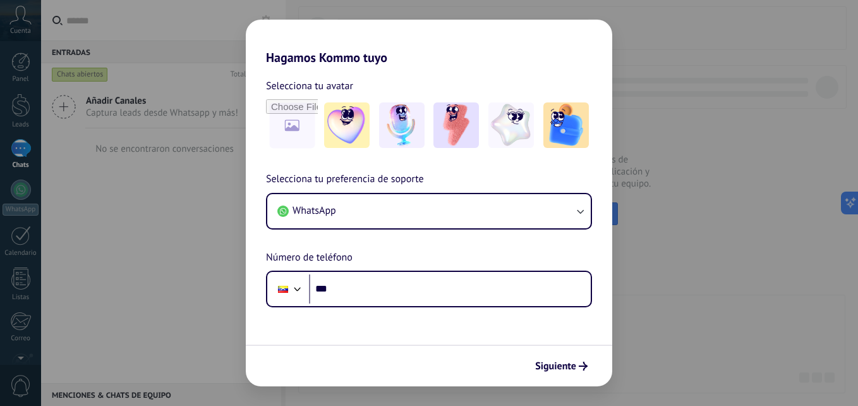
click at [413, 54] on h2 "Hagamos Kommo tuyo" at bounding box center [429, 43] width 367 height 46
click at [465, 126] on img at bounding box center [457, 125] width 46 height 46
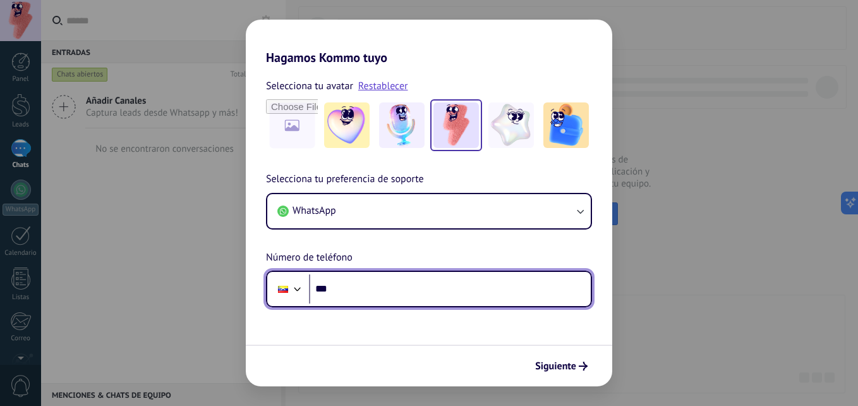
click at [386, 286] on input "***" at bounding box center [450, 288] width 282 height 29
type input "**********"
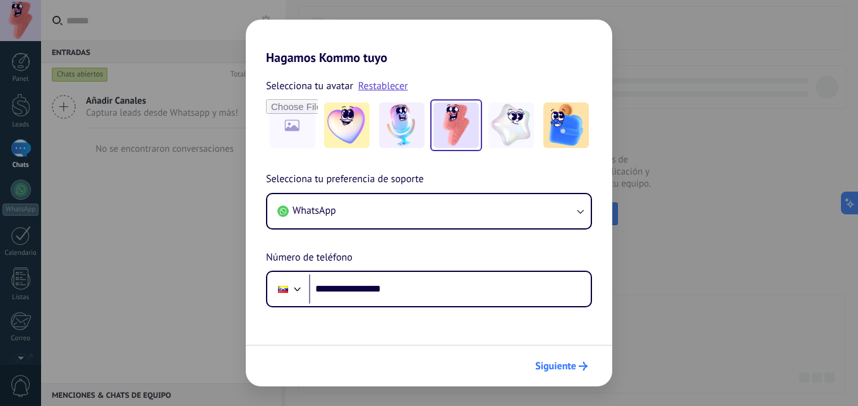
click at [571, 367] on span "Siguiente" at bounding box center [555, 366] width 41 height 9
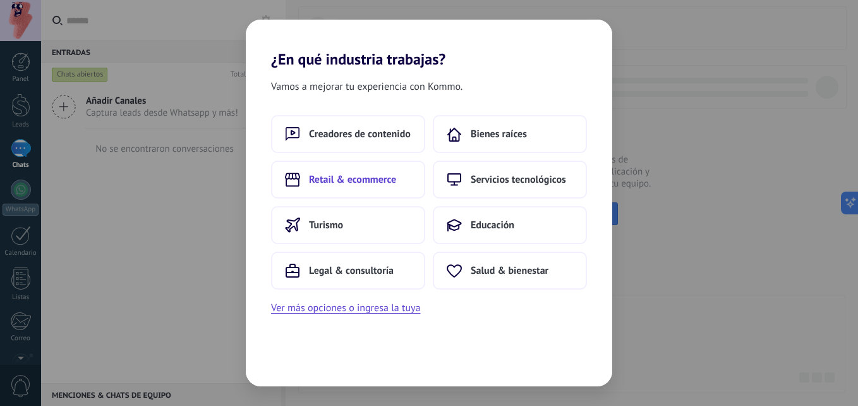
click at [382, 178] on span "Retail & ecommerce" at bounding box center [352, 179] width 87 height 13
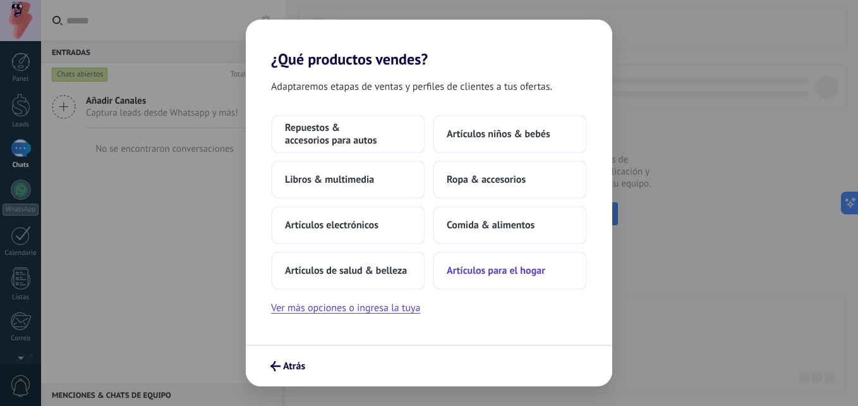
click at [508, 270] on span "Artículos para el hogar" at bounding box center [496, 270] width 99 height 13
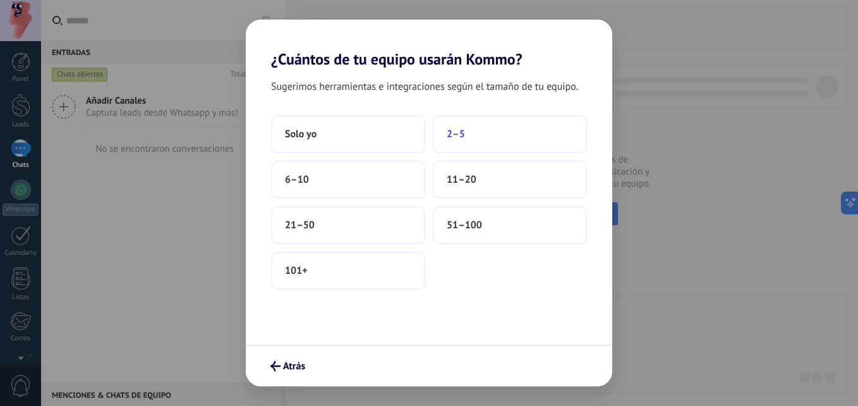
click at [472, 132] on button "2–5" at bounding box center [510, 134] width 154 height 38
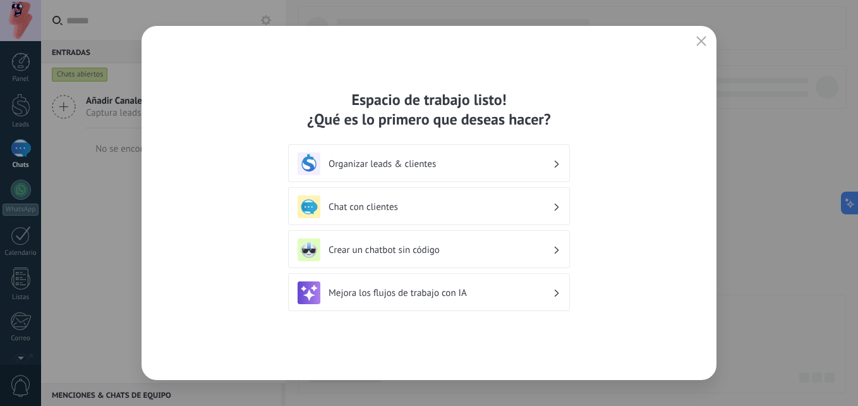
click at [551, 150] on div "Organizar leads & clientes" at bounding box center [429, 163] width 282 height 38
click at [549, 162] on h3 "Organizar leads & clientes" at bounding box center [441, 164] width 224 height 12
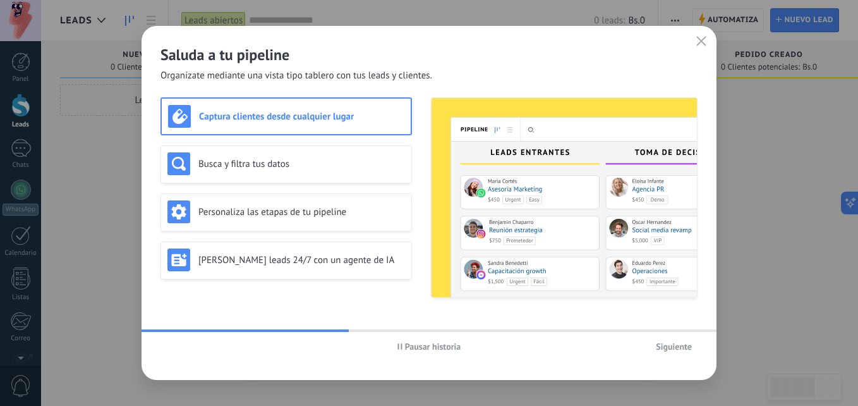
click at [665, 348] on span "Siguiente" at bounding box center [674, 346] width 36 height 9
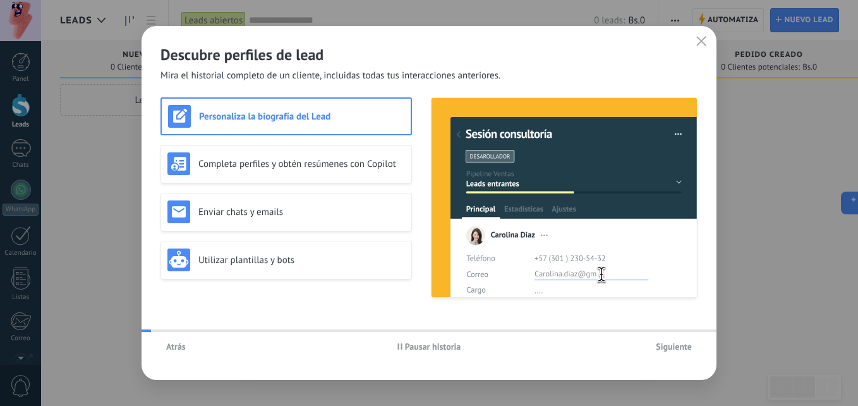
click at [665, 348] on span "Siguiente" at bounding box center [674, 346] width 36 height 9
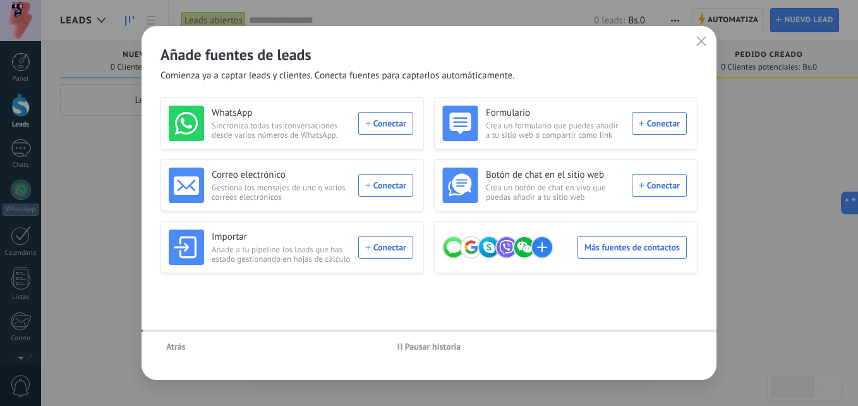
click at [665, 348] on div "Atrás Pausar historia" at bounding box center [429, 346] width 575 height 29
click at [698, 40] on icon "button" at bounding box center [702, 41] width 10 height 10
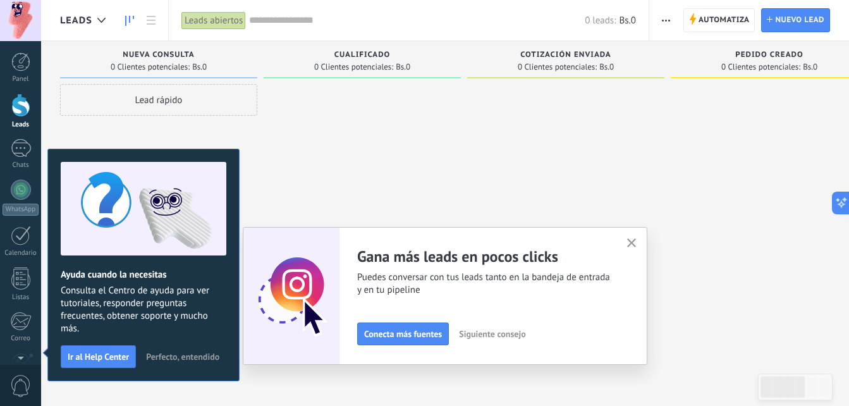
click at [193, 350] on button "Perfecto, entendido" at bounding box center [182, 356] width 85 height 19
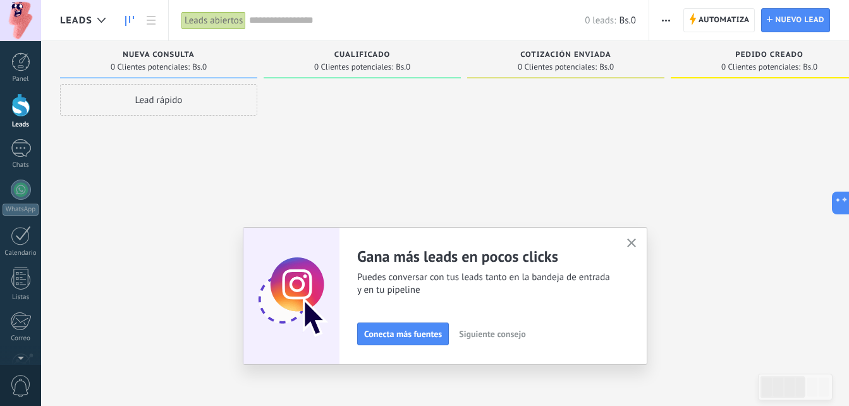
click at [634, 240] on icon "button" at bounding box center [631, 242] width 9 height 9
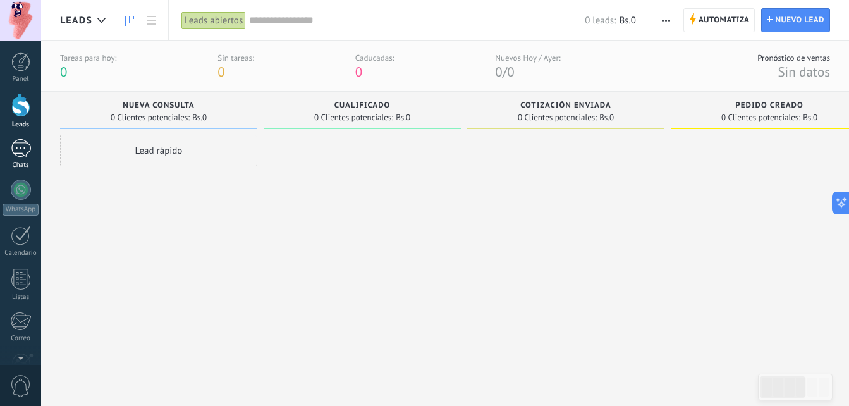
click at [20, 145] on div at bounding box center [21, 148] width 20 height 18
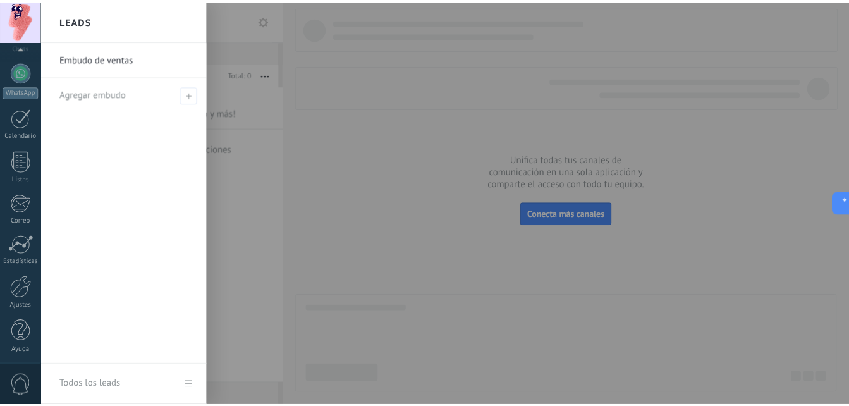
scroll to position [120, 0]
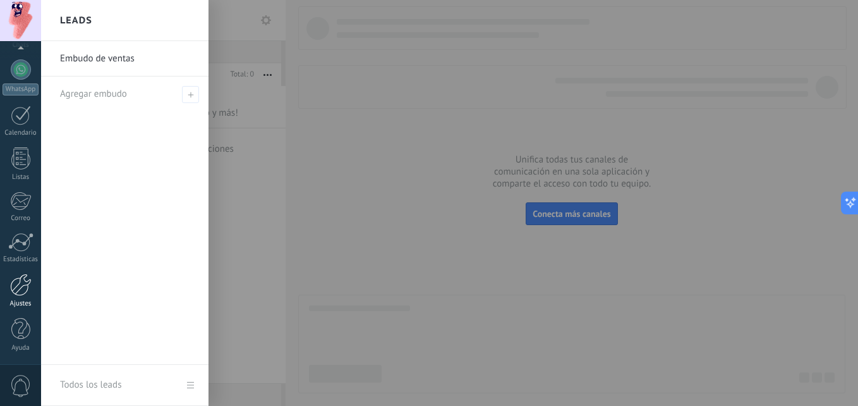
click at [15, 296] on link "Ajustes" at bounding box center [20, 291] width 41 height 34
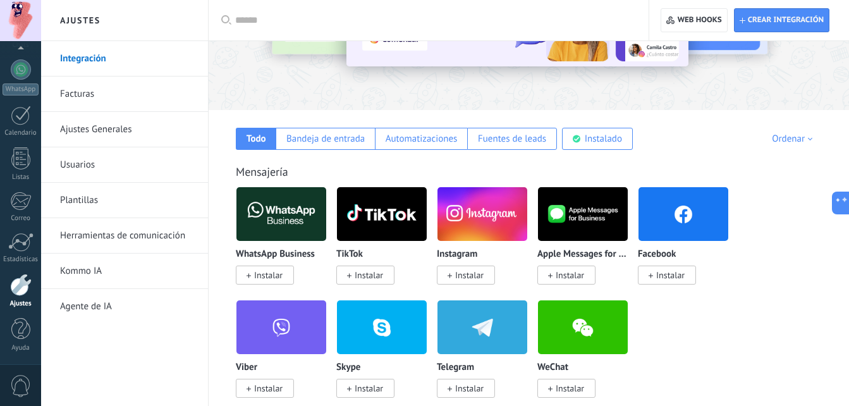
scroll to position [138, 0]
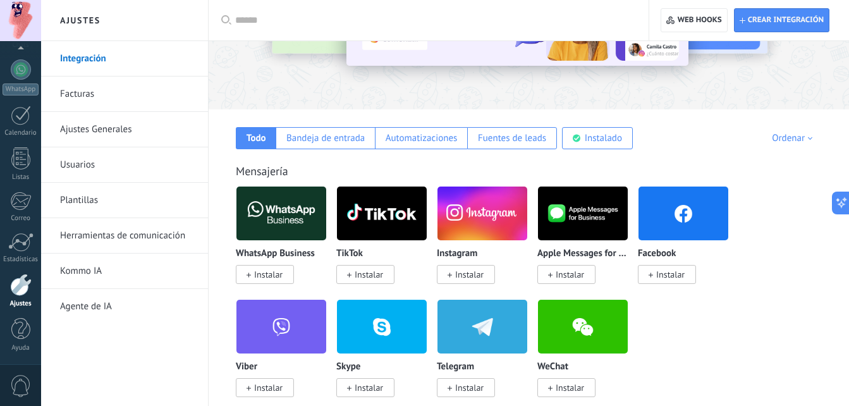
click at [459, 276] on span "Instalar" at bounding box center [469, 274] width 28 height 11
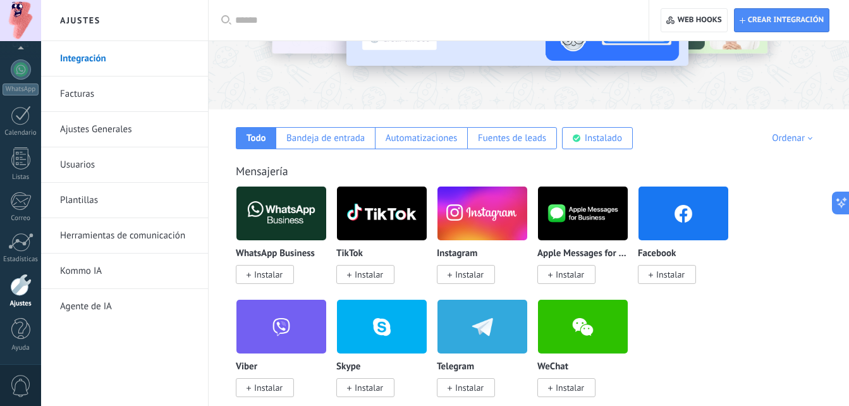
click at [455, 280] on span "Instalar" at bounding box center [466, 274] width 58 height 19
click at [456, 280] on span "Instalar" at bounding box center [469, 274] width 28 height 11
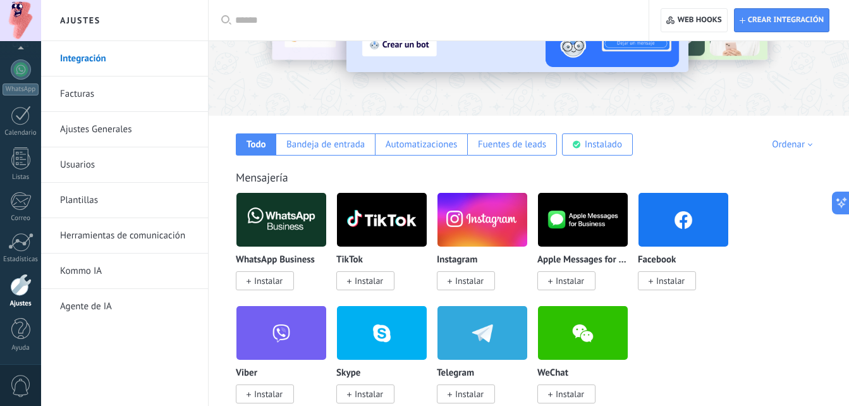
scroll to position [132, 0]
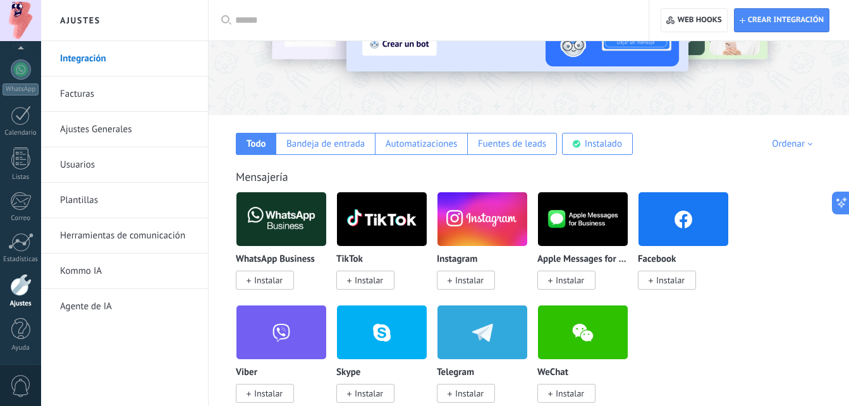
click at [492, 229] on img at bounding box center [482, 218] width 90 height 61
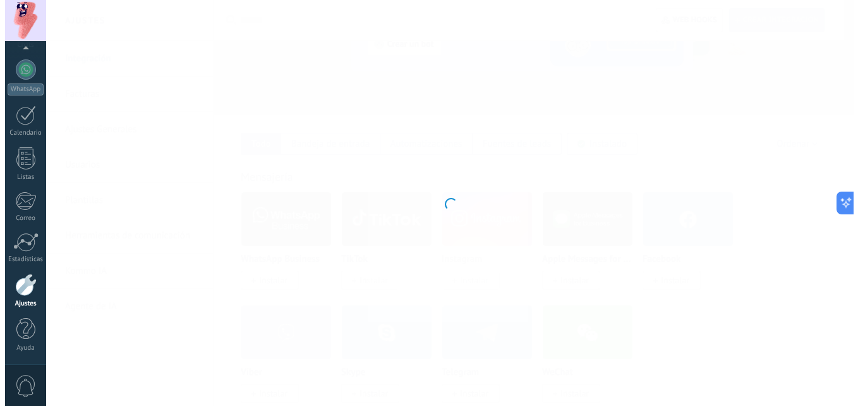
scroll to position [85, 0]
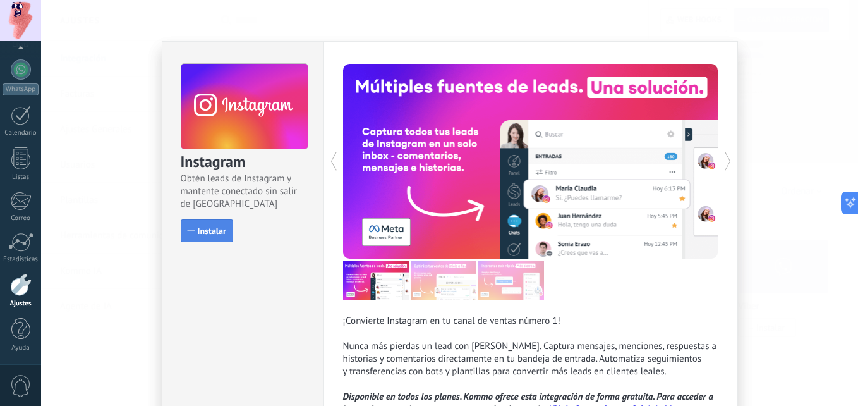
click at [194, 235] on button "Instalar" at bounding box center [207, 230] width 52 height 23
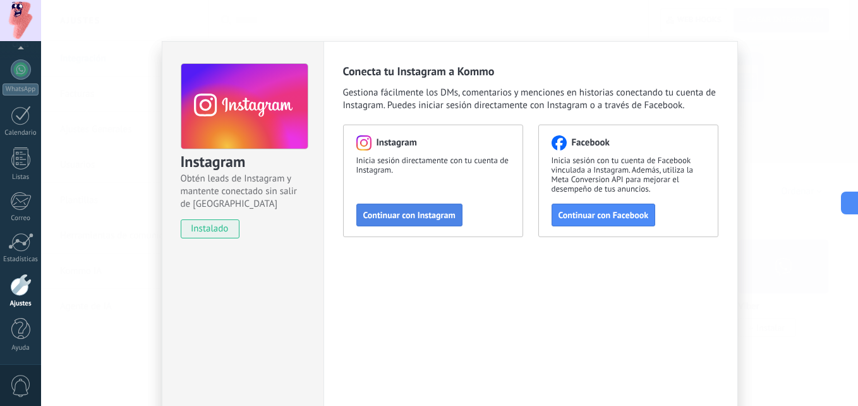
click at [397, 216] on span "Continuar con Instagram" at bounding box center [409, 214] width 92 height 9
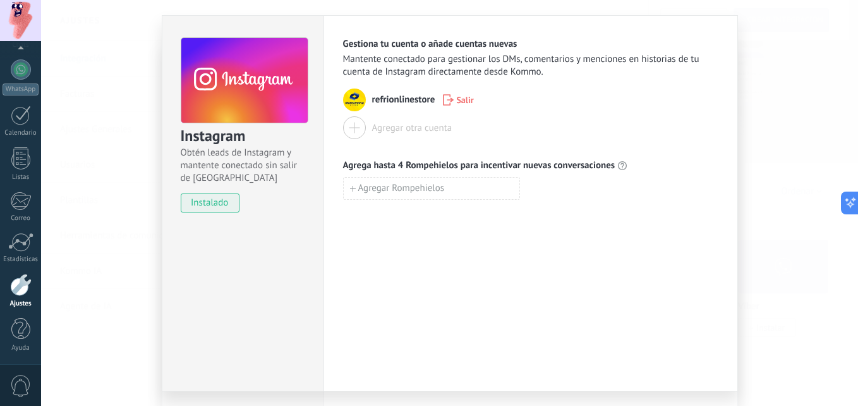
scroll to position [59, 0]
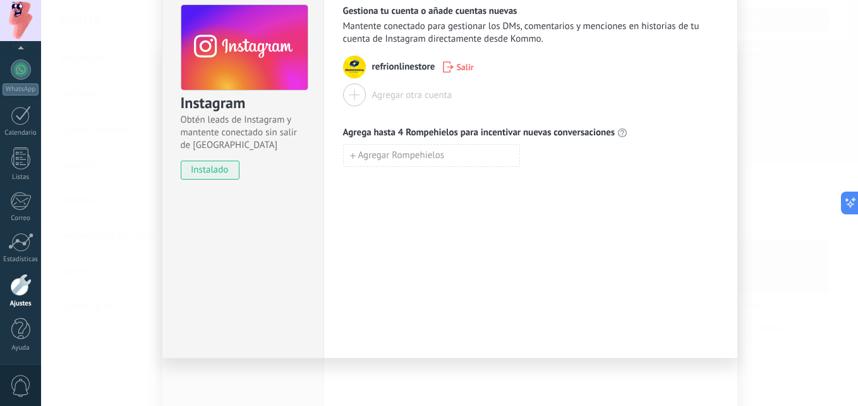
click at [19, 291] on div at bounding box center [20, 285] width 21 height 22
click at [21, 253] on link "Estadísticas" at bounding box center [20, 248] width 41 height 31
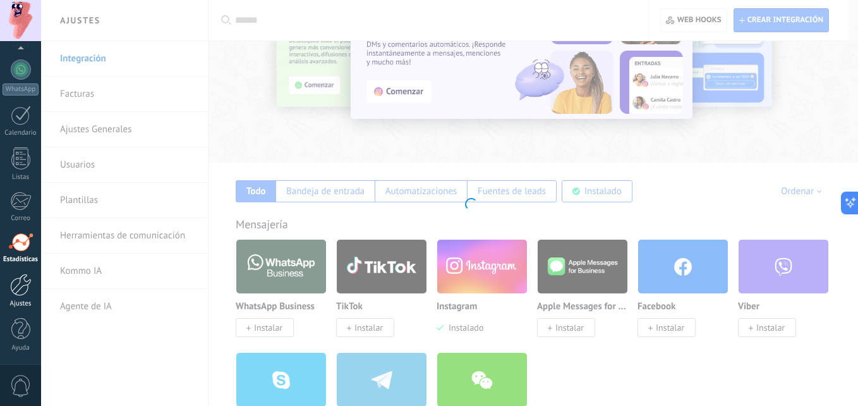
click at [20, 292] on div at bounding box center [20, 285] width 21 height 22
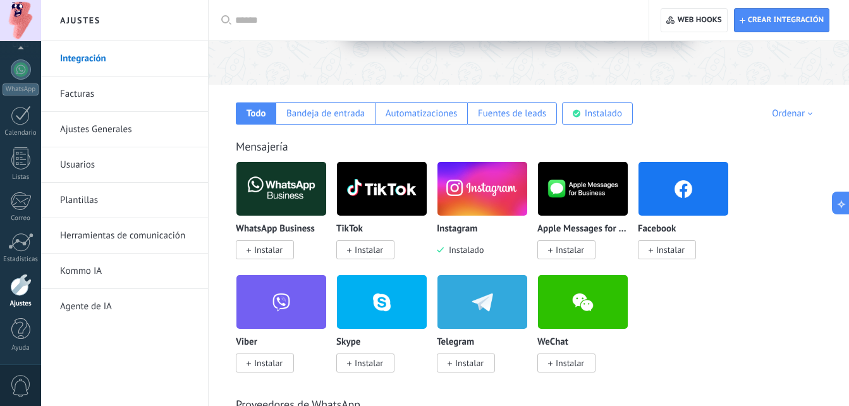
scroll to position [163, 0]
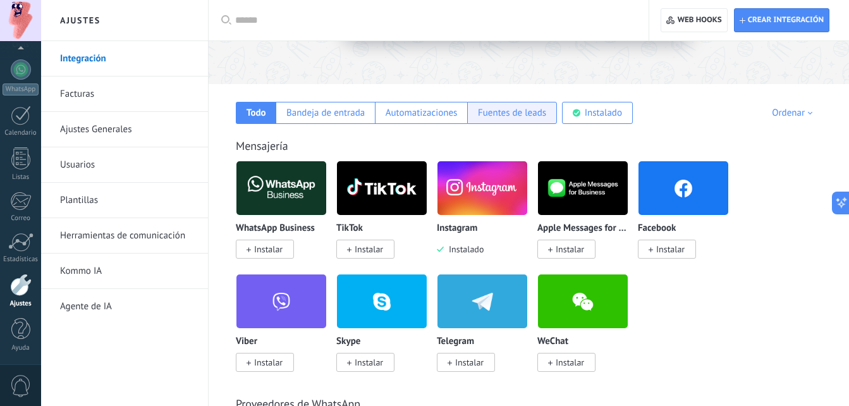
click at [506, 106] on div "Fuentes de leads" at bounding box center [512, 113] width 90 height 22
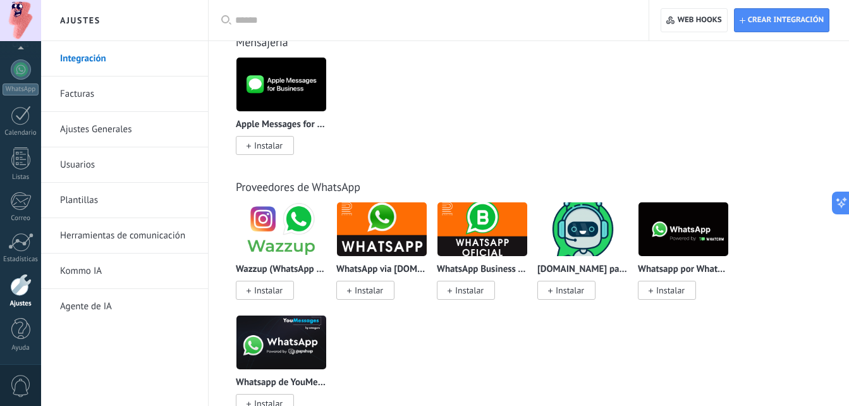
scroll to position [0, 0]
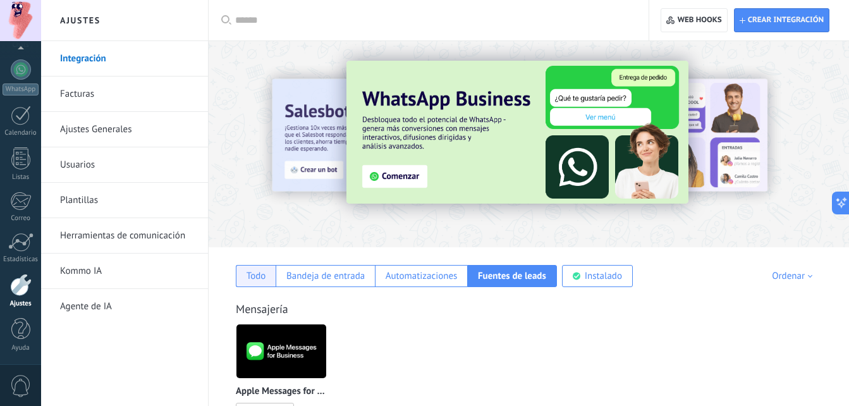
click at [261, 279] on div "Todo" at bounding box center [257, 276] width 20 height 12
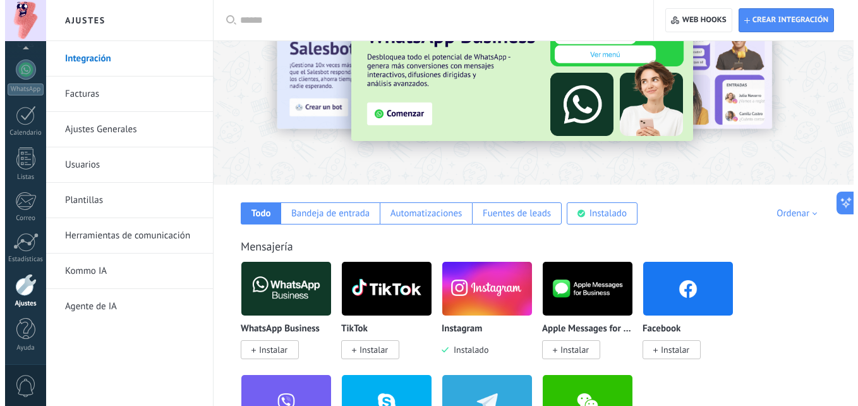
scroll to position [64, 0]
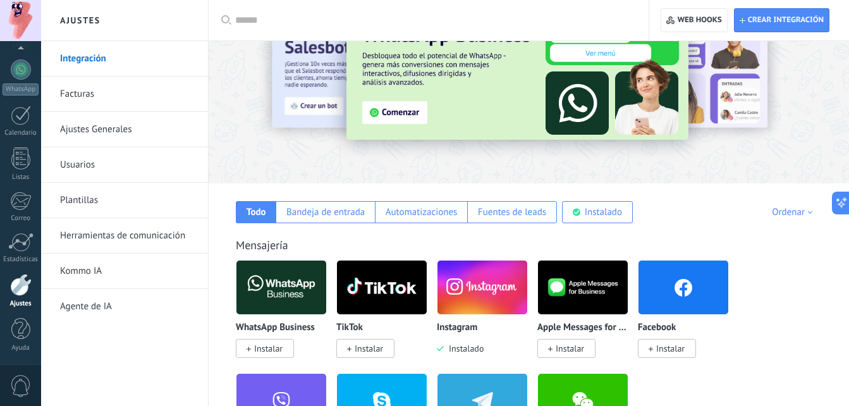
click at [285, 345] on span "Instalar" at bounding box center [265, 348] width 58 height 19
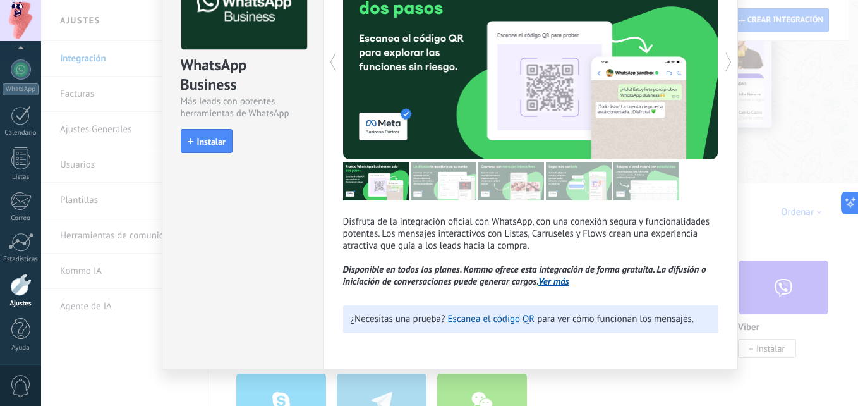
scroll to position [100, 0]
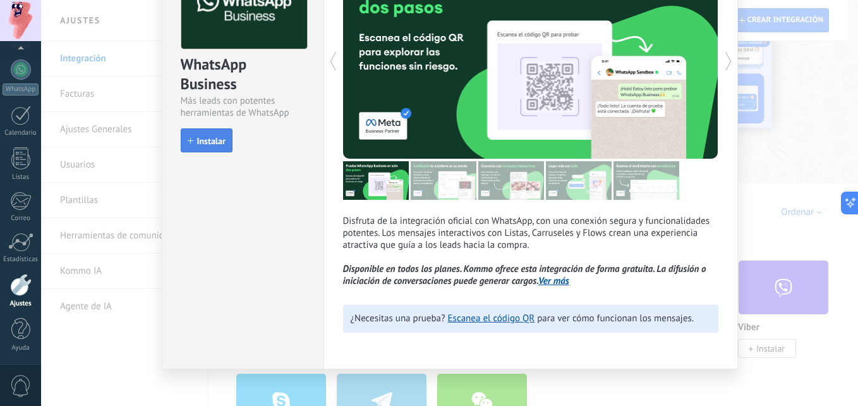
click at [207, 138] on span "Instalar" at bounding box center [211, 141] width 28 height 9
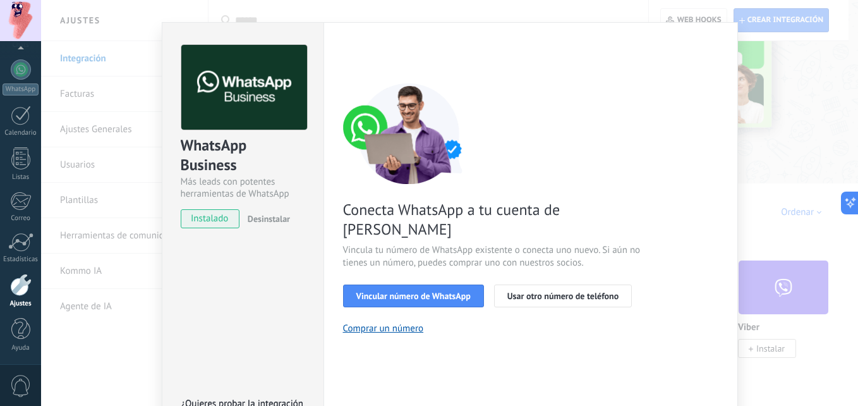
scroll to position [15, 0]
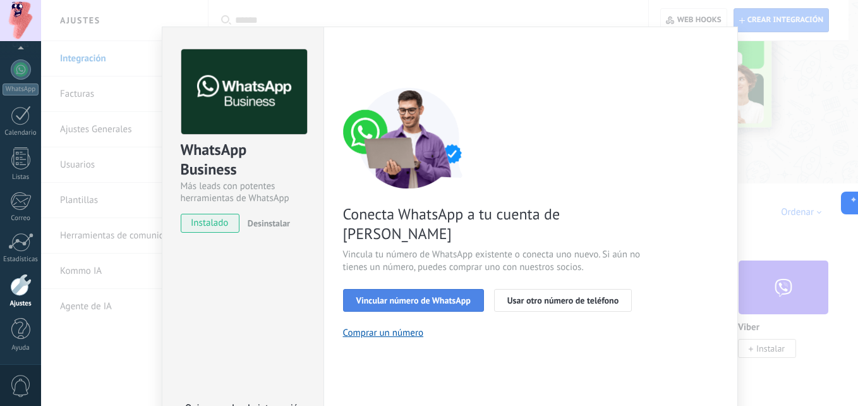
click at [396, 296] on span "Vincular número de WhatsApp" at bounding box center [414, 300] width 114 height 9
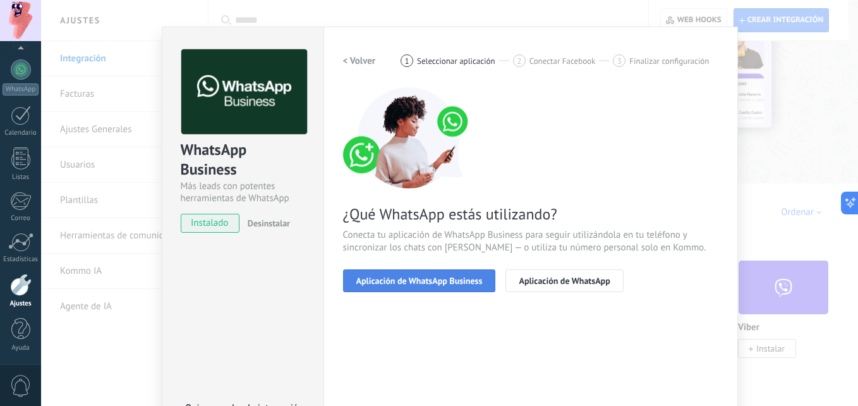
click at [425, 283] on span "Aplicación de WhatsApp Business" at bounding box center [420, 280] width 126 height 9
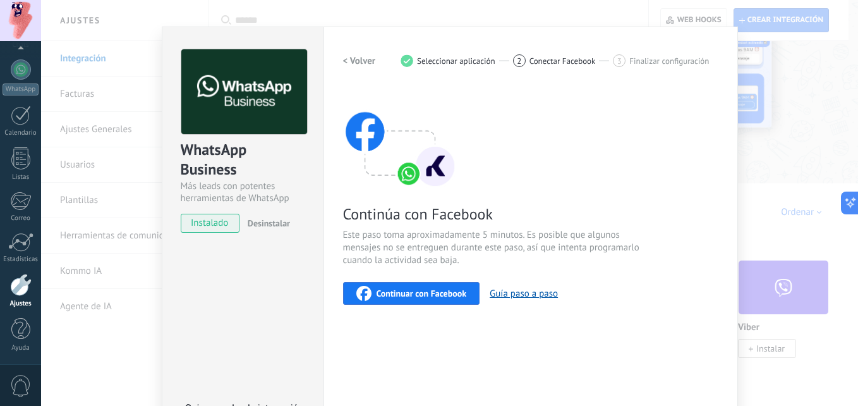
click at [407, 295] on span "Continuar con Facebook" at bounding box center [422, 293] width 90 height 9
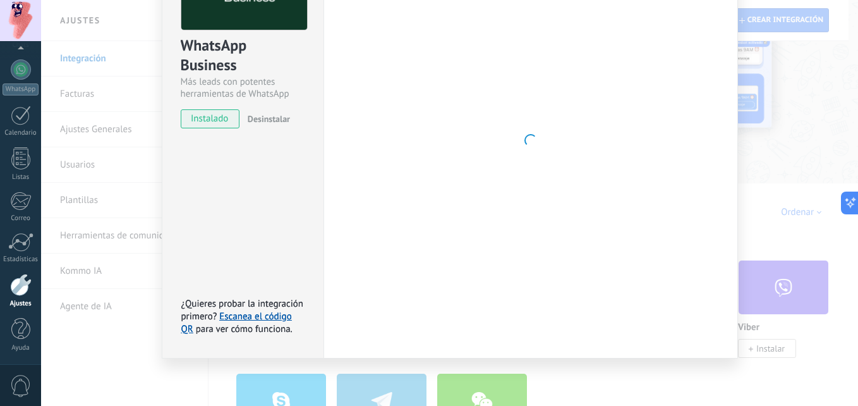
scroll to position [119, 0]
click at [241, 320] on link "Escanea el código QR" at bounding box center [236, 322] width 111 height 25
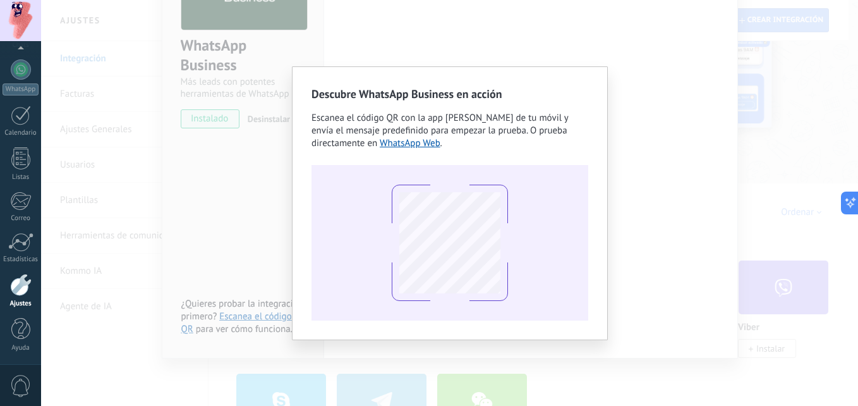
click at [656, 243] on div "Descubre WhatsApp Business en acción Escanea el código QR con la app de cámara …" at bounding box center [449, 203] width 817 height 406
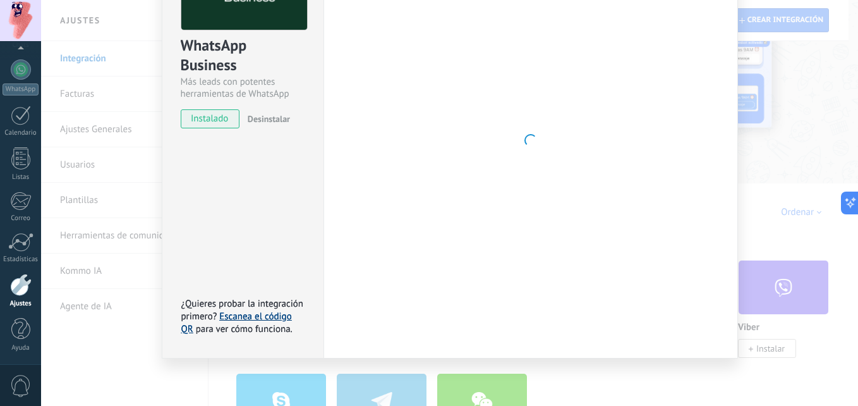
click at [272, 315] on link "Escanea el código QR" at bounding box center [236, 322] width 111 height 25
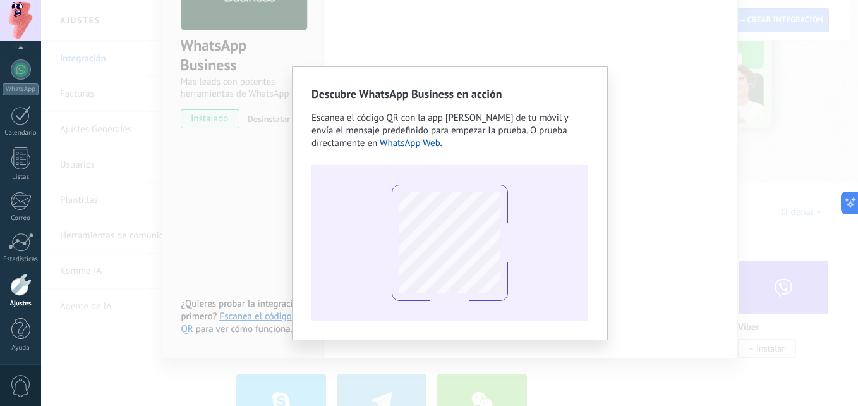
click at [379, 308] on div at bounding box center [450, 243] width 277 height 156
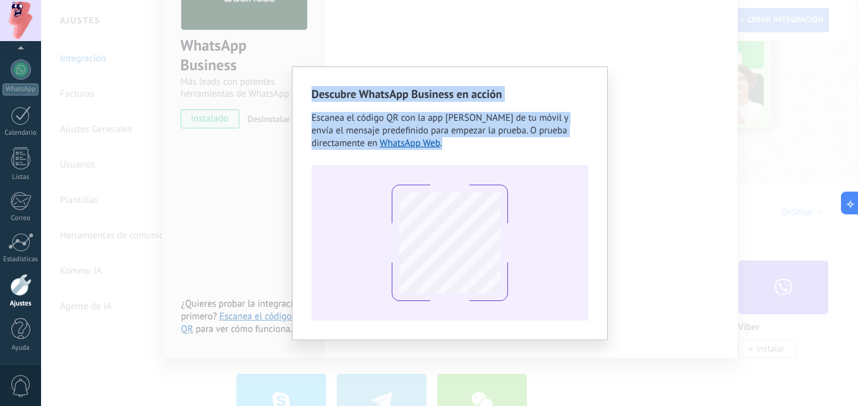
drag, startPoint x: 674, startPoint y: 166, endPoint x: 468, endPoint y: 176, distance: 207.0
click at [468, 176] on div "Descubre WhatsApp Business en acción Escanea el código QR con la app de cámara …" at bounding box center [449, 203] width 817 height 406
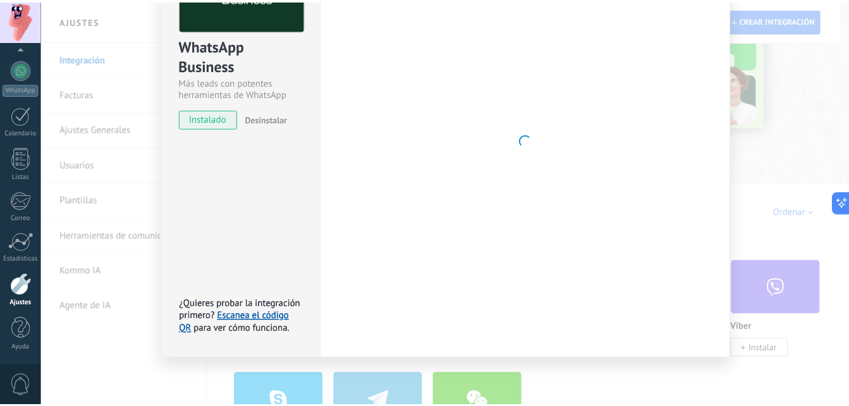
scroll to position [0, 0]
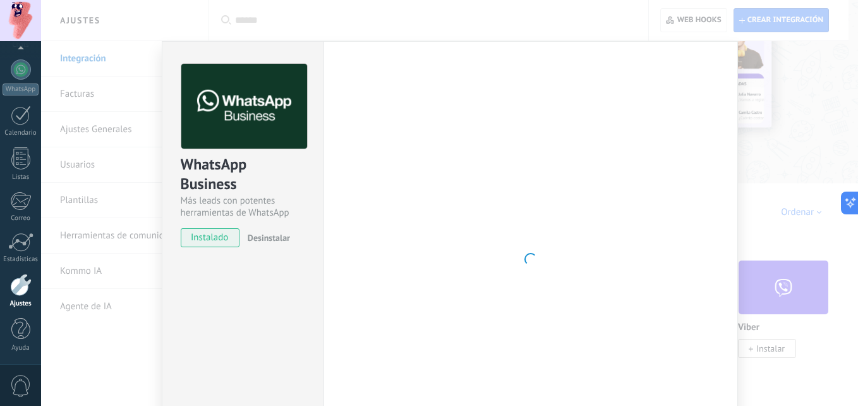
click at [123, 139] on div "WhatsApp Business Más leads con potentes herramientas de WhatsApp instalado Des…" at bounding box center [449, 203] width 817 height 406
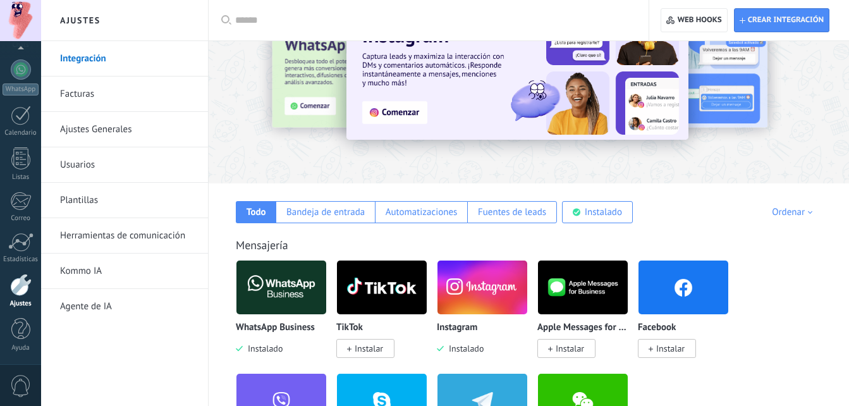
click at [281, 300] on img at bounding box center [281, 287] width 90 height 61
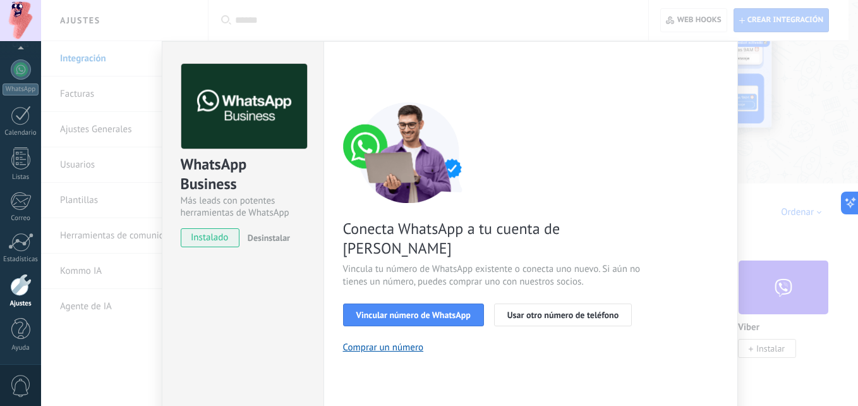
scroll to position [78, 0]
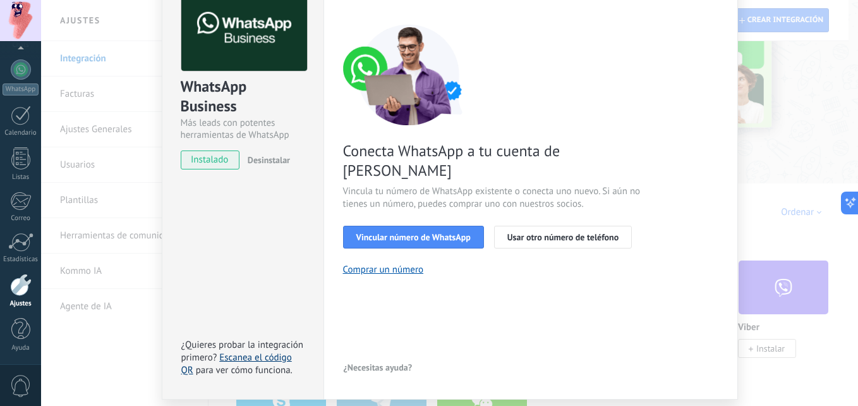
click at [273, 354] on link "Escanea el código QR" at bounding box center [236, 363] width 111 height 25
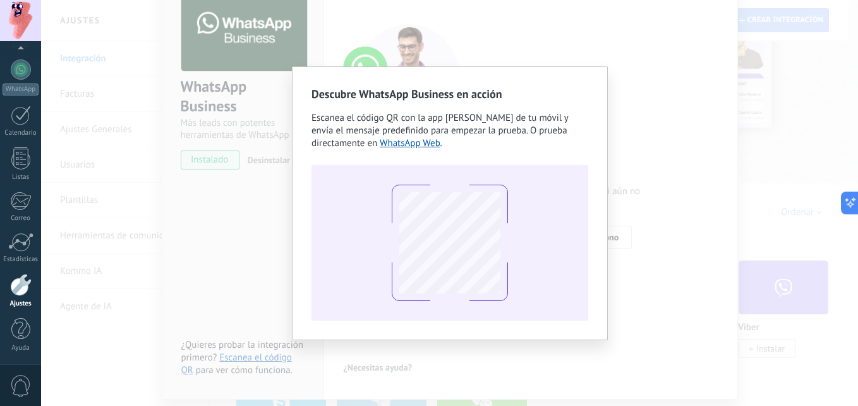
click at [630, 264] on div "Descubre WhatsApp Business en acción Escanea el código QR con la app de cámara …" at bounding box center [449, 203] width 817 height 406
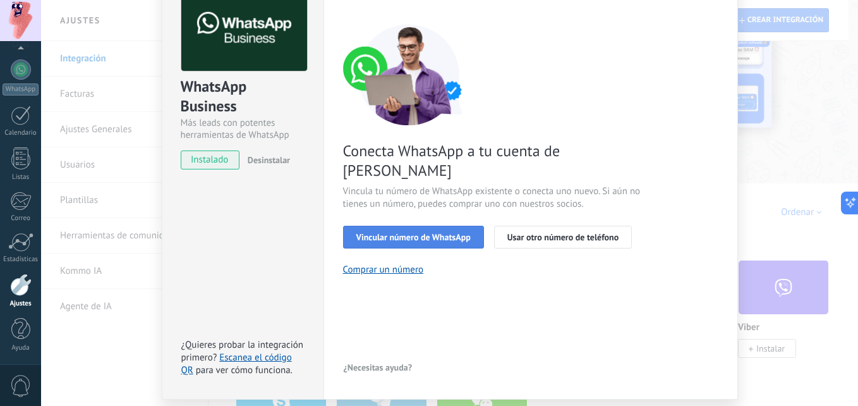
click at [393, 233] on span "Vincular número de WhatsApp" at bounding box center [414, 237] width 114 height 9
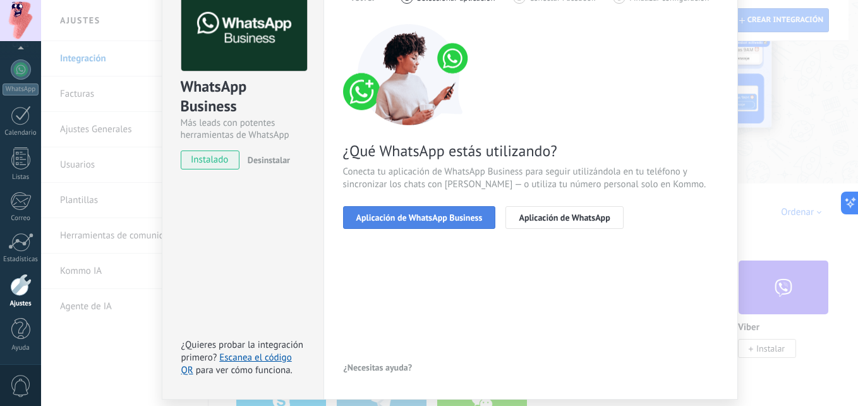
click at [415, 218] on span "Aplicación de WhatsApp Business" at bounding box center [420, 217] width 126 height 9
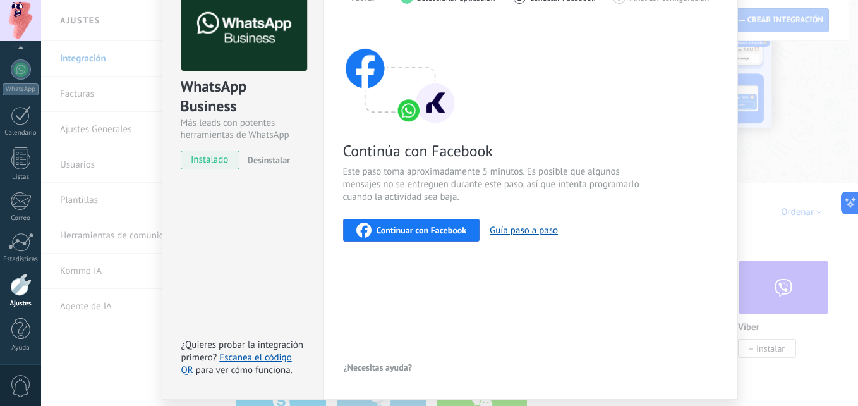
click at [415, 219] on div "Continuar con Facebook Guía paso a paso" at bounding box center [530, 230] width 375 height 23
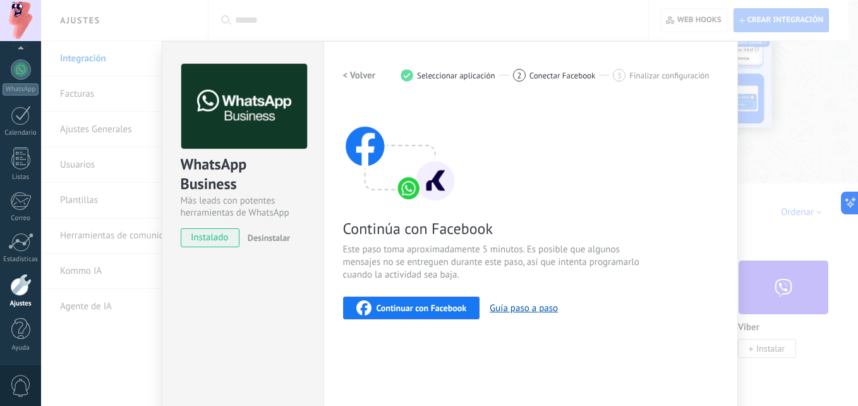
click at [437, 304] on span "Continuar con Facebook" at bounding box center [422, 307] width 90 height 9
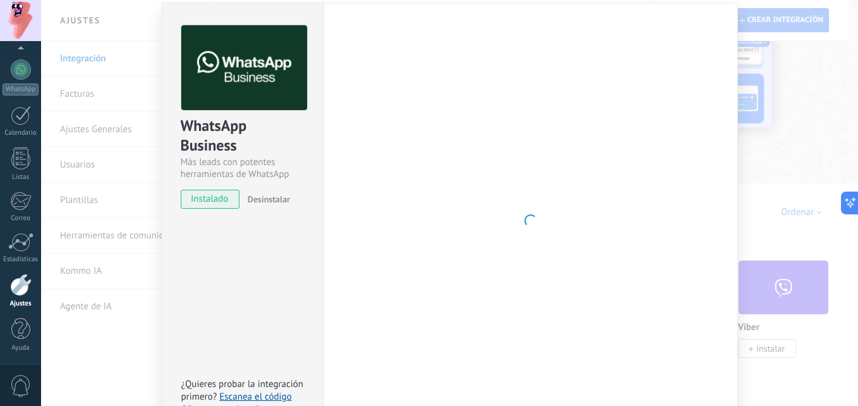
scroll to position [39, 0]
click at [404, 242] on div at bounding box center [530, 220] width 375 height 391
click at [742, 131] on div "WhatsApp Business Más leads con potentes herramientas de WhatsApp instalado Des…" at bounding box center [449, 203] width 817 height 406
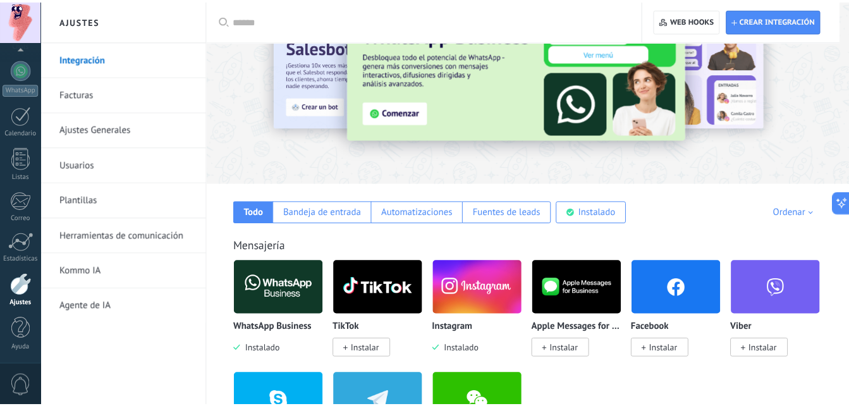
scroll to position [0, 0]
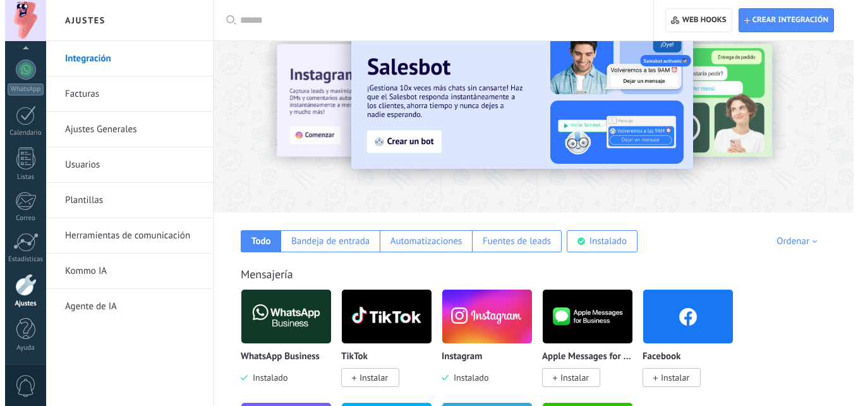
scroll to position [180, 0]
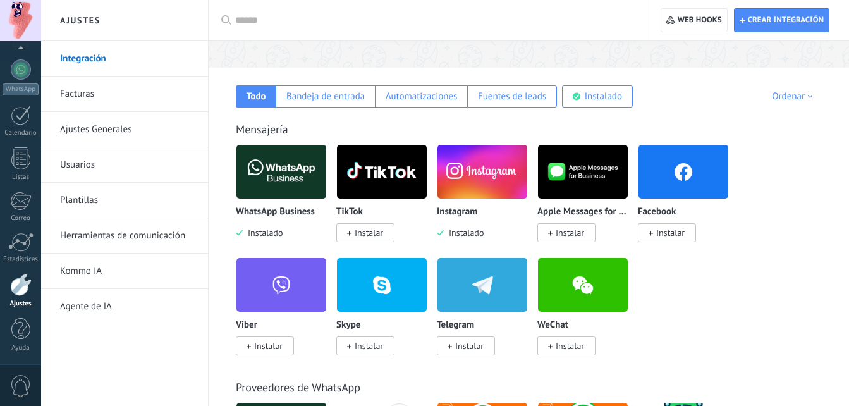
click at [288, 192] on img at bounding box center [281, 171] width 90 height 61
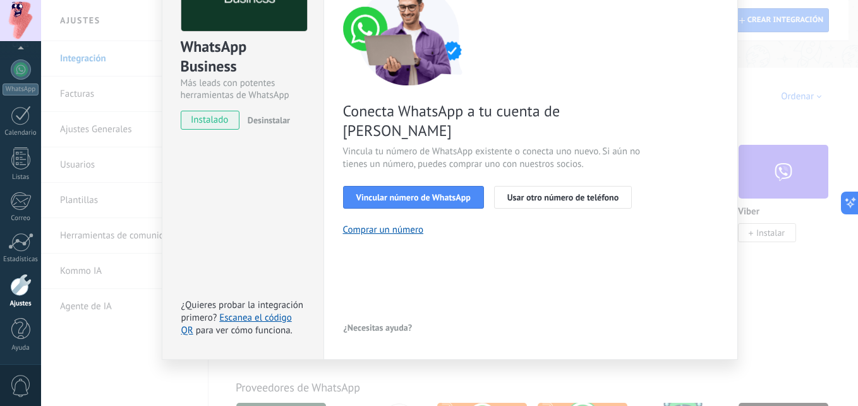
scroll to position [118, 0]
click at [394, 186] on button "Vincular número de WhatsApp" at bounding box center [413, 197] width 141 height 23
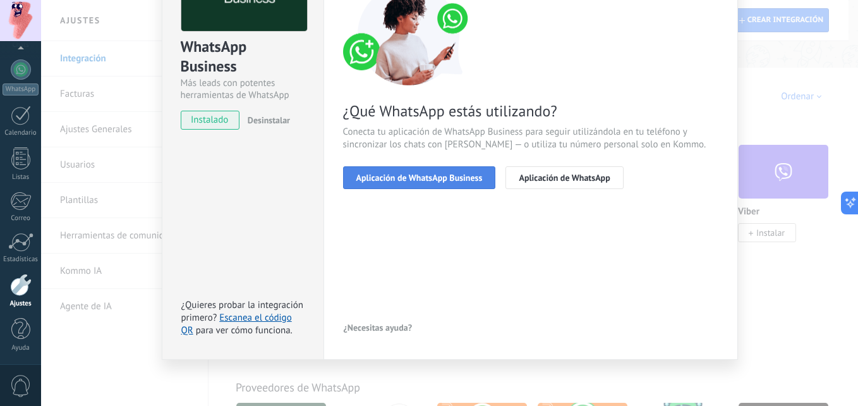
click at [437, 168] on button "Aplicación de WhatsApp Business" at bounding box center [419, 177] width 153 height 23
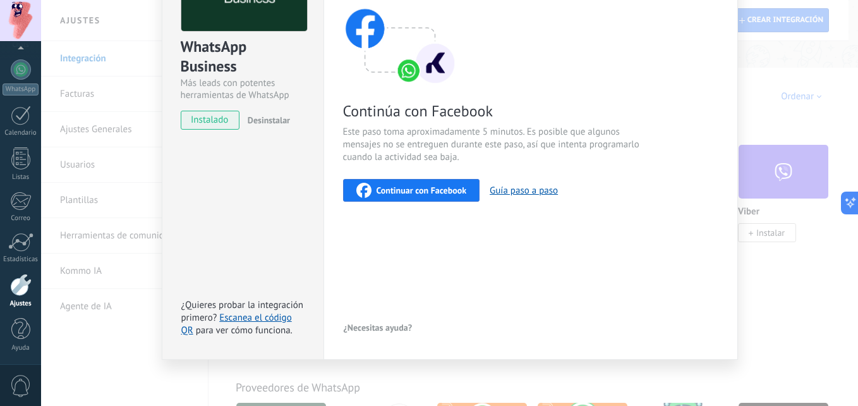
click at [453, 186] on span "Continuar con Facebook" at bounding box center [422, 190] width 90 height 9
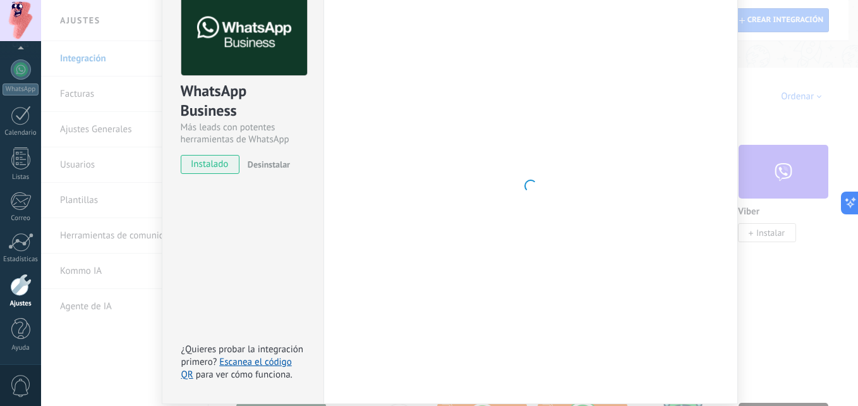
scroll to position [36, 0]
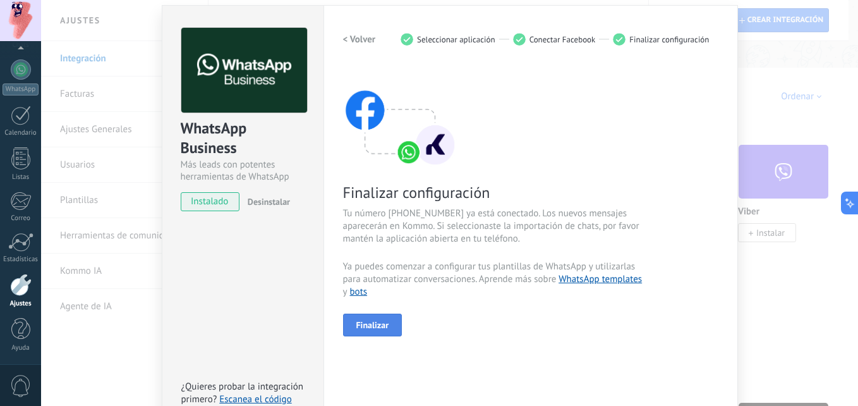
click at [362, 327] on span "Finalizar" at bounding box center [373, 324] width 33 height 9
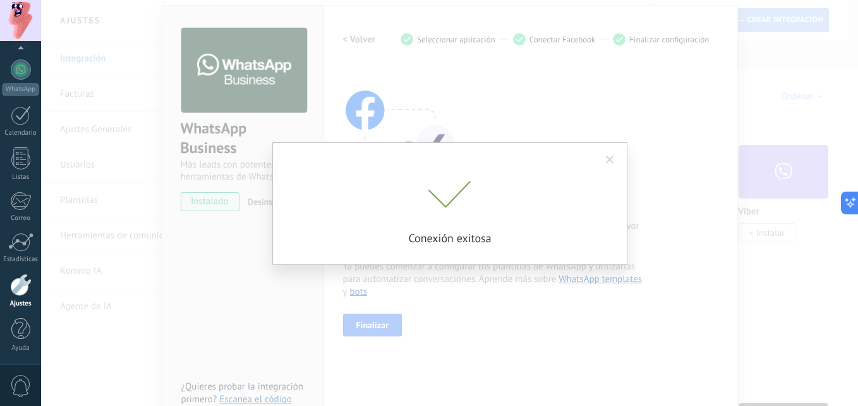
click at [614, 159] on span at bounding box center [610, 159] width 21 height 21
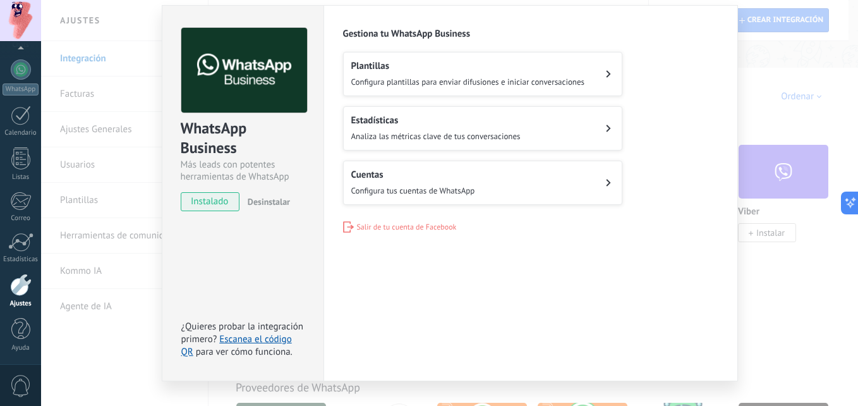
click at [756, 147] on div "WhatsApp Business Más leads con potentes herramientas de WhatsApp instalado Des…" at bounding box center [449, 203] width 817 height 406
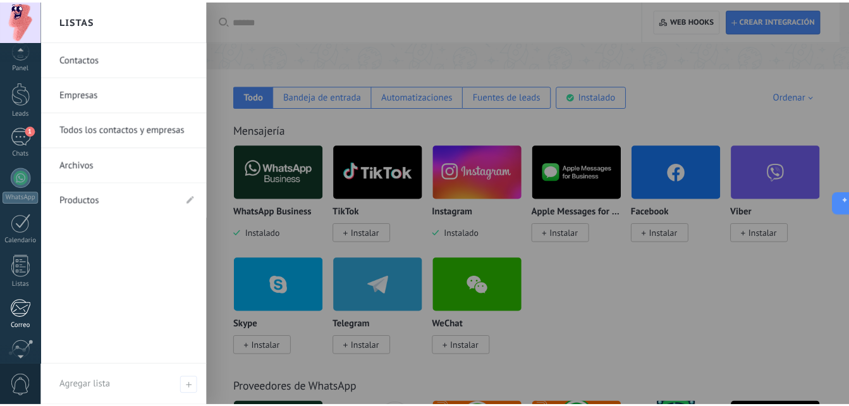
scroll to position [9, 0]
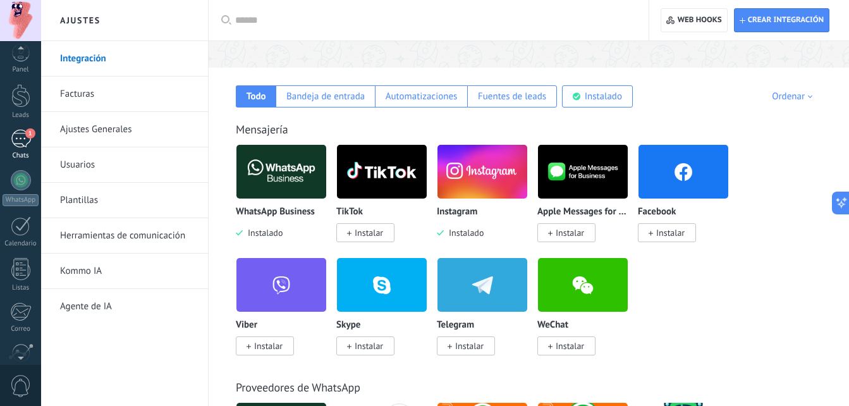
click at [25, 131] on div "1" at bounding box center [21, 139] width 20 height 18
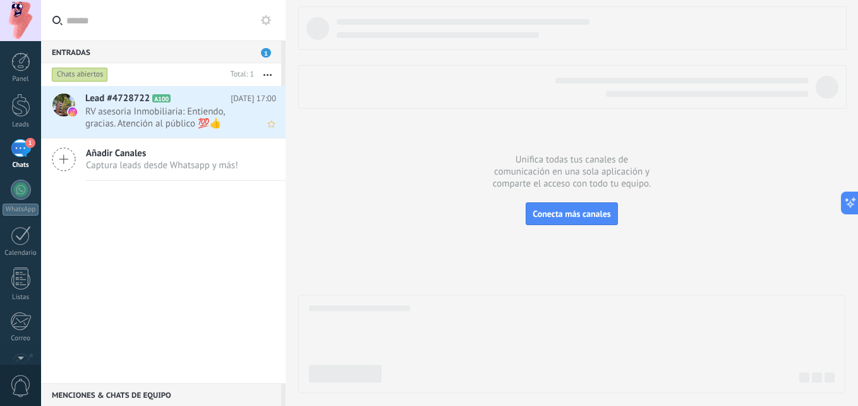
click at [186, 118] on span "RV asesoria Inmobiliaria: Entiendo, gracias. Atención al público 💯👍" at bounding box center [168, 118] width 167 height 24
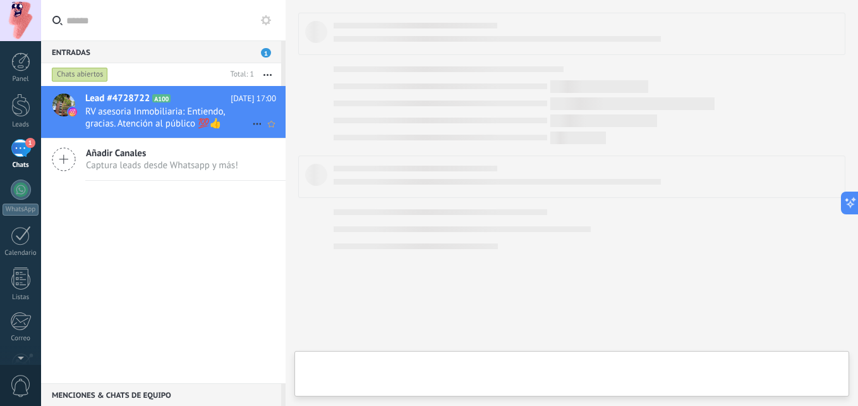
click at [162, 108] on span "RV asesoria Inmobiliaria: Entiendo, gracias. Atención al público 💯👍" at bounding box center [168, 118] width 167 height 24
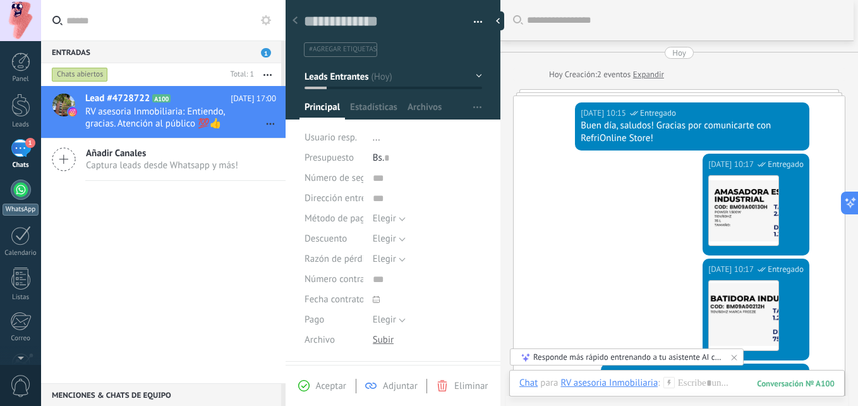
click at [20, 186] on div at bounding box center [21, 190] width 20 height 20
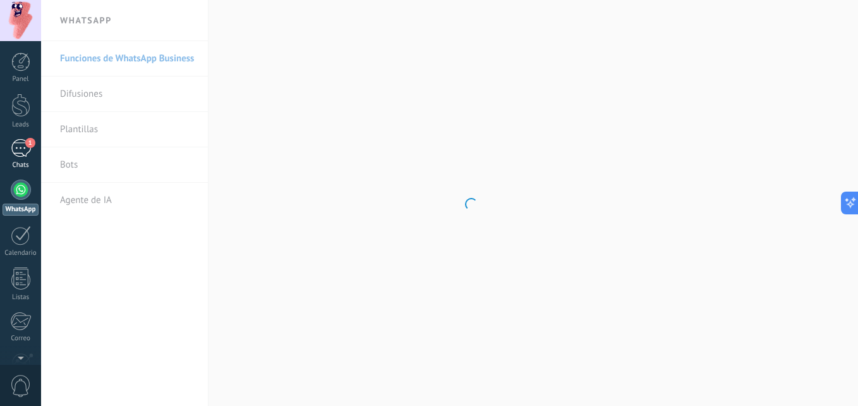
click at [20, 147] on div "1" at bounding box center [21, 148] width 20 height 18
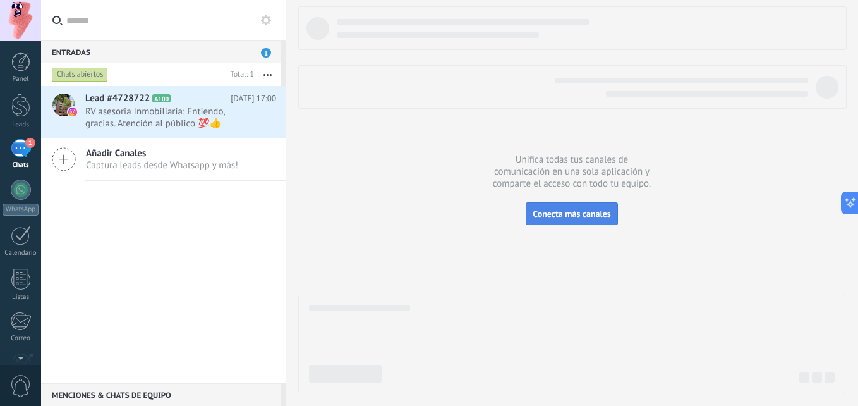
click at [556, 219] on button "Conecta más canales" at bounding box center [572, 213] width 92 height 23
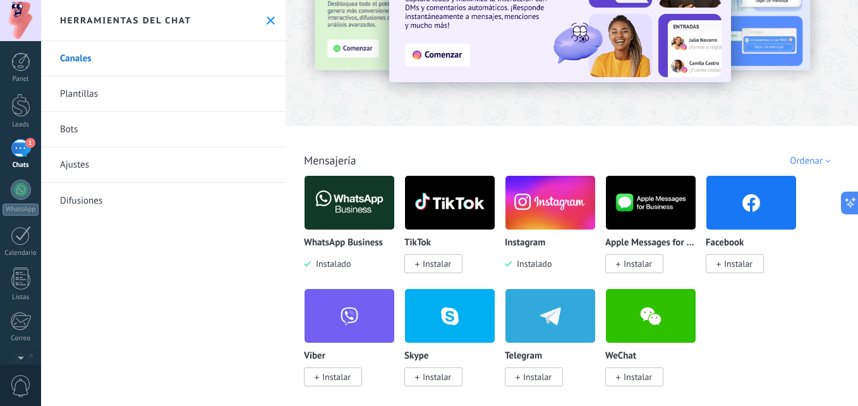
scroll to position [82, 0]
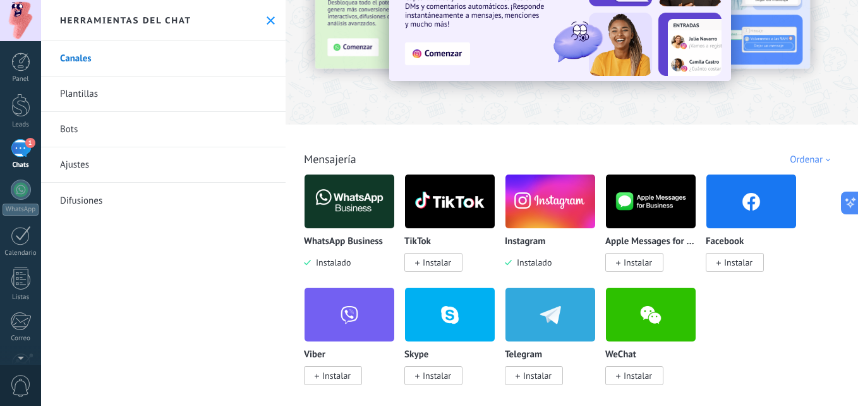
click at [355, 200] on img at bounding box center [350, 201] width 90 height 61
click at [357, 205] on img at bounding box center [350, 201] width 90 height 61
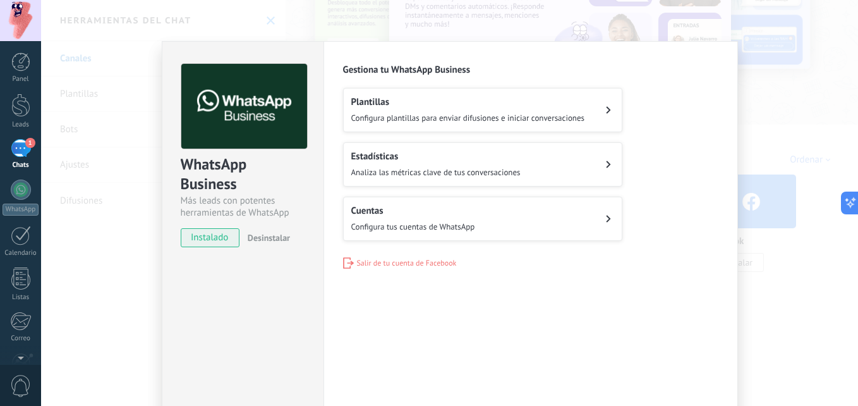
click at [584, 213] on button "Cuentas Configura tus cuentas de WhatsApp" at bounding box center [482, 219] width 279 height 44
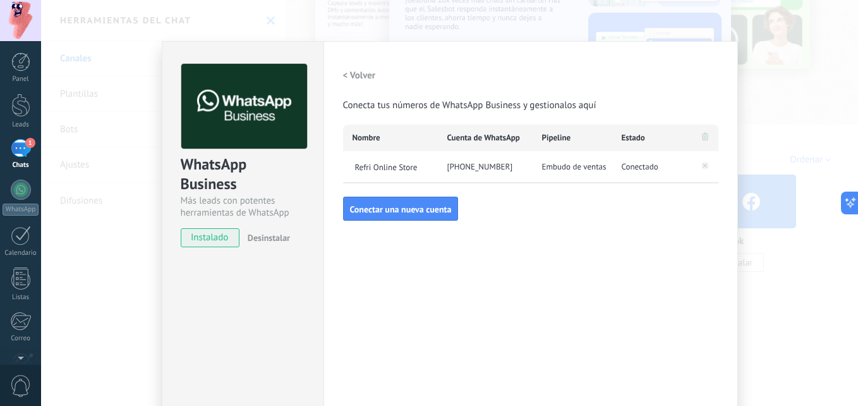
drag, startPoint x: 647, startPoint y: 203, endPoint x: 646, endPoint y: 195, distance: 7.6
click at [647, 200] on div "< Volver Conecta tus números de WhatsApp Business y gestionalos aquí Nombre Cue…" at bounding box center [530, 142] width 375 height 157
click at [351, 75] on h2 "< Volver" at bounding box center [359, 76] width 33 height 12
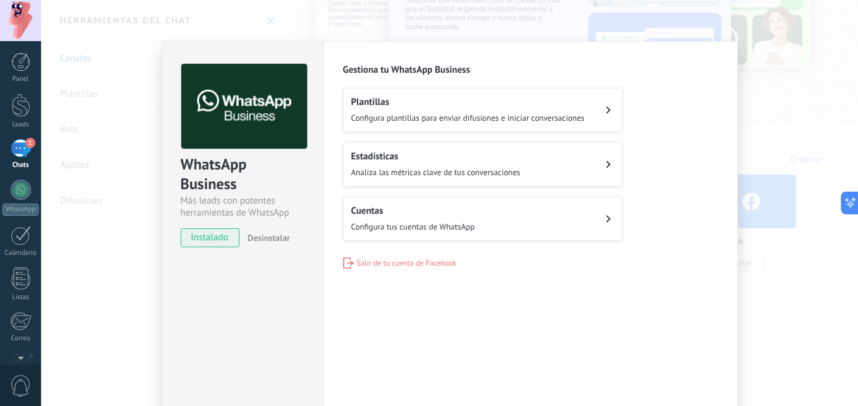
click at [413, 162] on div "Estadísticas Analiza las métricas clave de tus conversaciones" at bounding box center [435, 164] width 169 height 28
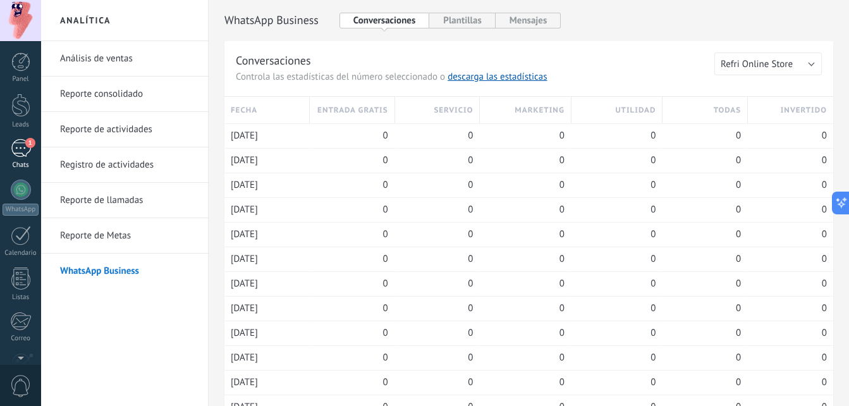
click at [23, 147] on div "1" at bounding box center [21, 148] width 20 height 18
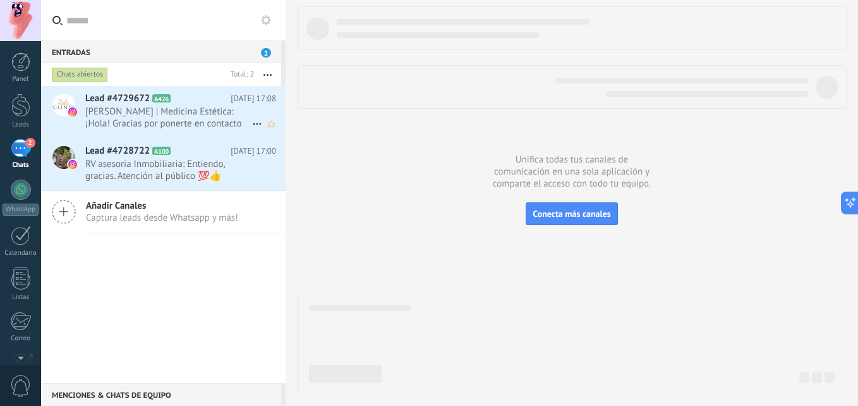
click at [205, 116] on span "[PERSON_NAME] | Medicina Estética: ¡Hola! Gracias por ponerte en contacto con n…" at bounding box center [168, 118] width 167 height 24
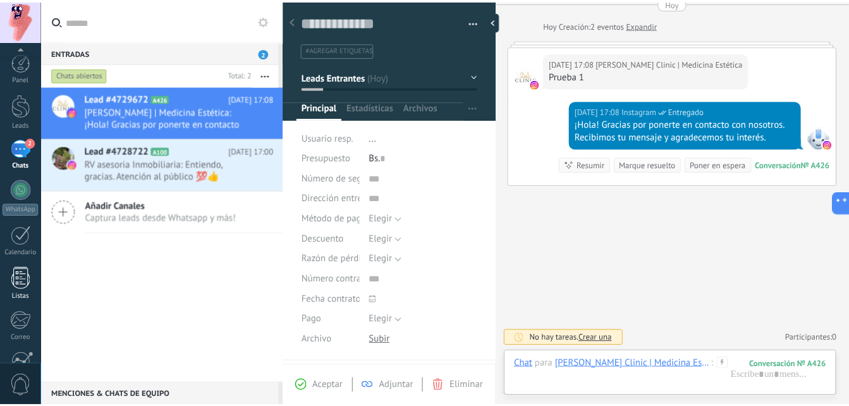
scroll to position [120, 0]
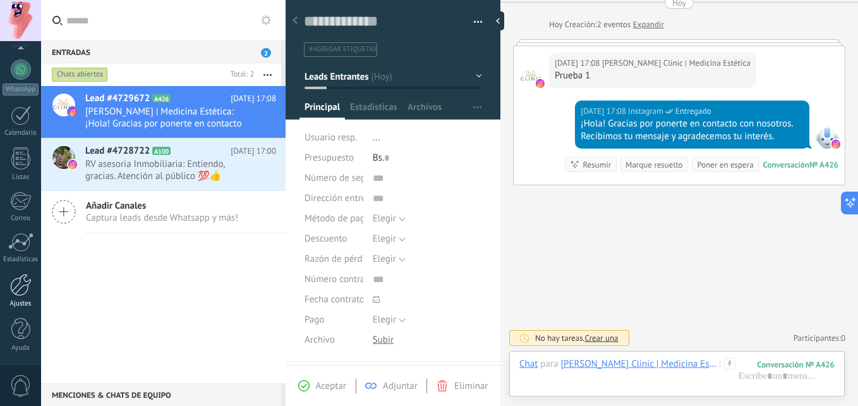
click at [25, 292] on div at bounding box center [20, 285] width 21 height 22
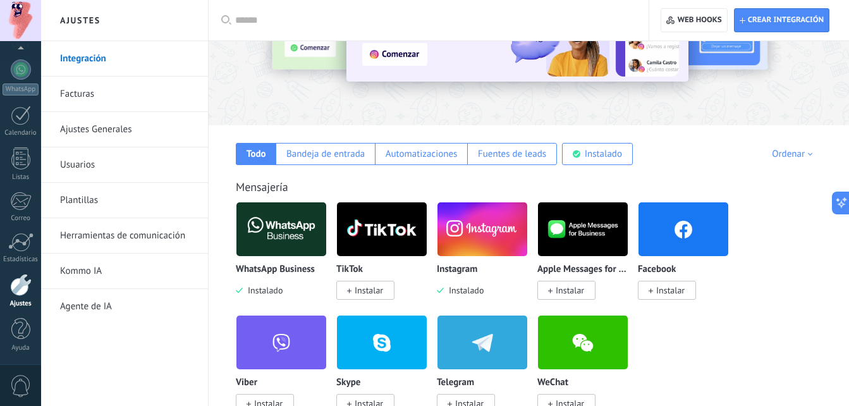
scroll to position [123, 0]
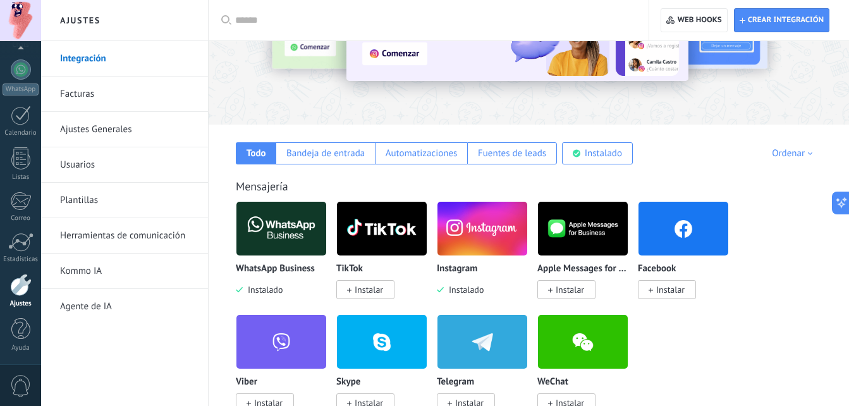
click at [288, 217] on img at bounding box center [281, 228] width 90 height 61
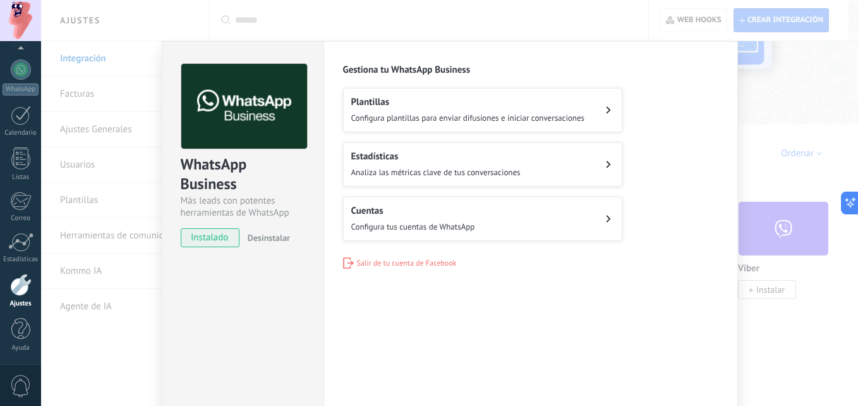
click at [782, 168] on div "WhatsApp Business Más leads con potentes herramientas de WhatsApp instalado Des…" at bounding box center [449, 203] width 817 height 406
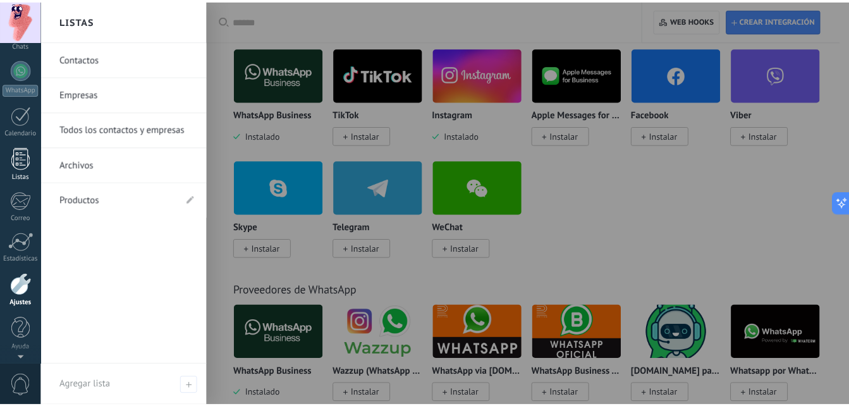
scroll to position [0, 0]
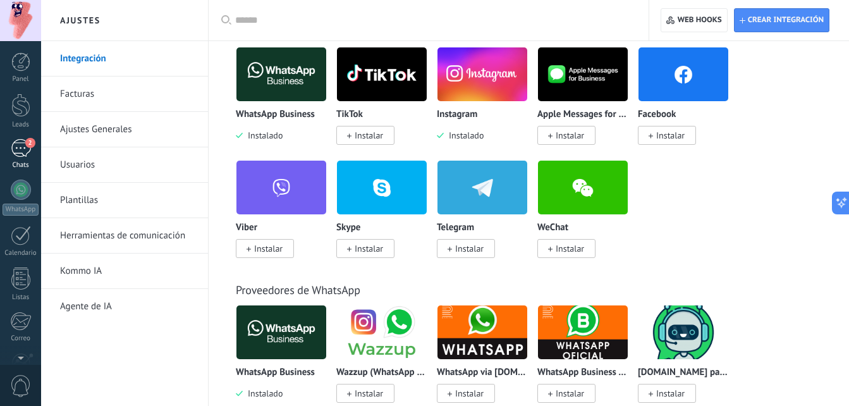
click at [14, 153] on div "2" at bounding box center [21, 148] width 20 height 18
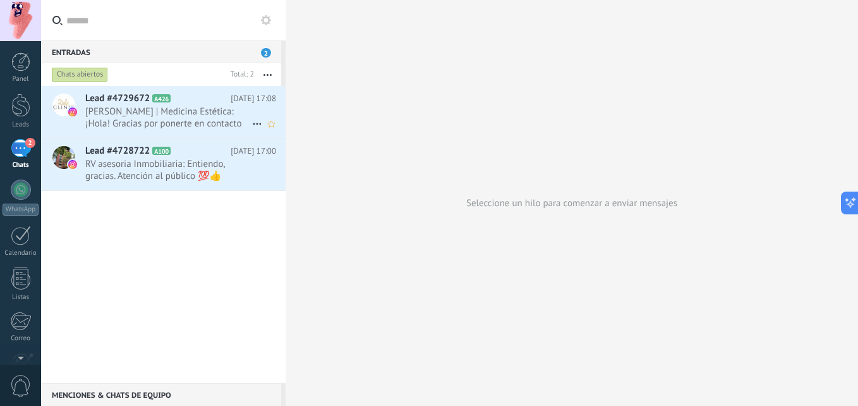
click at [176, 107] on span "[PERSON_NAME] | Medicina Estética: ¡Hola! Gracias por ponerte en contacto con n…" at bounding box center [168, 118] width 167 height 24
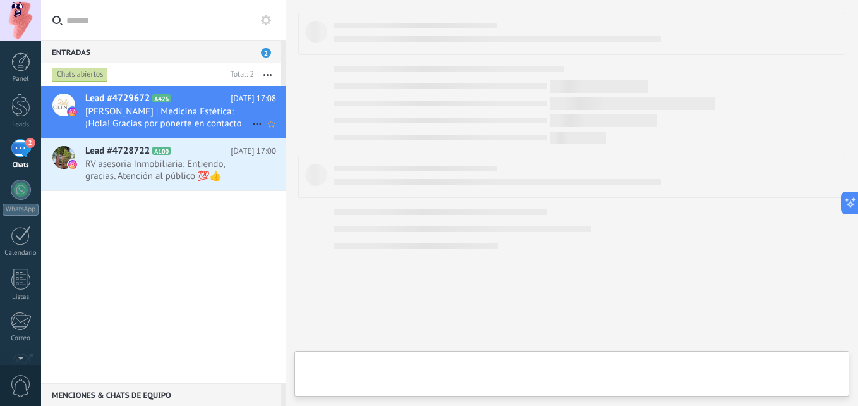
type textarea "**********"
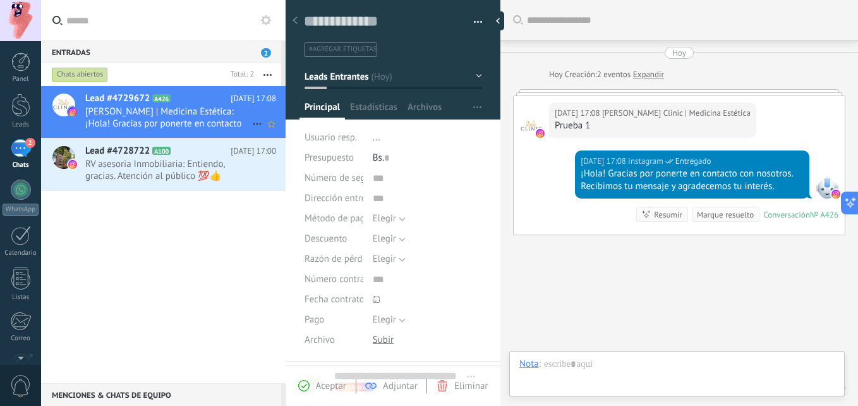
scroll to position [50, 0]
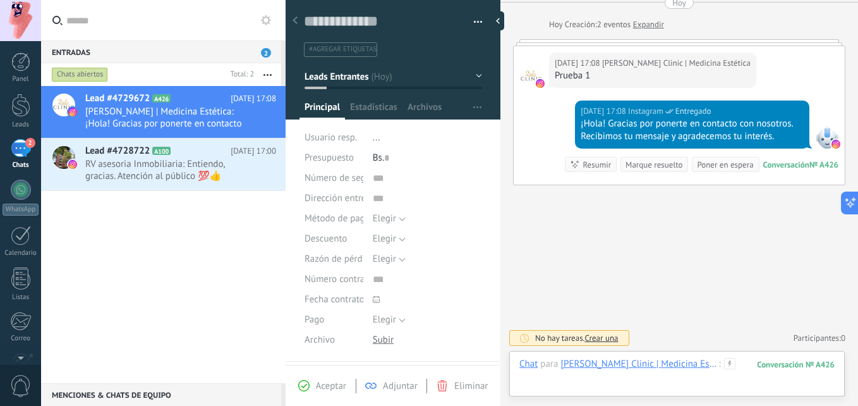
click at [556, 383] on div at bounding box center [677, 377] width 315 height 38
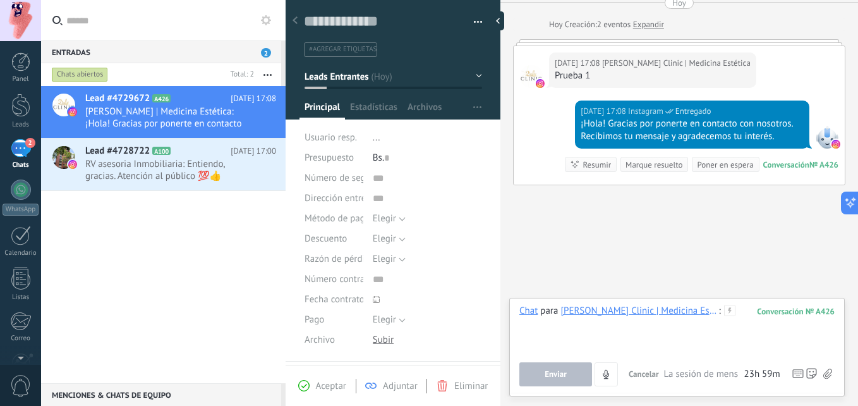
click at [577, 339] on div at bounding box center [677, 329] width 315 height 48
click at [553, 370] on span "Enviar" at bounding box center [556, 374] width 22 height 9
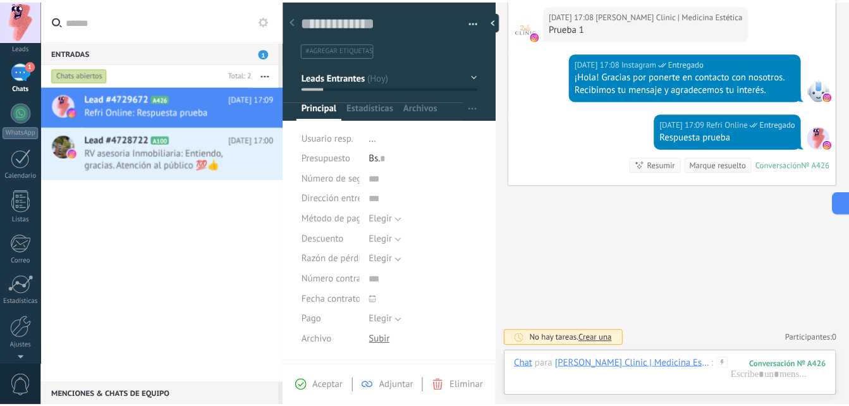
scroll to position [0, 0]
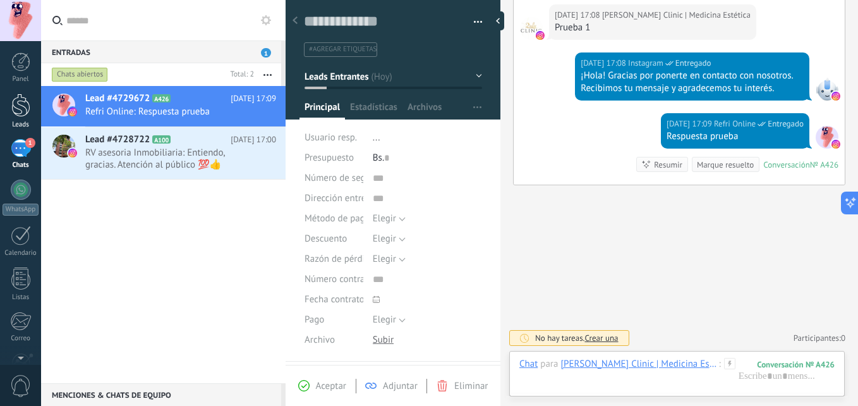
click at [28, 119] on link "Leads" at bounding box center [20, 111] width 41 height 35
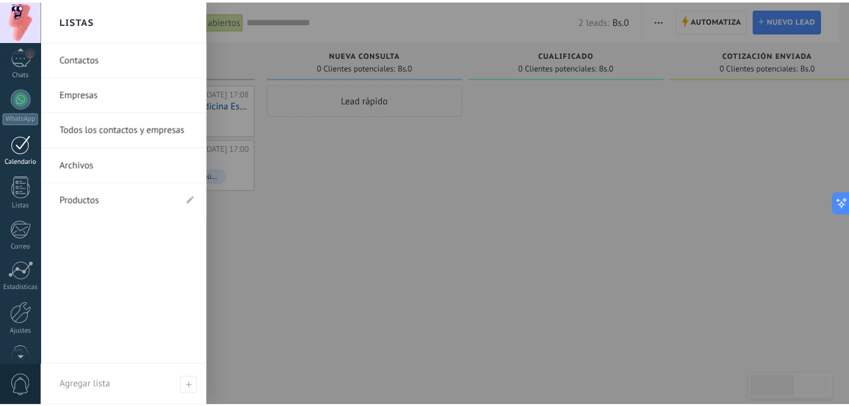
scroll to position [94, 0]
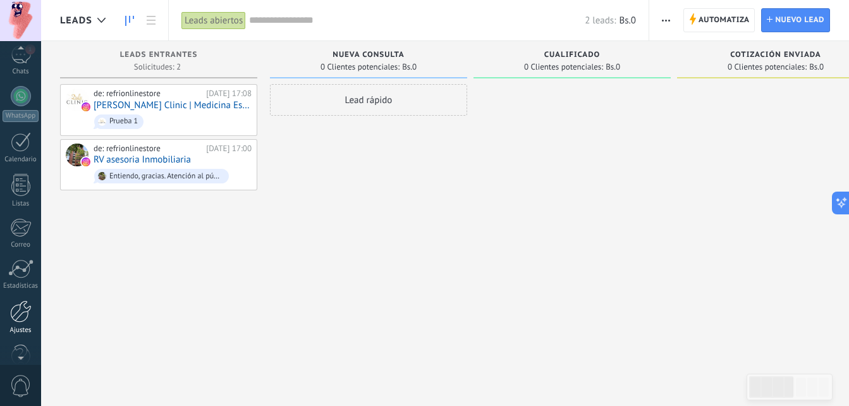
click at [27, 308] on div at bounding box center [20, 311] width 21 height 22
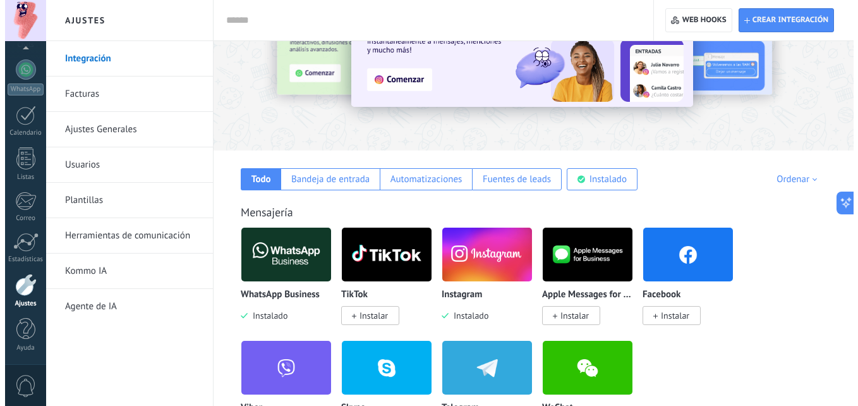
scroll to position [97, 0]
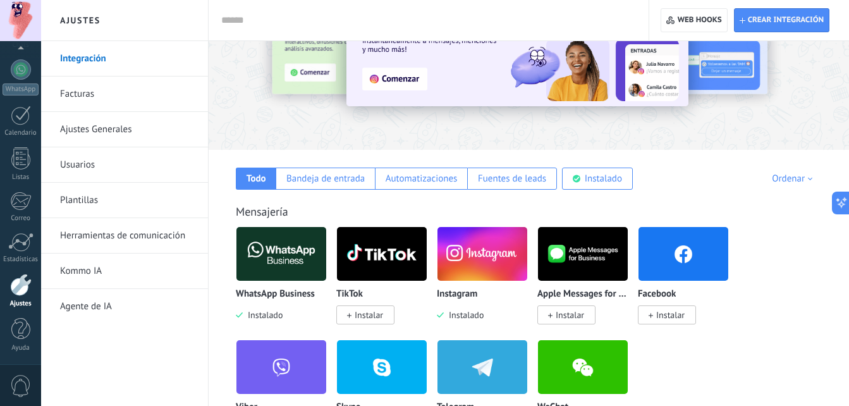
click at [290, 245] on img at bounding box center [281, 253] width 90 height 61
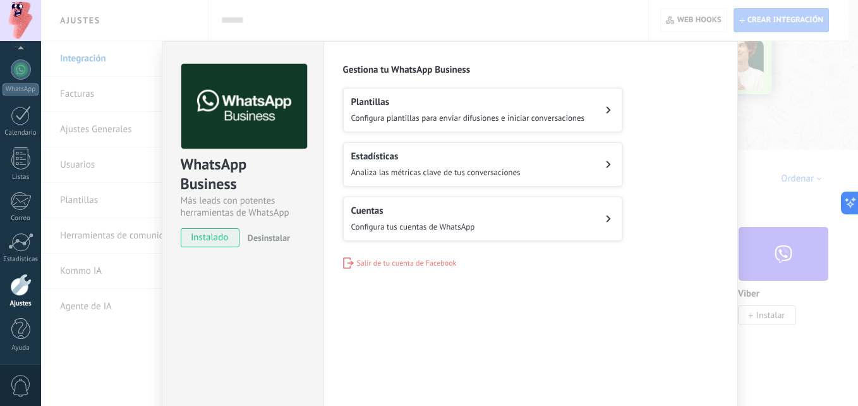
click at [751, 120] on div "WhatsApp Business Más leads con potentes herramientas de WhatsApp instalado Des…" at bounding box center [449, 203] width 817 height 406
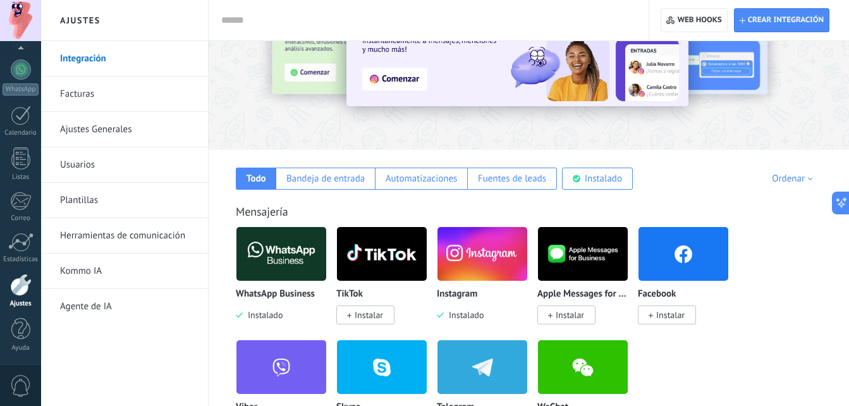
click at [305, 234] on img at bounding box center [281, 253] width 90 height 61
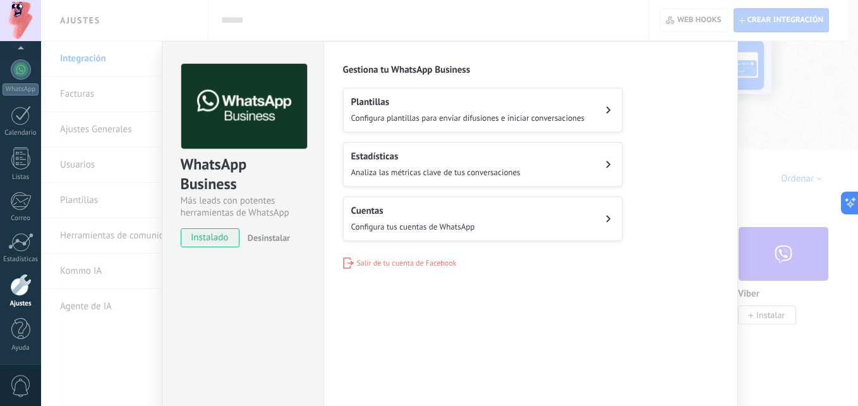
click at [508, 168] on span "Analiza las métricas clave de tus conversaciones" at bounding box center [435, 172] width 169 height 11
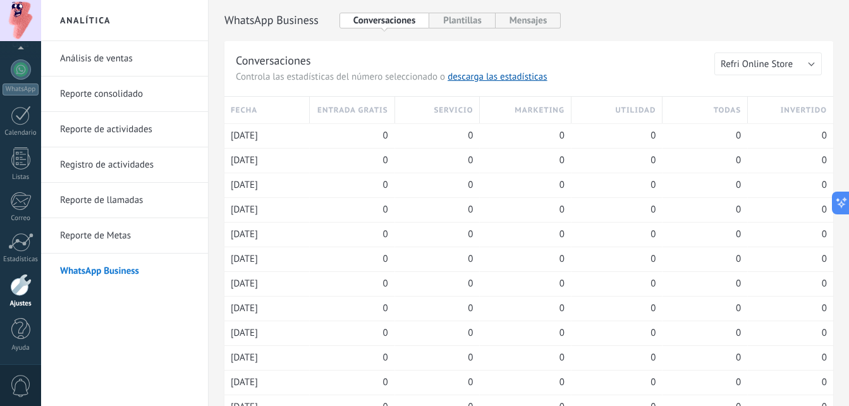
click at [114, 62] on link "Análisis de ventas" at bounding box center [127, 58] width 135 height 35
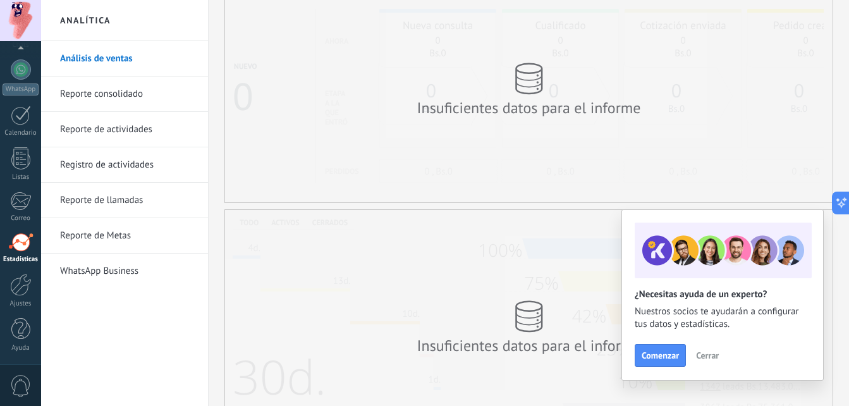
scroll to position [66, 0]
click at [20, 286] on div at bounding box center [20, 285] width 21 height 22
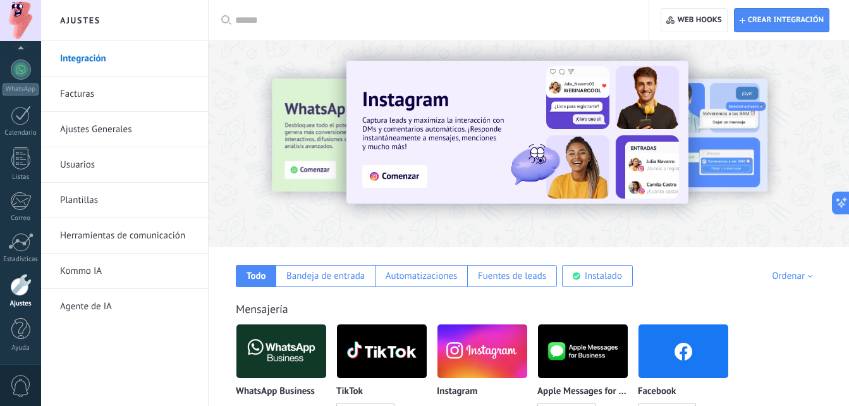
click at [520, 296] on div "Mensajería WhatsApp Business Instalado TikTok Instalar Instagram Instalado Appl…" at bounding box center [528, 405] width 615 height 258
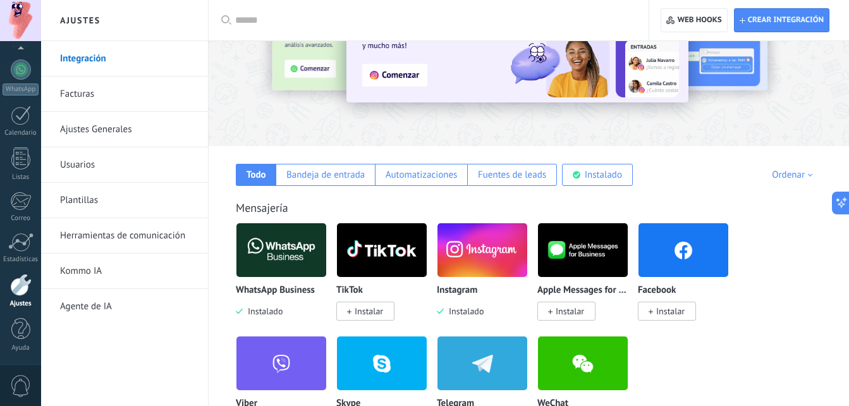
scroll to position [111, 0]
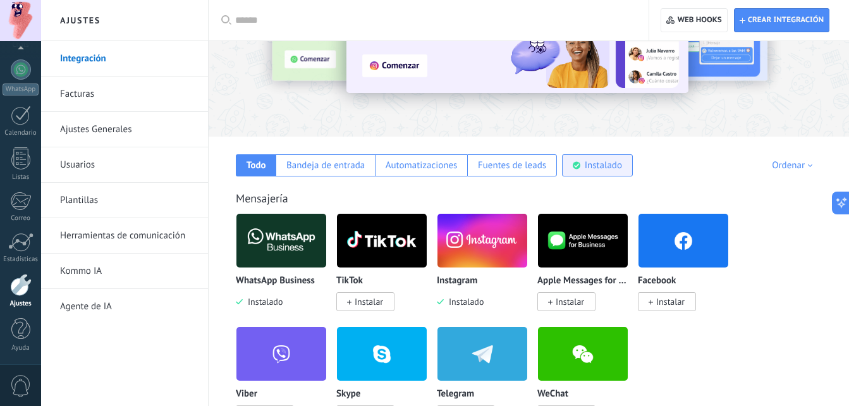
click at [601, 171] on div "Instalado" at bounding box center [603, 165] width 37 height 12
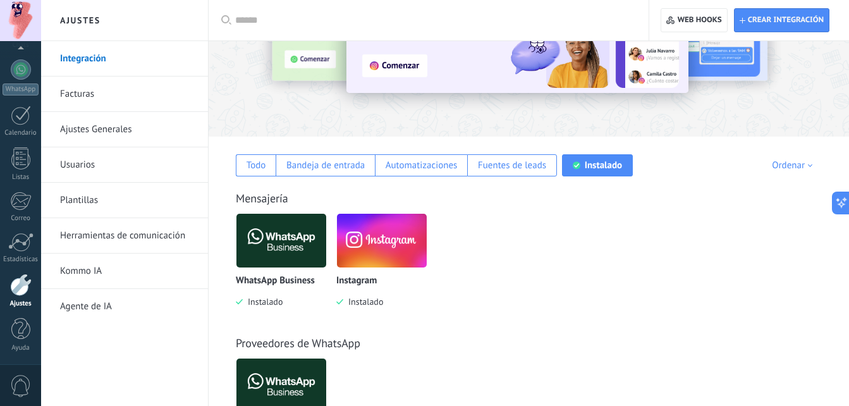
scroll to position [192, 0]
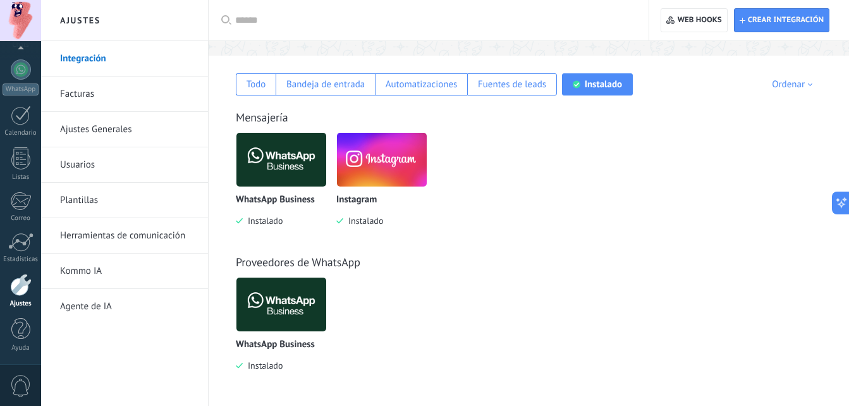
click at [298, 171] on img at bounding box center [281, 159] width 90 height 61
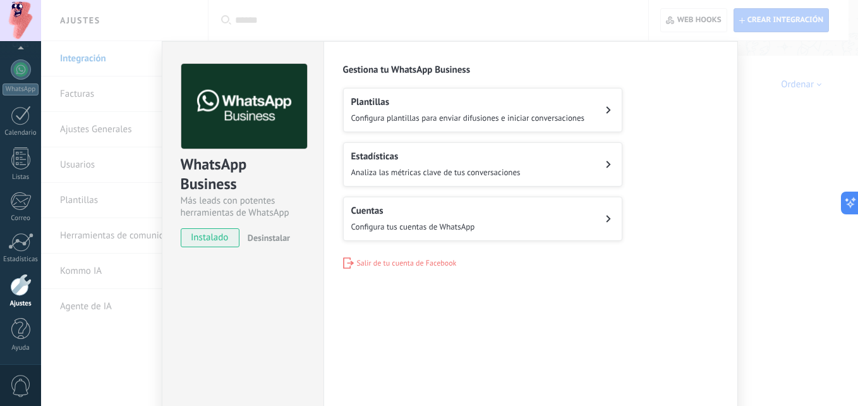
click at [766, 159] on div "WhatsApp Business Más leads con potentes herramientas de WhatsApp instalado Des…" at bounding box center [449, 203] width 817 height 406
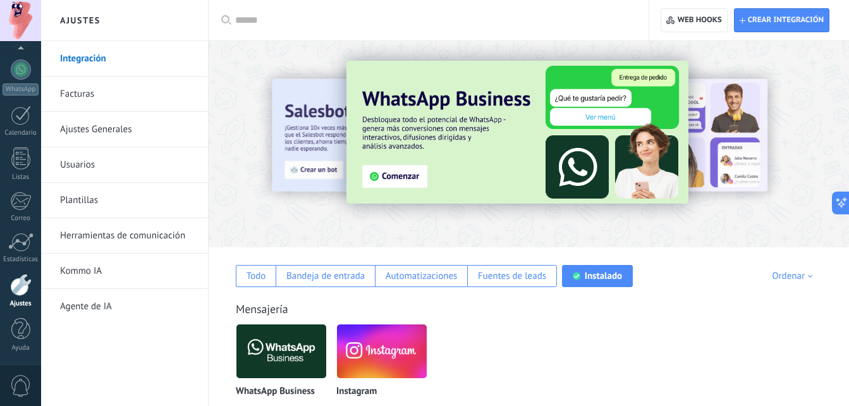
scroll to position [0, 0]
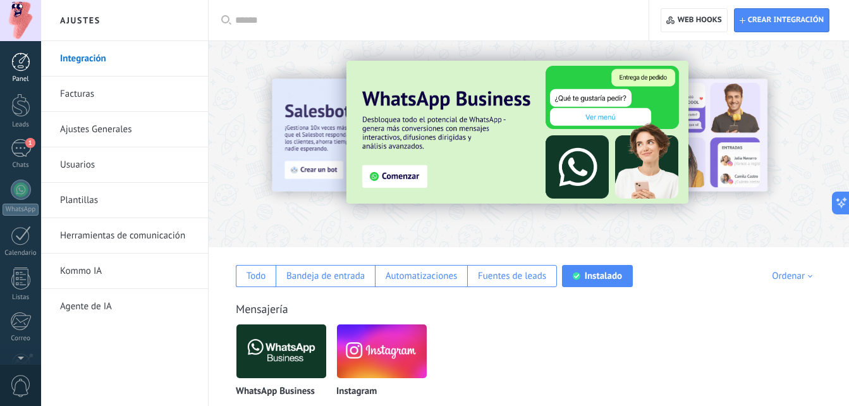
click at [25, 58] on div at bounding box center [20, 61] width 19 height 19
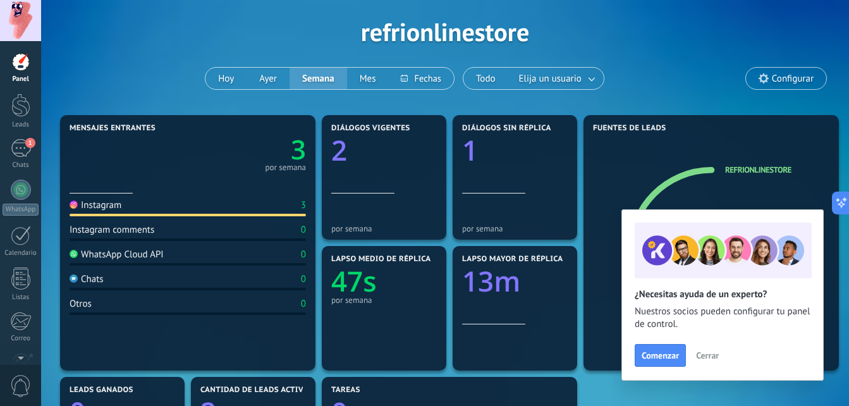
scroll to position [48, 0]
click at [709, 354] on span "Cerrar" at bounding box center [707, 355] width 23 height 9
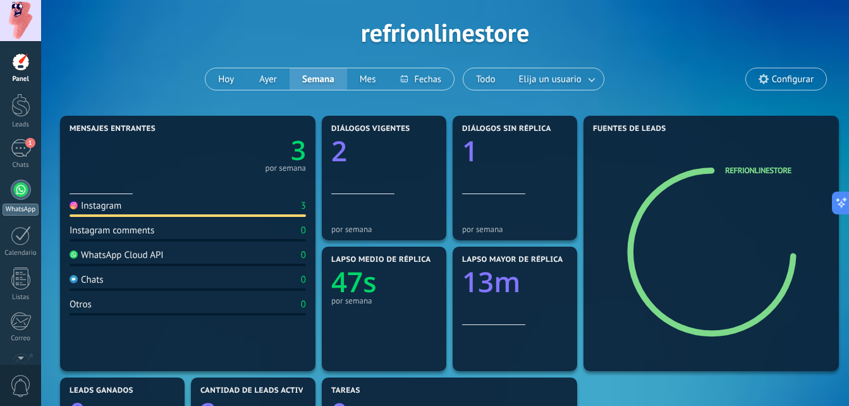
click at [21, 196] on div at bounding box center [21, 190] width 20 height 20
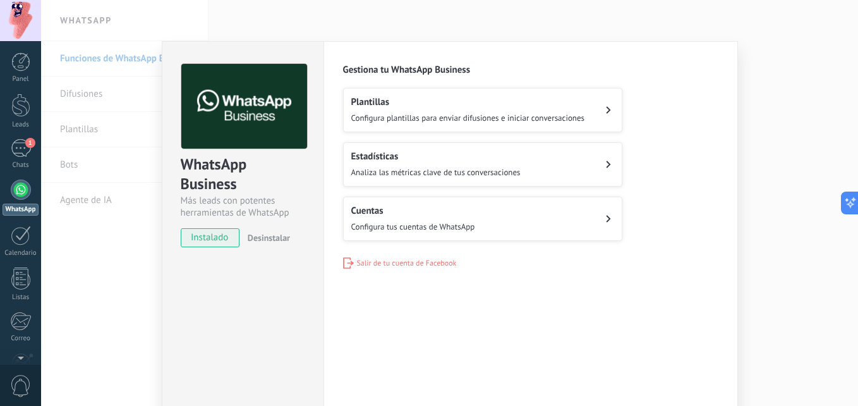
click at [216, 238] on span "instalado" at bounding box center [210, 237] width 58 height 19
click at [508, 105] on h2 "Plantillas" at bounding box center [468, 102] width 234 height 12
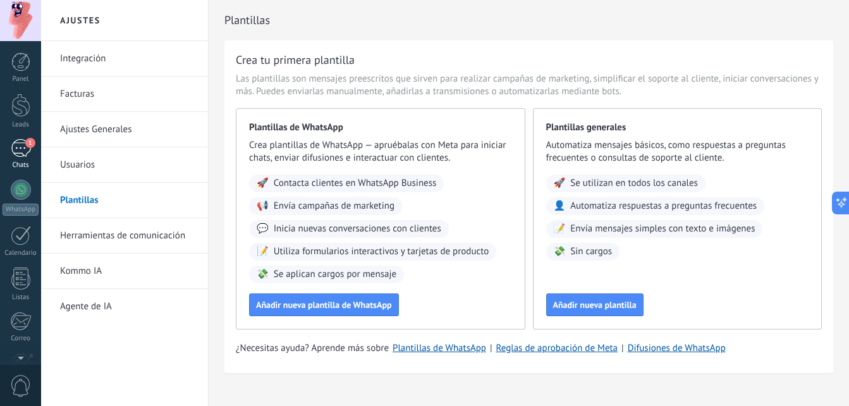
click at [21, 149] on div "1" at bounding box center [21, 148] width 20 height 18
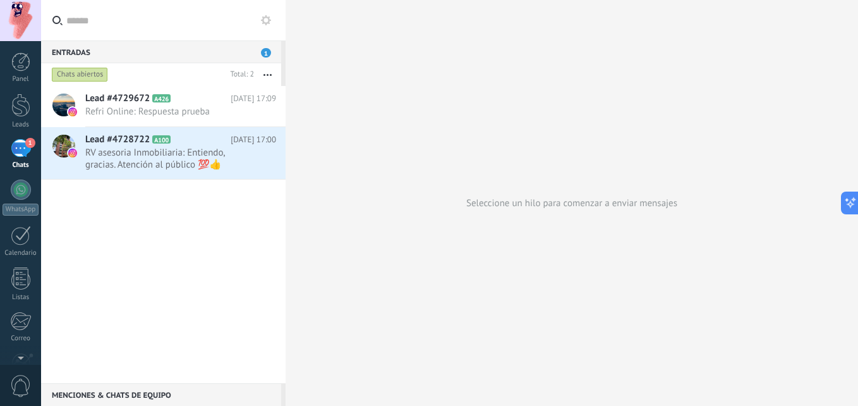
click at [214, 265] on div "Lead #4729672 A426 [DATE] 17:09 Refri Online: Respuesta prueba Lead #4728722 A1…" at bounding box center [163, 234] width 245 height 297
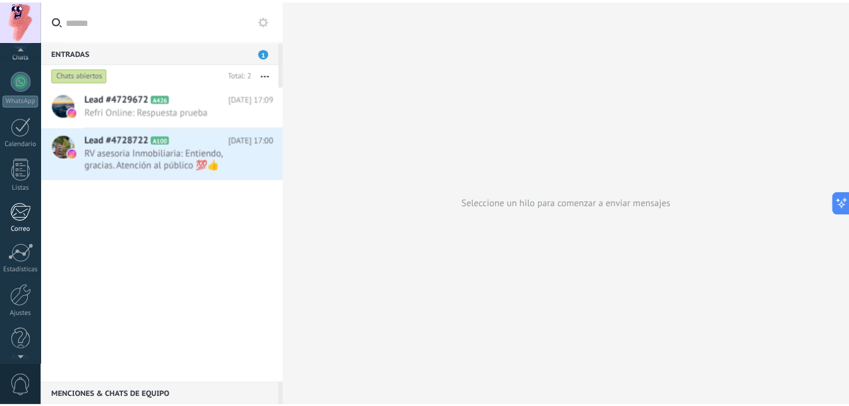
scroll to position [120, 0]
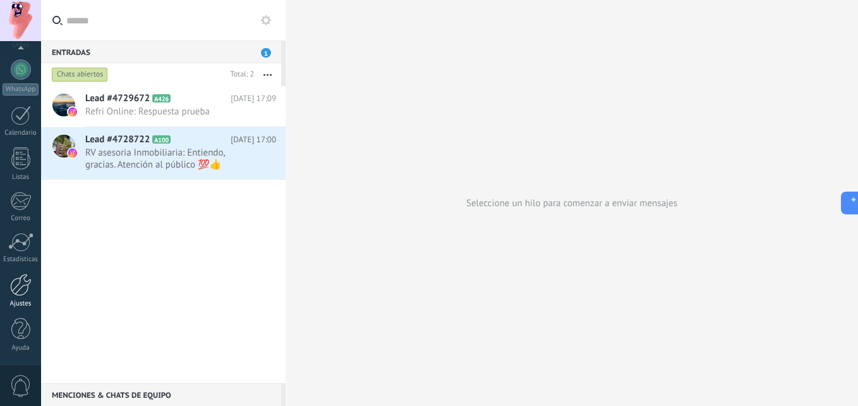
click at [19, 293] on div at bounding box center [20, 285] width 21 height 22
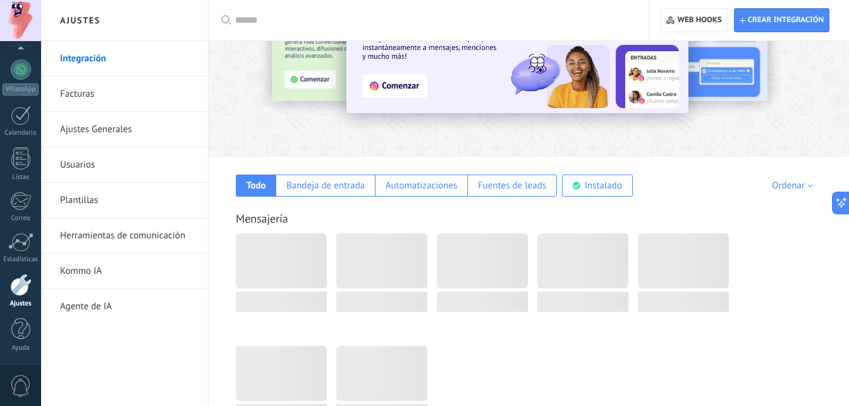
scroll to position [91, 0]
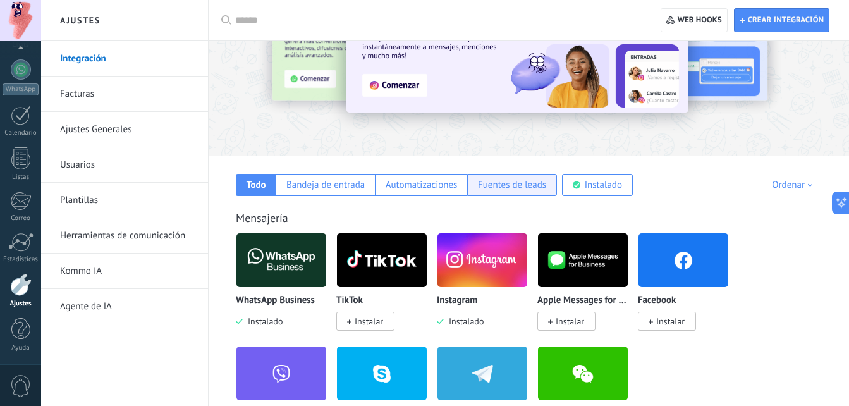
click at [489, 194] on div "Fuentes de leads" at bounding box center [512, 185] width 90 height 22
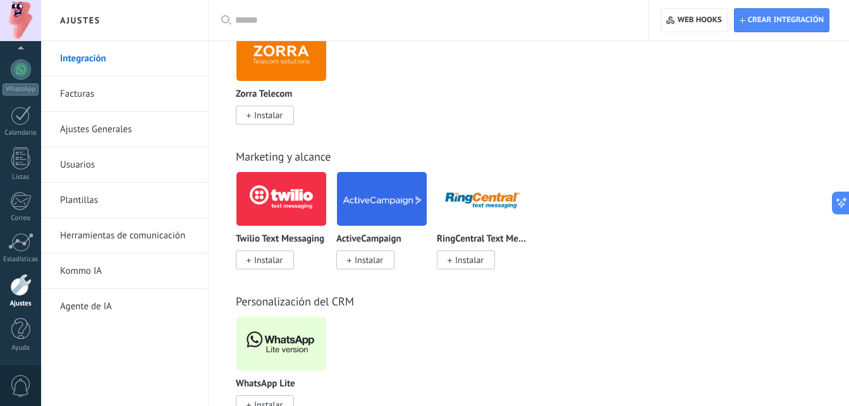
scroll to position [1400, 0]
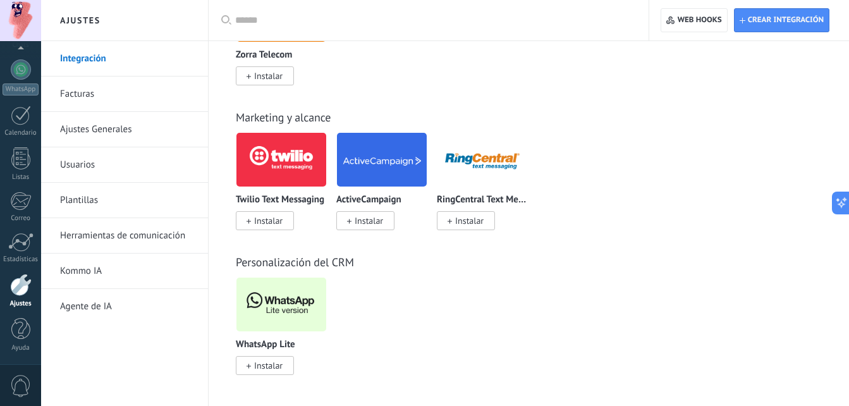
click at [284, 298] on img at bounding box center [281, 304] width 90 height 61
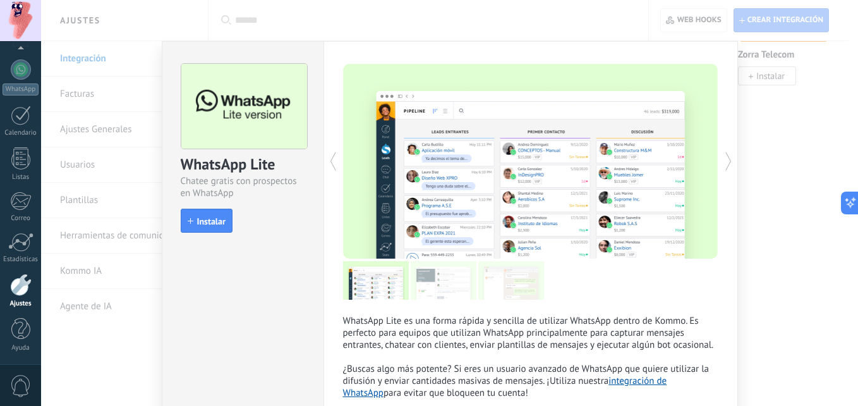
click at [212, 217] on span "Instalar" at bounding box center [211, 221] width 28 height 9
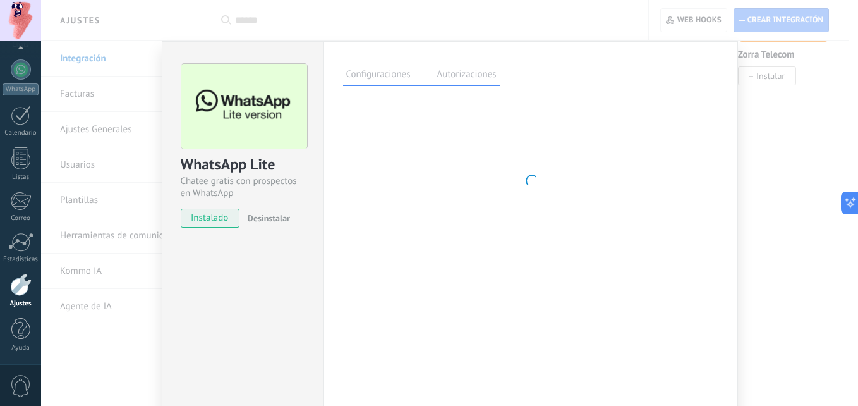
click at [746, 145] on div "WhatsApp Lite Chatee gratis con prospectos en WhatsApp instalado Desinstalar Co…" at bounding box center [449, 203] width 817 height 406
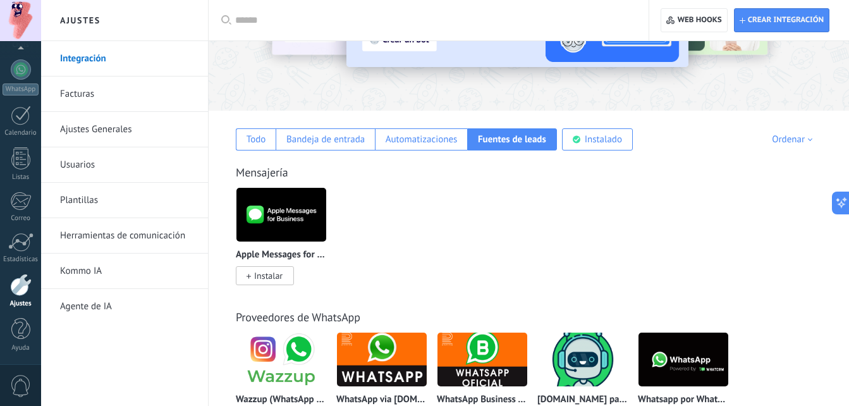
scroll to position [0, 0]
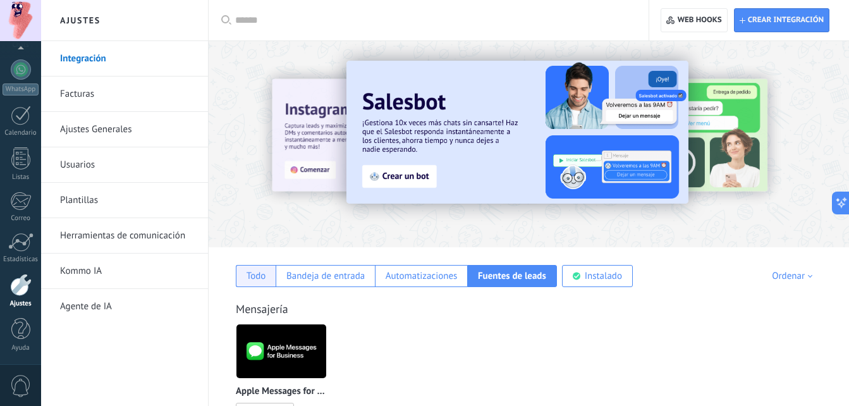
click at [260, 279] on div "Todo" at bounding box center [257, 276] width 20 height 12
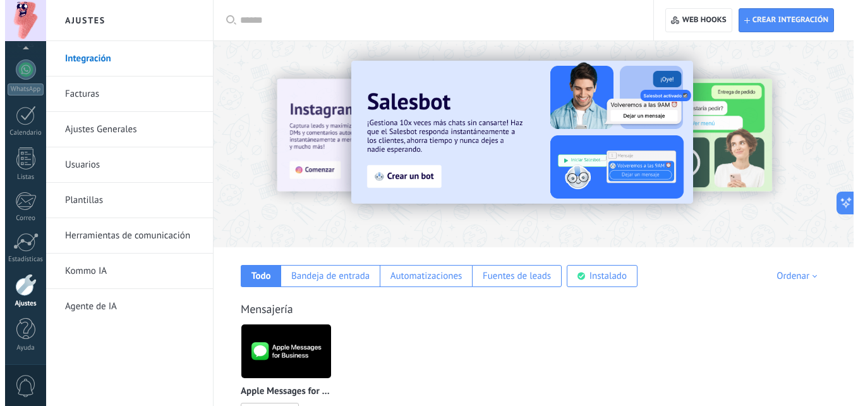
scroll to position [159, 0]
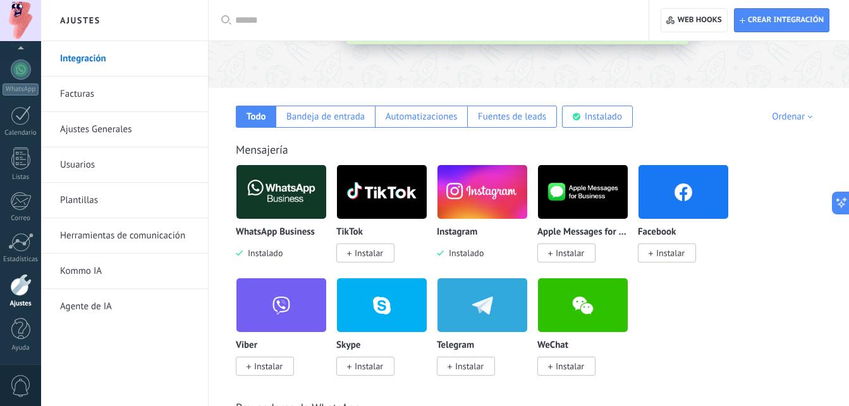
click at [277, 199] on img at bounding box center [281, 191] width 90 height 61
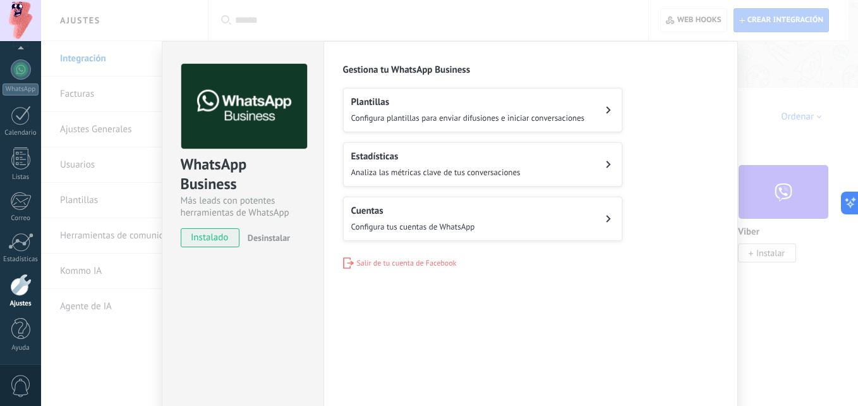
click at [253, 235] on span "Desinstalar" at bounding box center [269, 237] width 42 height 11
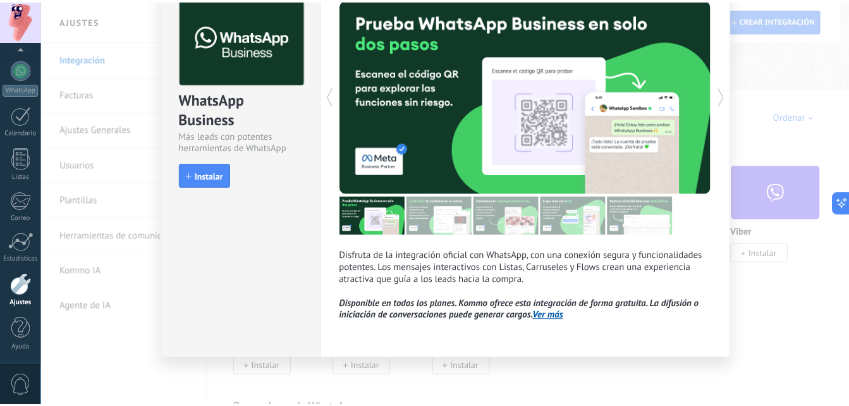
scroll to position [0, 0]
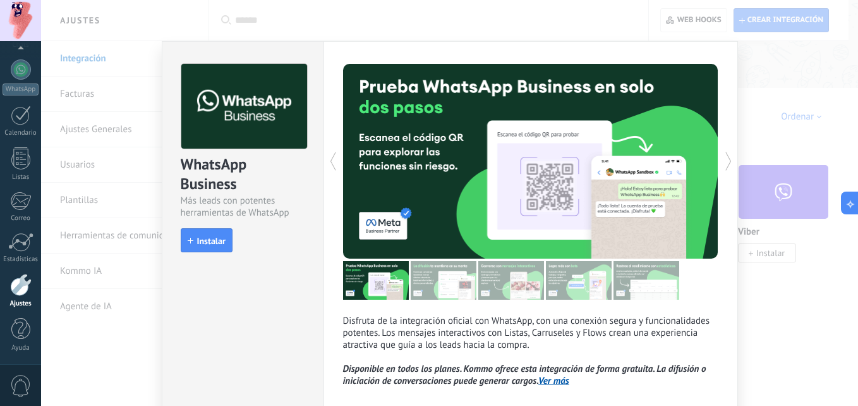
click at [742, 158] on div "WhatsApp Business Más leads con potentes herramientas de WhatsApp install Insta…" at bounding box center [449, 203] width 817 height 406
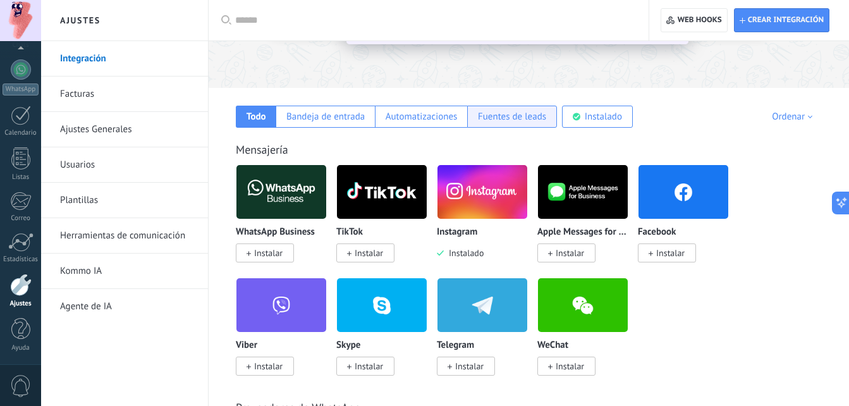
click at [539, 121] on div "Fuentes de leads" at bounding box center [512, 117] width 68 height 12
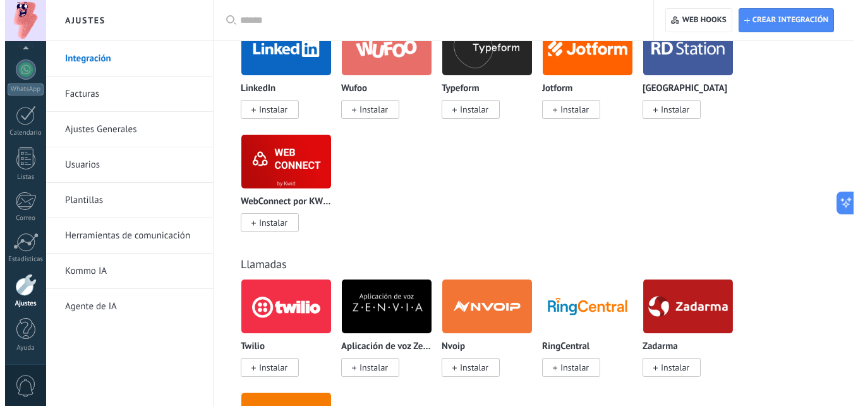
scroll to position [1400, 0]
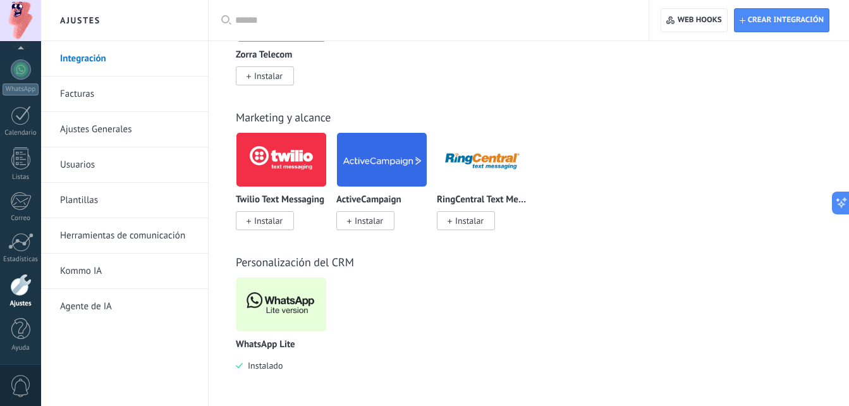
click at [298, 307] on img at bounding box center [281, 304] width 90 height 61
click at [276, 325] on img at bounding box center [281, 304] width 90 height 61
click at [275, 310] on img at bounding box center [281, 304] width 90 height 61
click at [257, 357] on div "WhatsApp Lite Instalado" at bounding box center [281, 355] width 91 height 32
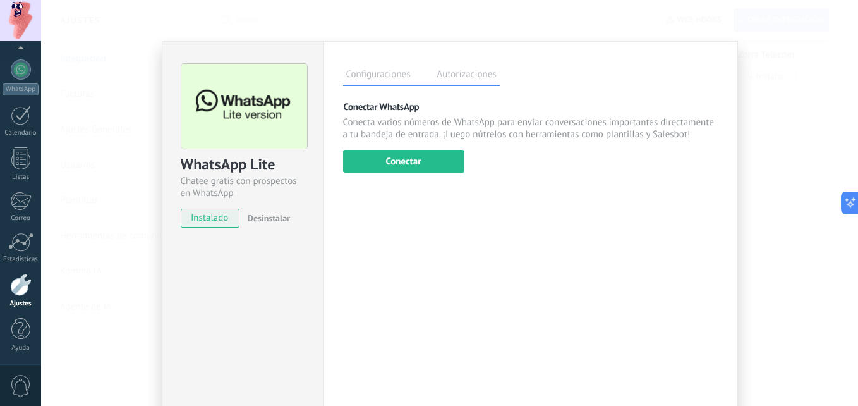
click at [454, 68] on label "Autorizaciones" at bounding box center [467, 76] width 66 height 18
click at [383, 76] on label "Configuraciones" at bounding box center [378, 76] width 71 height 18
click at [397, 158] on button "Conectar" at bounding box center [403, 161] width 121 height 23
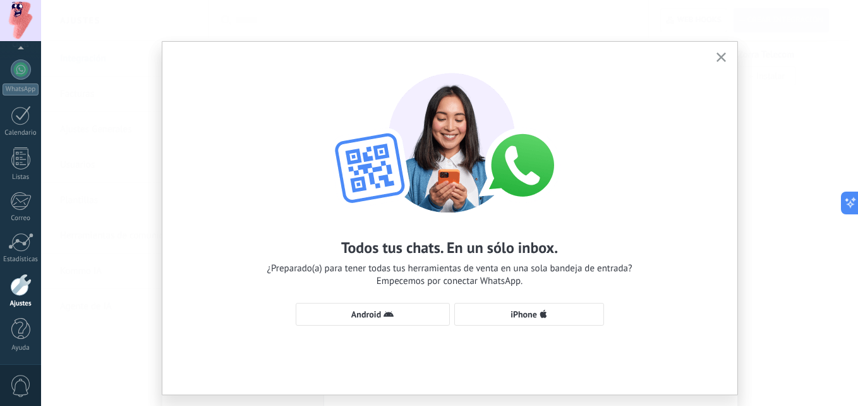
click at [388, 161] on img at bounding box center [450, 137] width 278 height 152
click at [563, 317] on span "iPhone" at bounding box center [529, 314] width 136 height 10
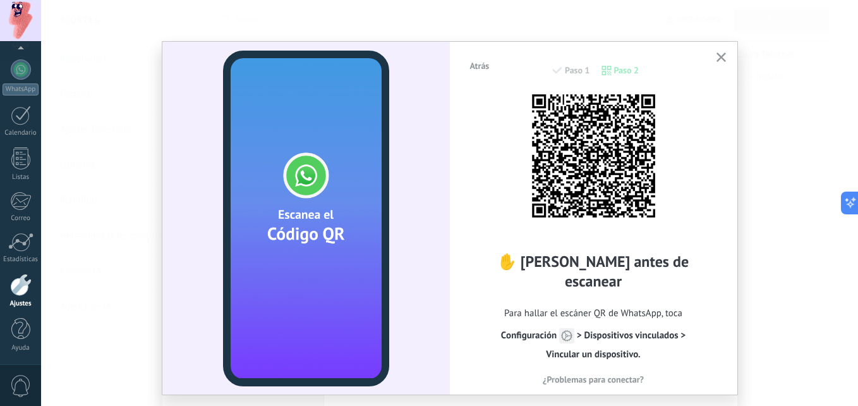
click at [473, 64] on span "Atrás" at bounding box center [480, 65] width 20 height 9
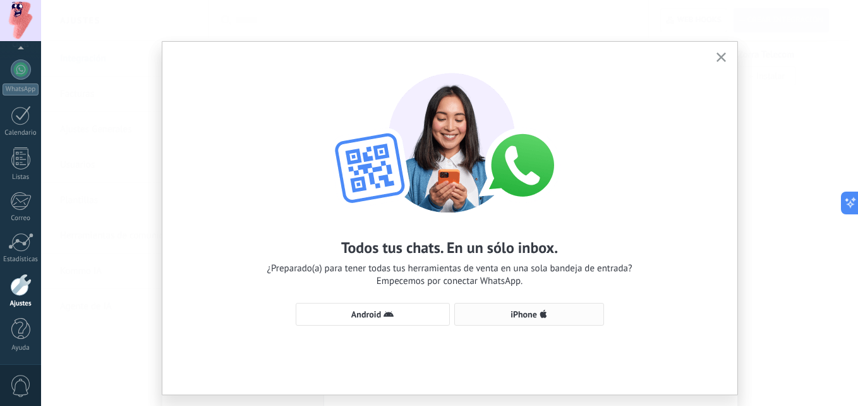
click at [563, 308] on button "iPhone" at bounding box center [530, 314] width 150 height 23
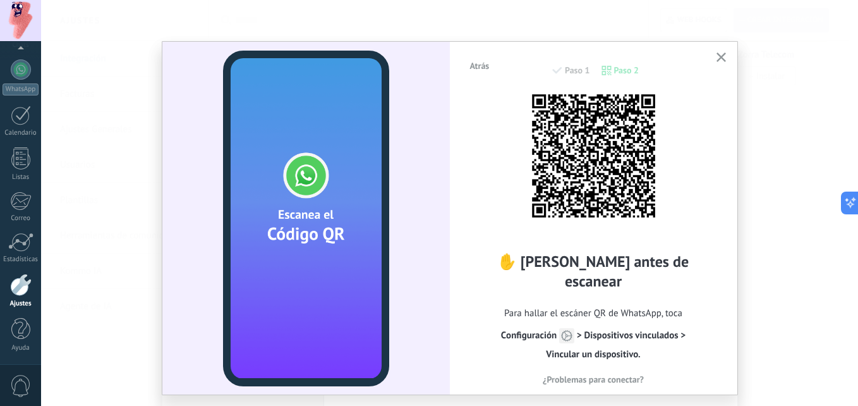
click at [714, 59] on button "button" at bounding box center [722, 57] width 16 height 17
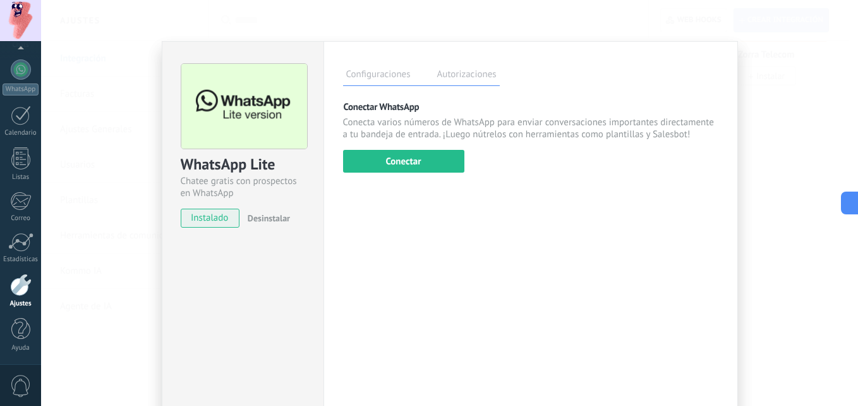
click at [443, 67] on div "Configuraciones Autorizaciones" at bounding box center [421, 75] width 157 height 22
click at [402, 69] on label "Configuraciones" at bounding box center [378, 76] width 71 height 18
click at [749, 108] on div "WhatsApp Lite Chatee gratis con prospectos en WhatsApp instalado Desinstalar Co…" at bounding box center [449, 203] width 817 height 406
click at [35, 291] on link "Ajustes" at bounding box center [20, 291] width 41 height 34
click at [14, 334] on div at bounding box center [20, 329] width 19 height 22
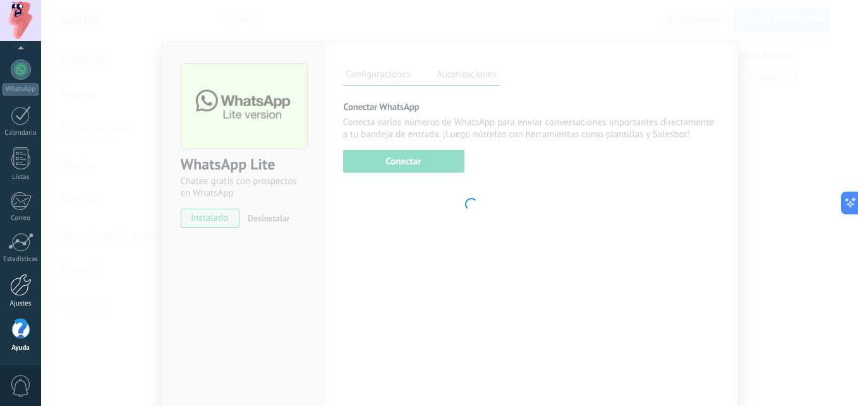
click at [19, 281] on div at bounding box center [20, 285] width 21 height 22
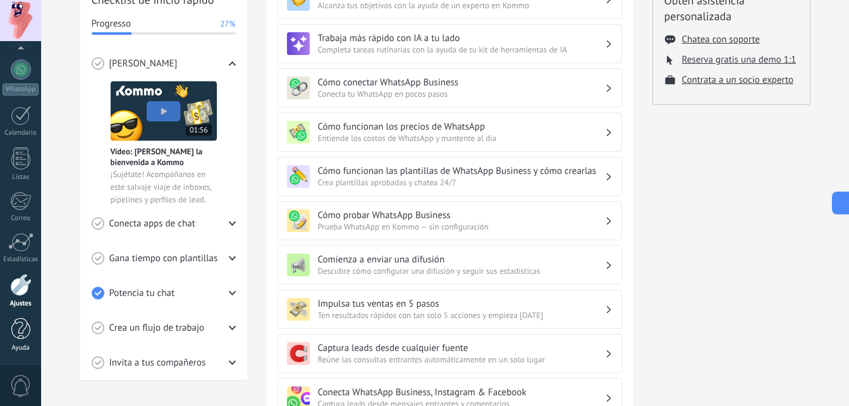
scroll to position [196, 0]
click at [18, 295] on div at bounding box center [20, 285] width 21 height 22
click at [27, 338] on div at bounding box center [20, 329] width 19 height 22
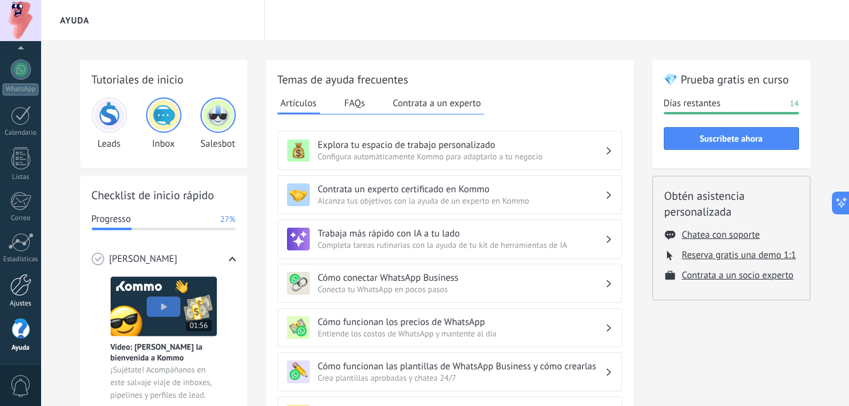
click at [18, 288] on div at bounding box center [20, 285] width 21 height 22
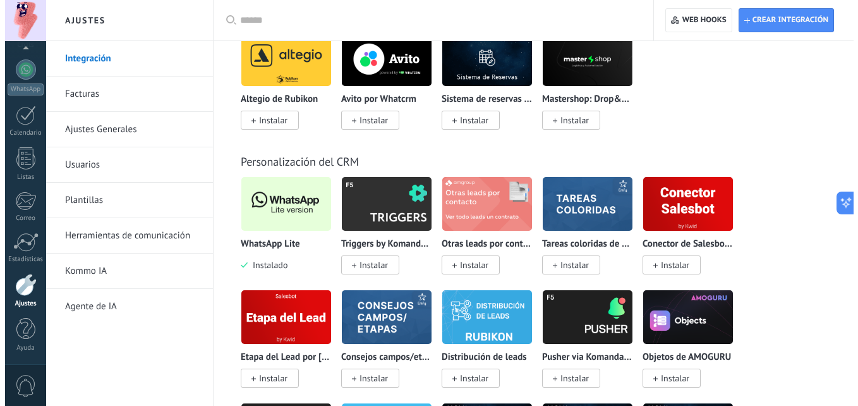
scroll to position [3097, 0]
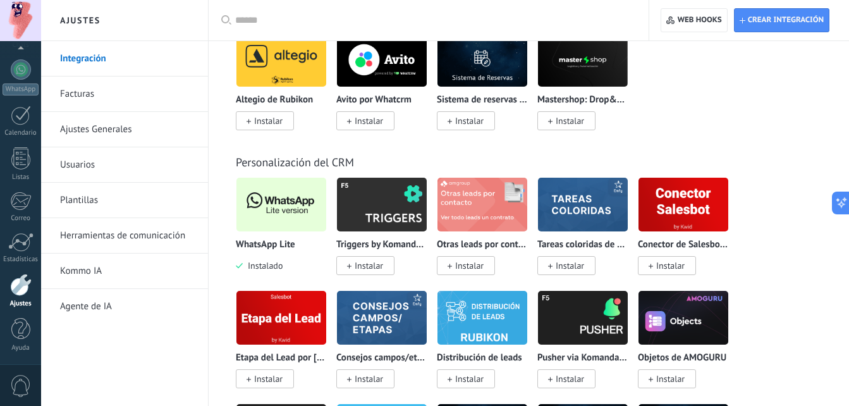
click at [284, 198] on img at bounding box center [281, 204] width 90 height 61
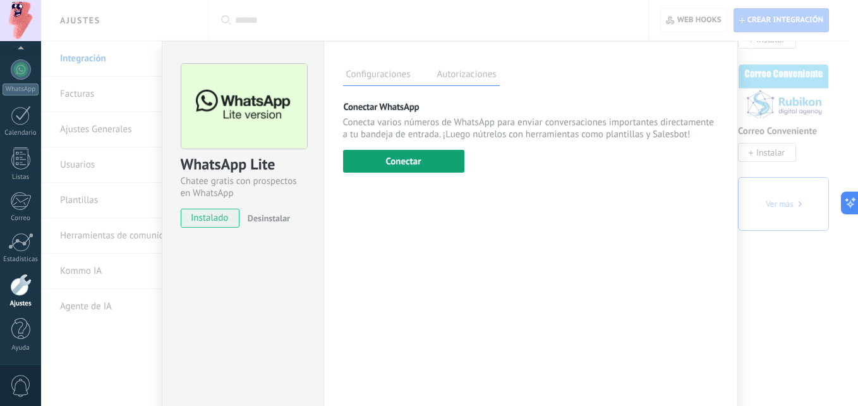
click at [434, 162] on button "Conectar" at bounding box center [403, 161] width 121 height 23
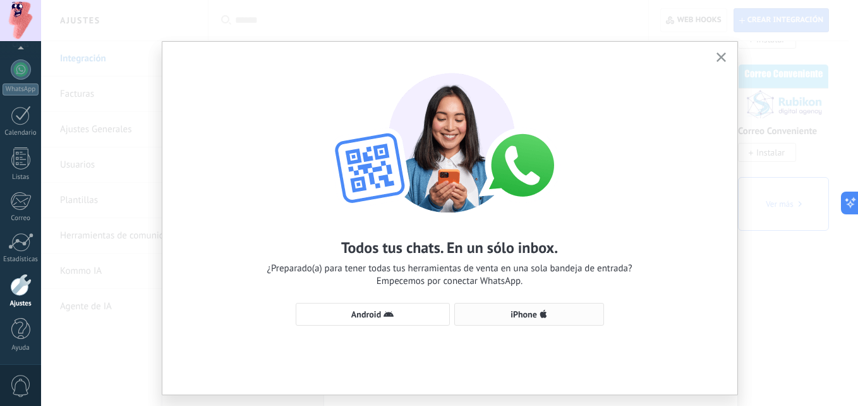
click at [508, 310] on span "iPhone" at bounding box center [529, 314] width 136 height 10
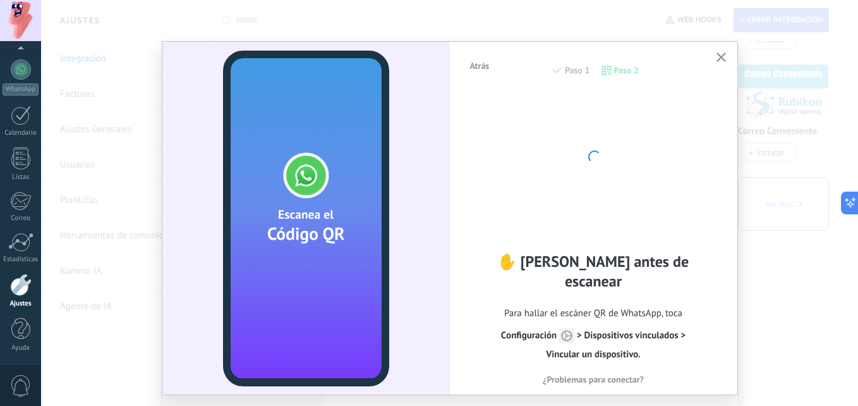
click at [604, 375] on span "¿Problemas para conectar?" at bounding box center [593, 379] width 101 height 9
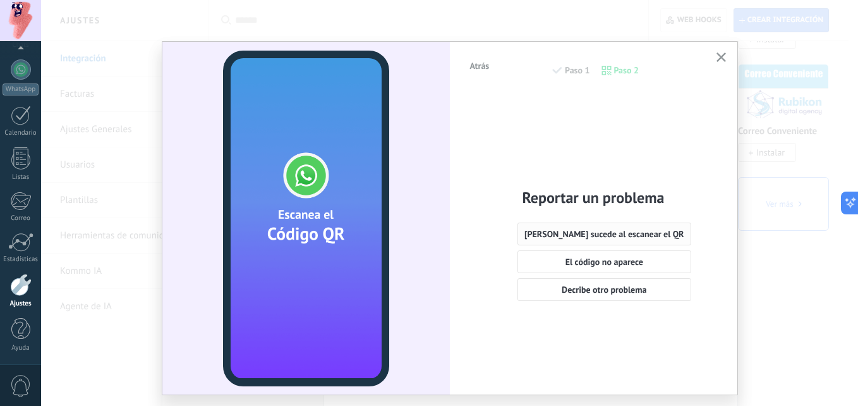
click at [546, 223] on button "[PERSON_NAME] sucede al escanear el QR" at bounding box center [605, 234] width 174 height 23
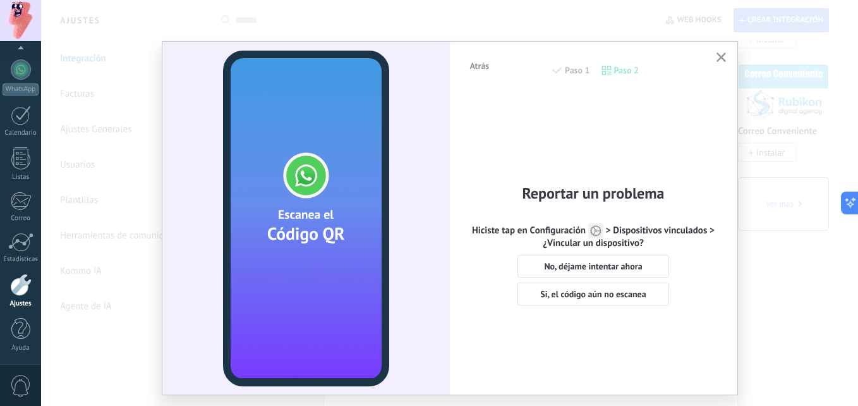
click at [622, 292] on span "Si, el código aún no escanea" at bounding box center [593, 294] width 106 height 9
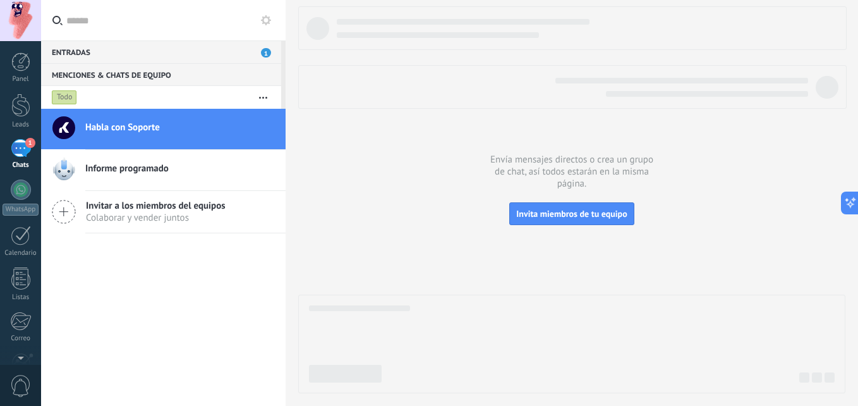
scroll to position [12, 0]
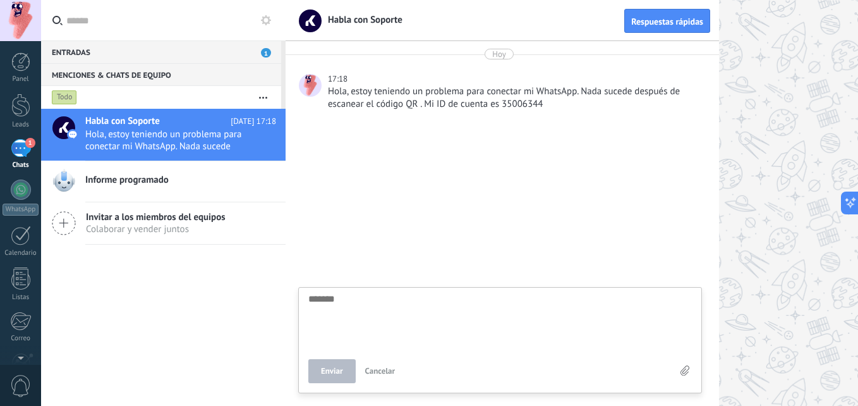
click at [351, 305] on textarea at bounding box center [500, 320] width 384 height 52
type textarea "*"
type textarea "**"
type textarea "***"
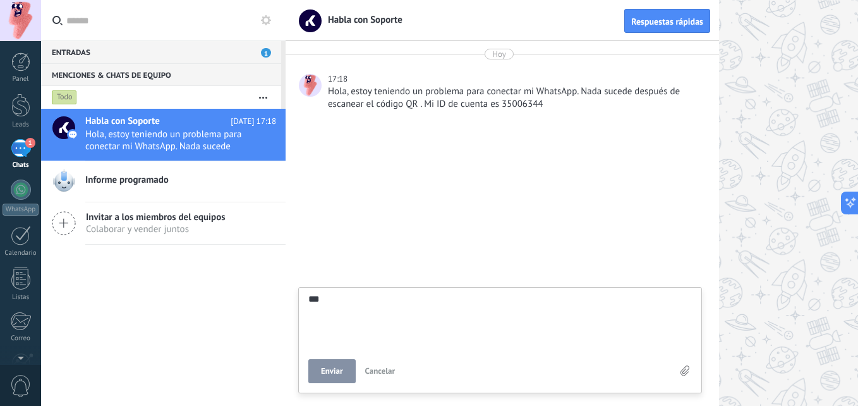
type textarea "****"
type textarea "*****"
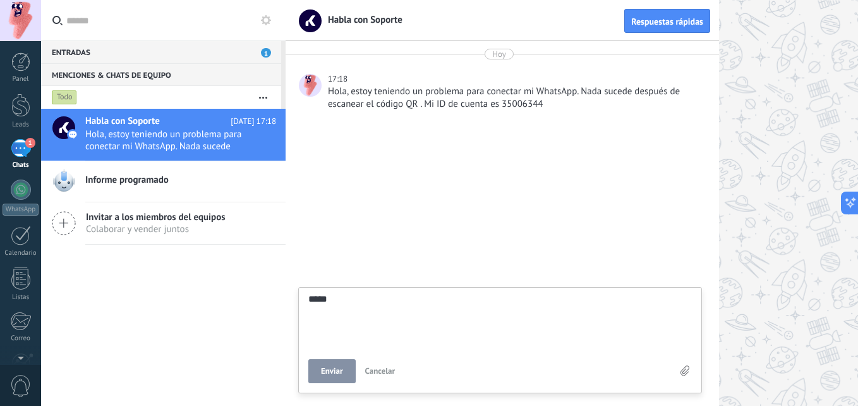
type textarea "*****"
type textarea "*******"
type textarea "********"
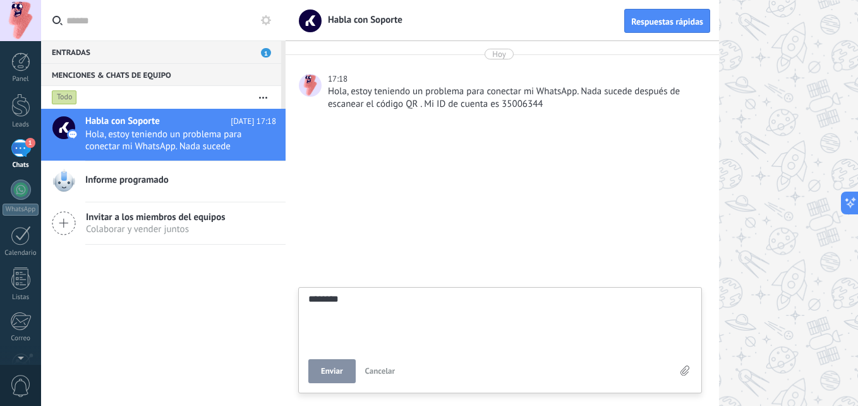
type textarea "*********"
type textarea "**********"
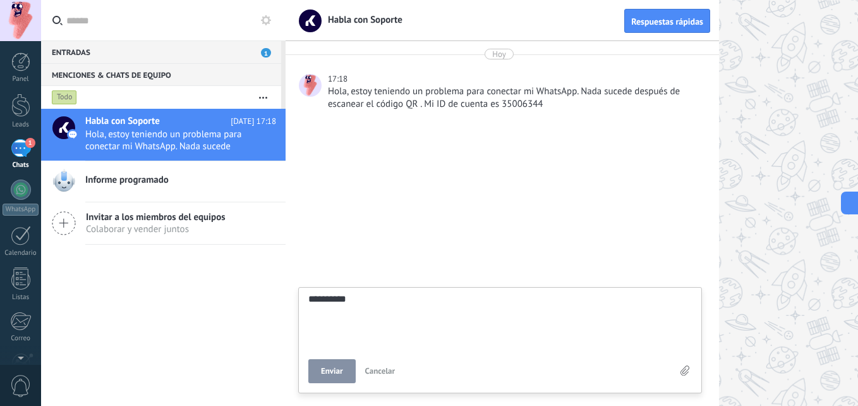
type textarea "**********"
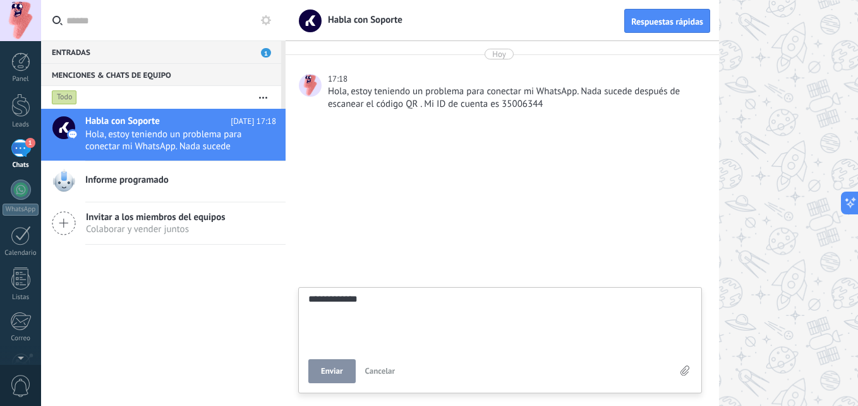
type textarea "**********"
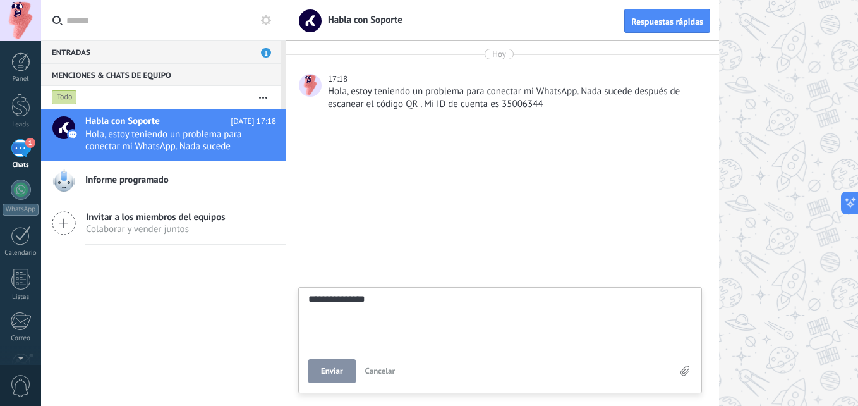
type textarea "**********"
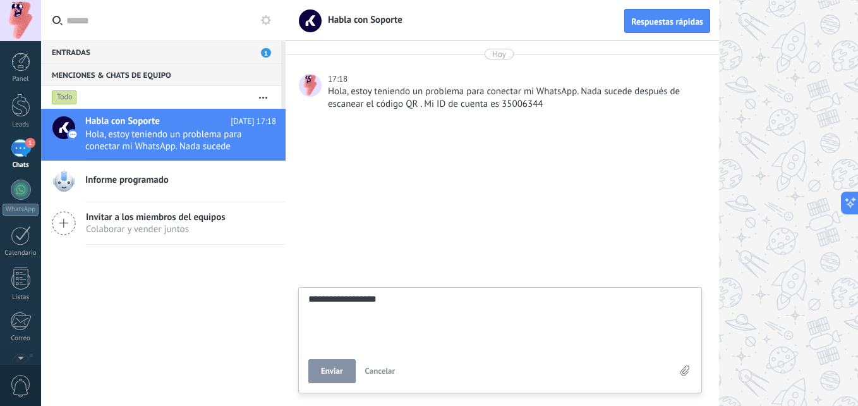
type textarea "**********"
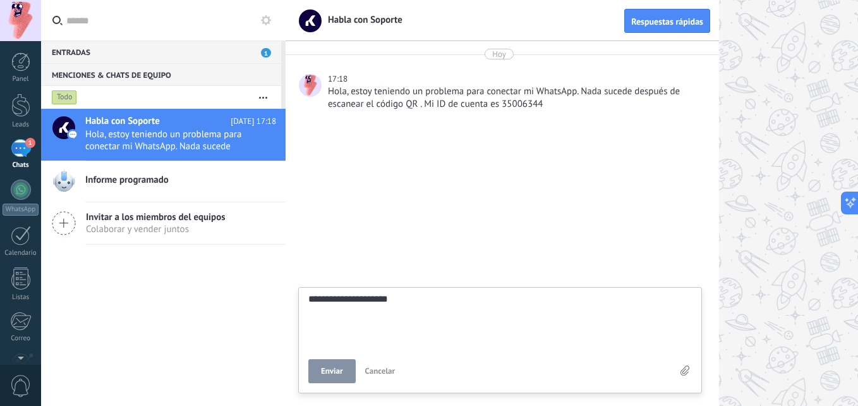
type textarea "**********"
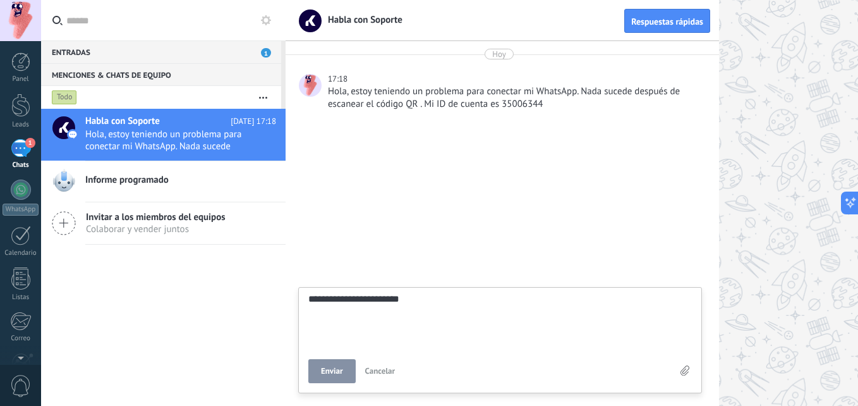
type textarea "**********"
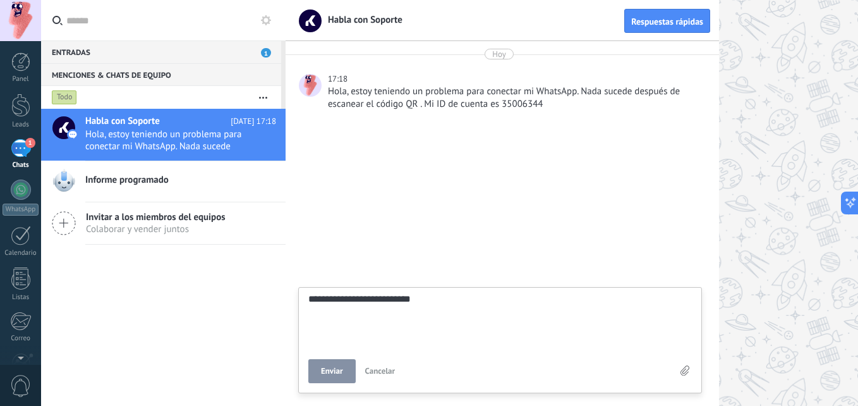
type textarea "**********"
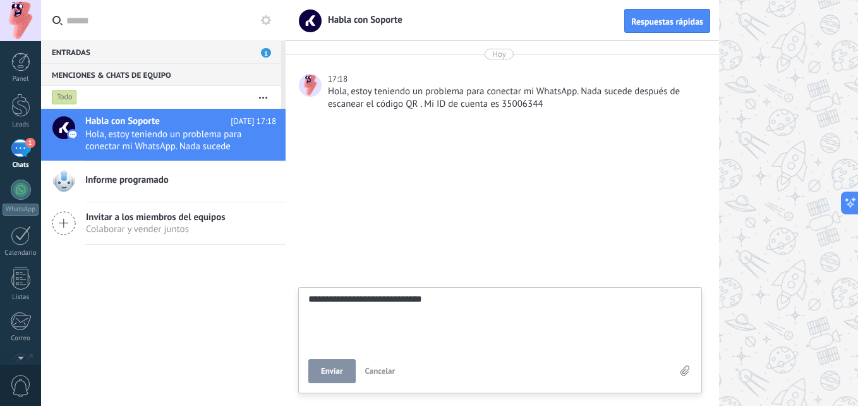
type textarea "**********"
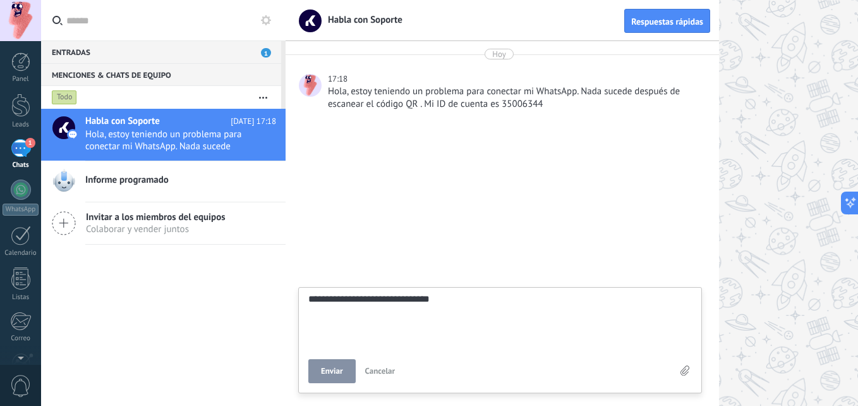
type textarea "**********"
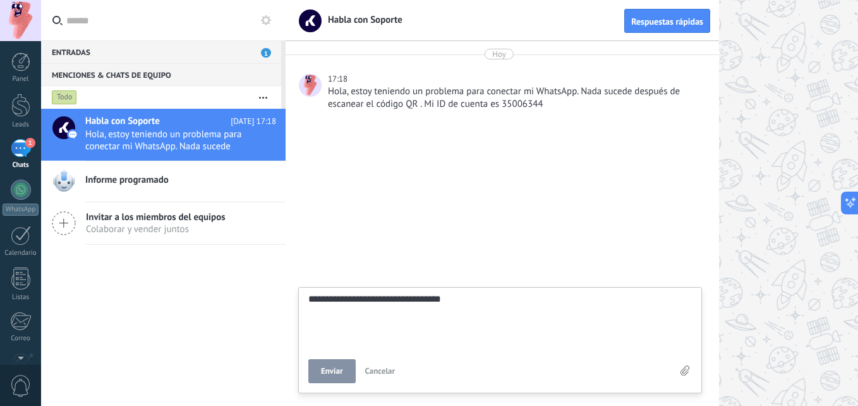
type textarea "**********"
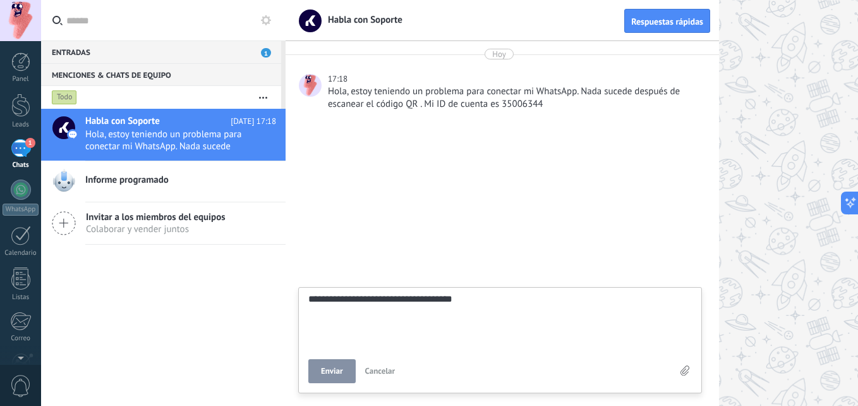
type textarea "**********"
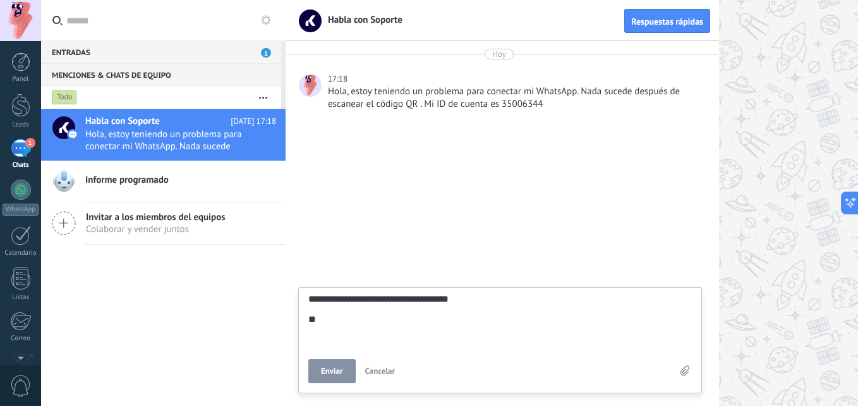
type textarea "**********"
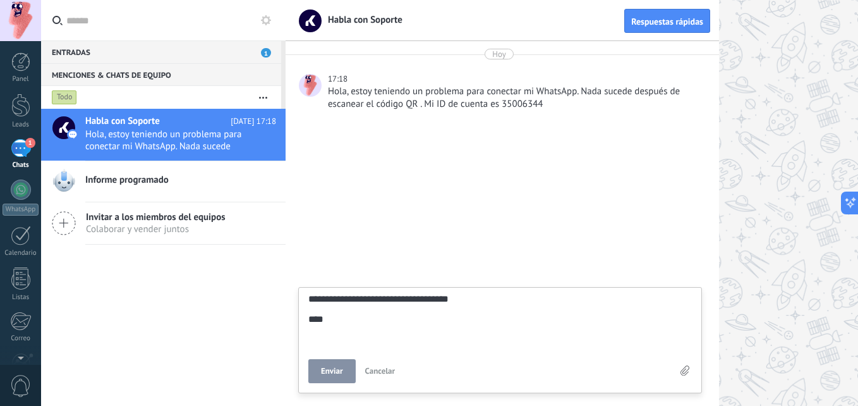
type textarea "**********"
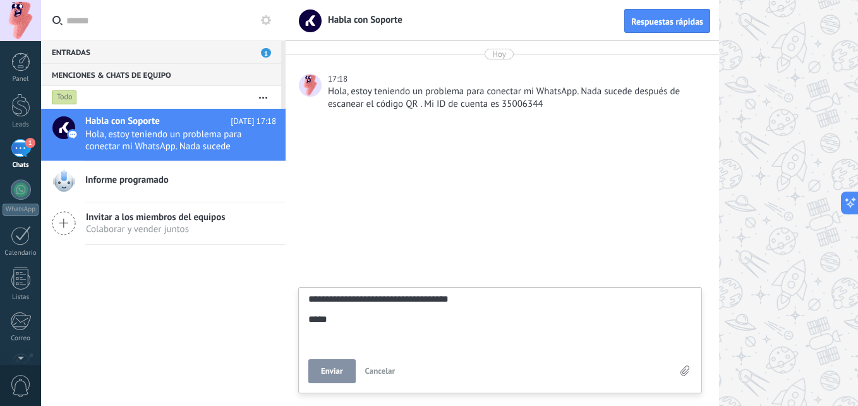
type textarea "**********"
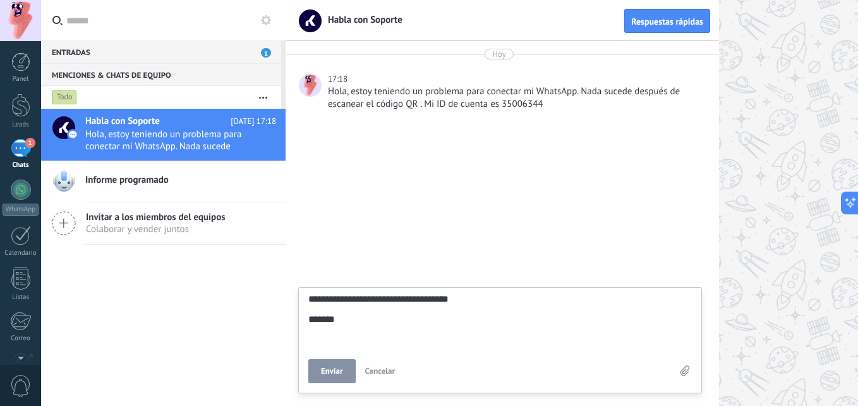
type textarea "**********"
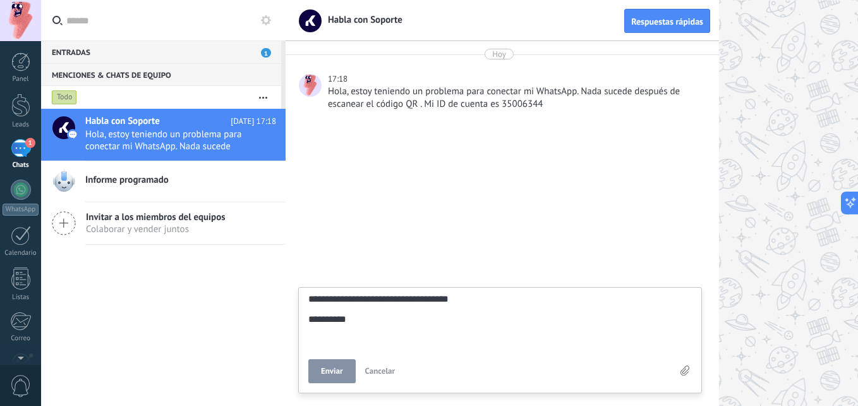
type textarea "**********"
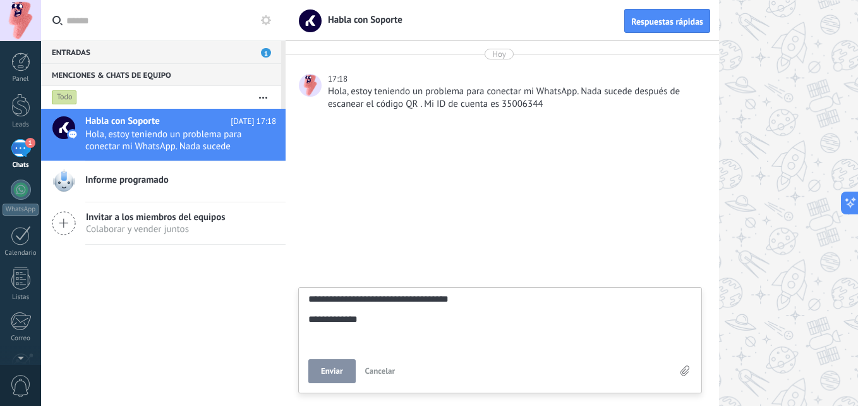
type textarea "**********"
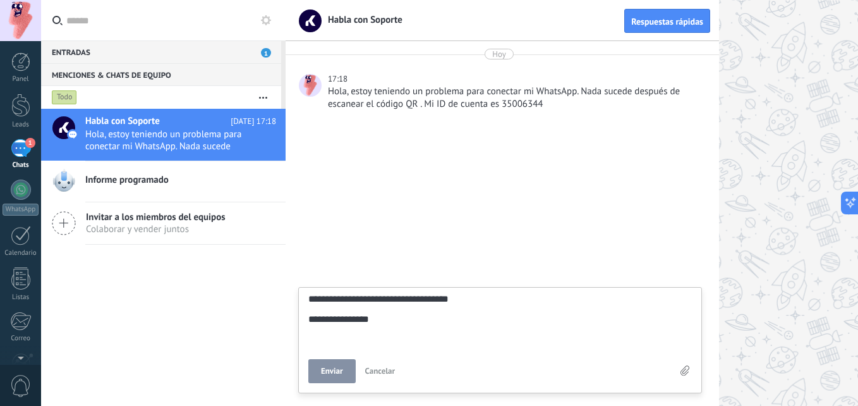
type textarea "**********"
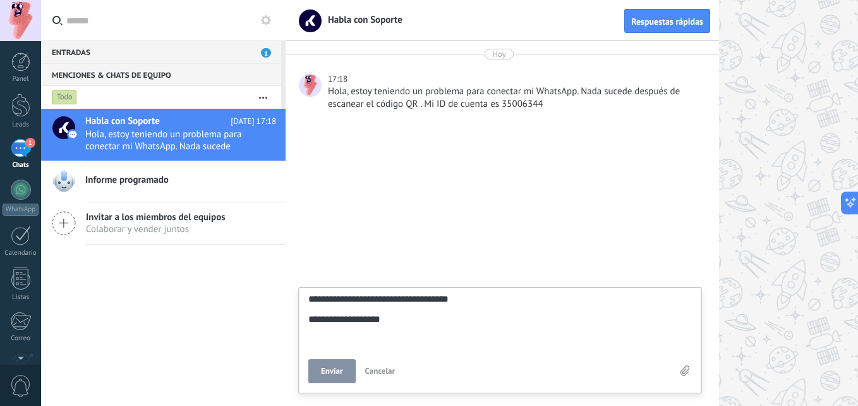
type textarea "**********"
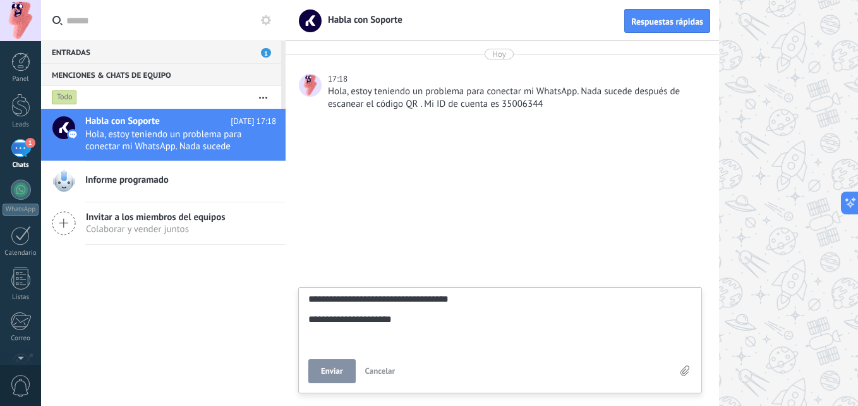
type textarea "**********"
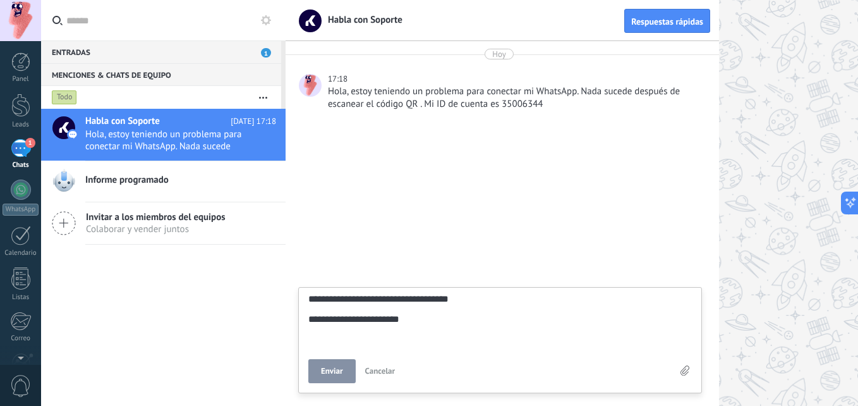
type textarea "**********"
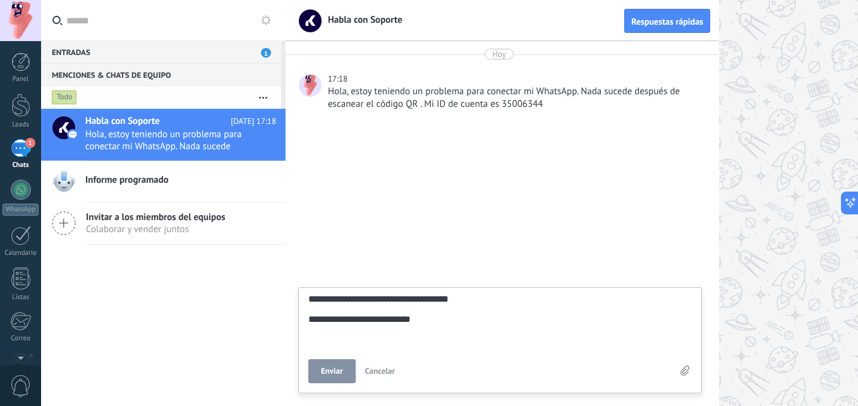
type textarea "**********"
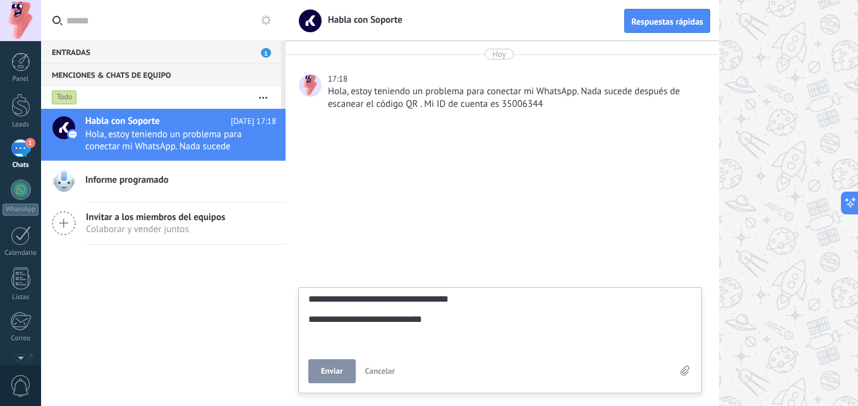
type textarea "**********"
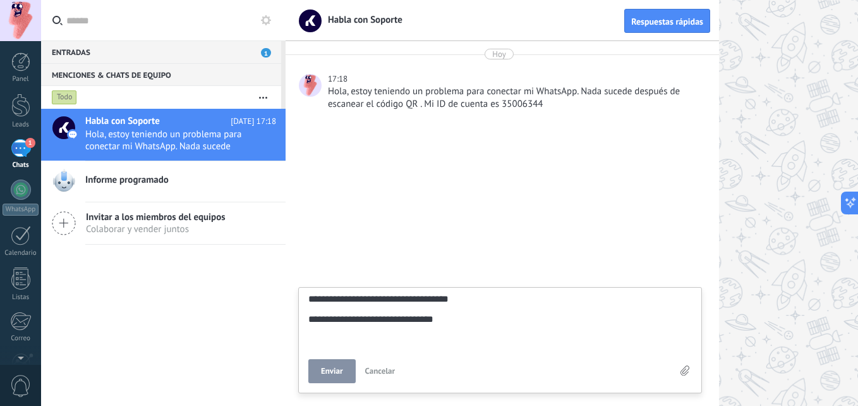
type textarea "**********"
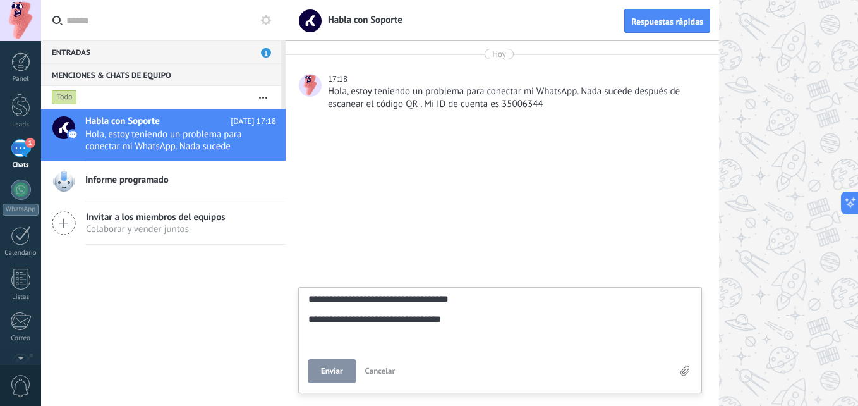
type textarea "**********"
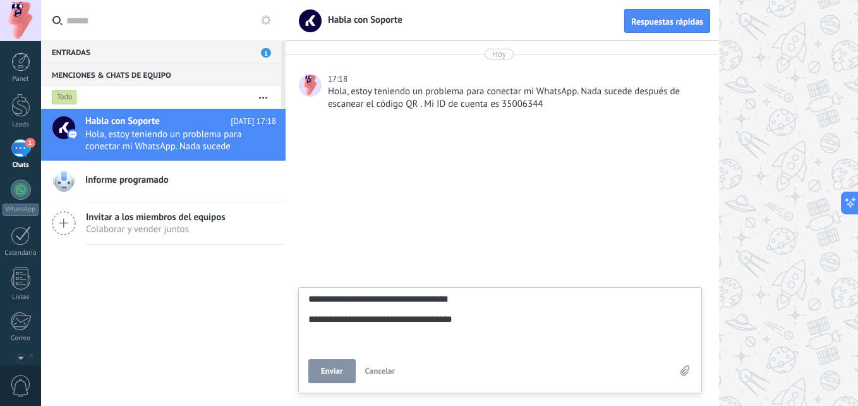
type textarea "**********"
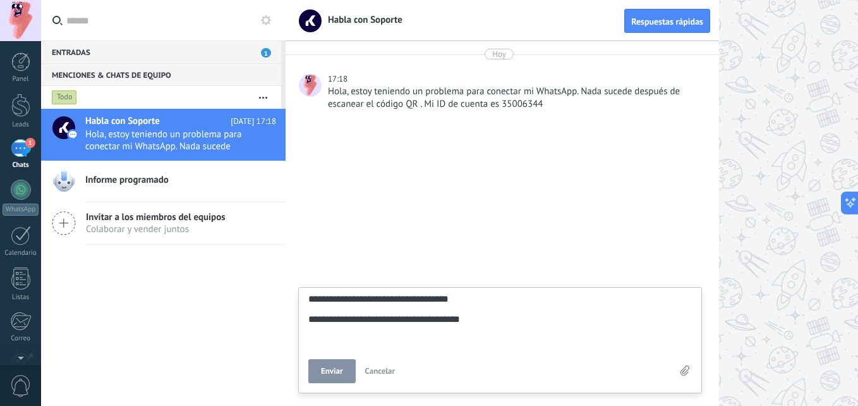
type textarea "**********"
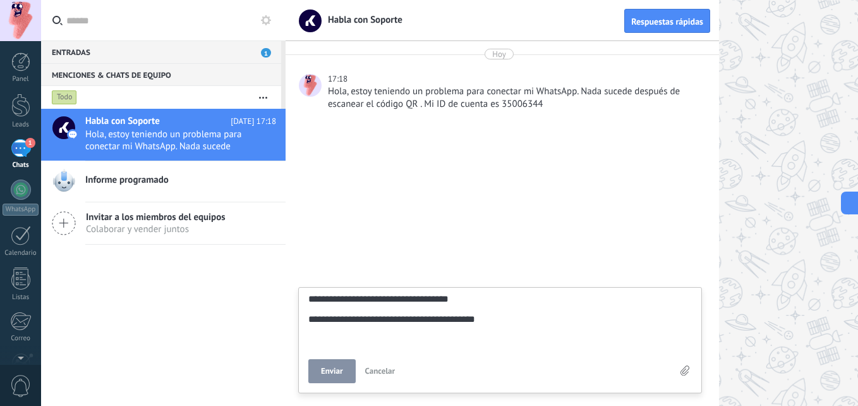
type textarea "**********"
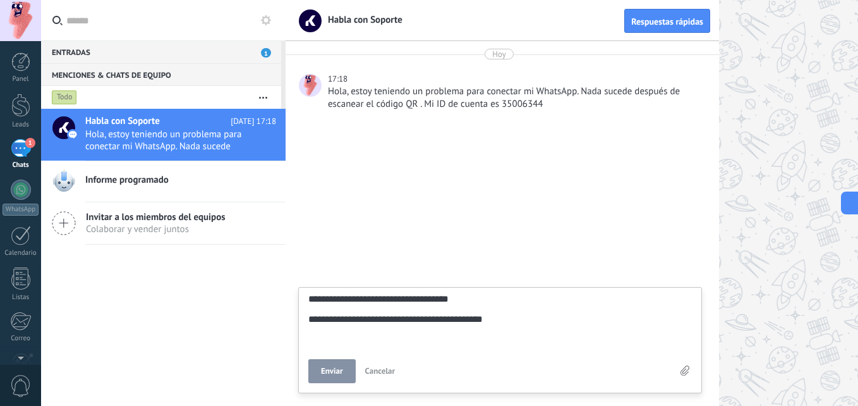
type textarea "**********"
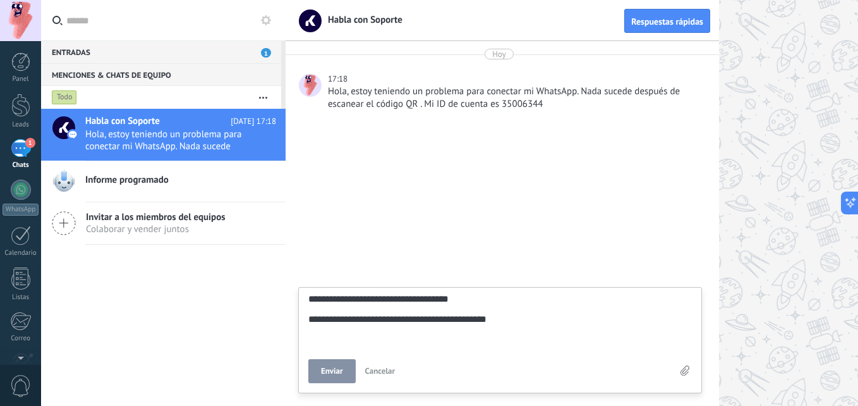
type textarea "**********"
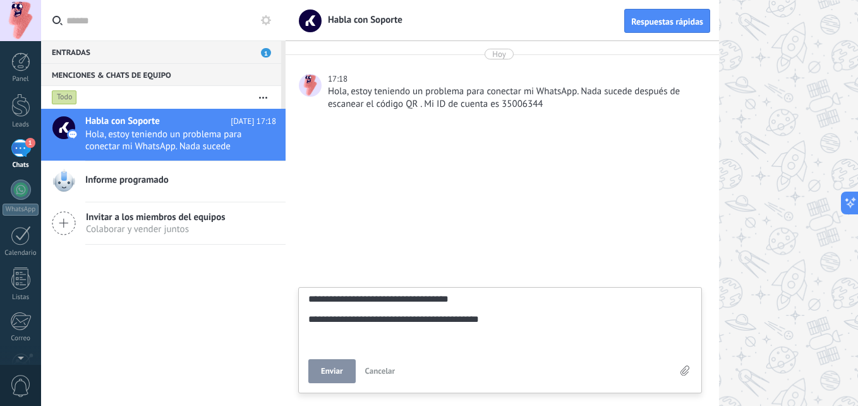
type textarea "**********"
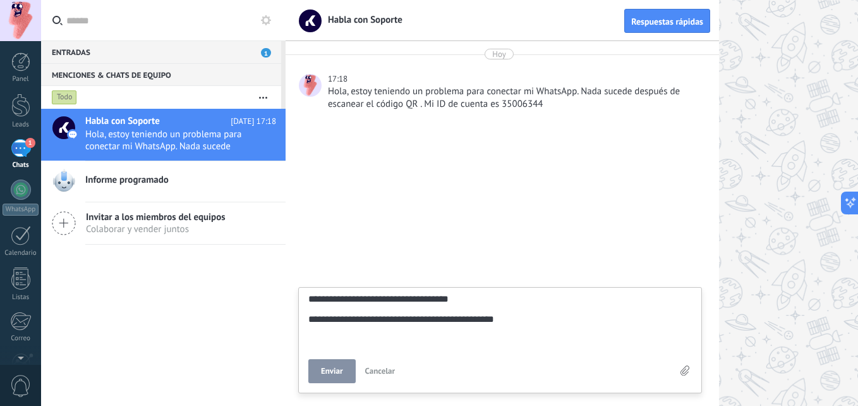
type textarea "**********"
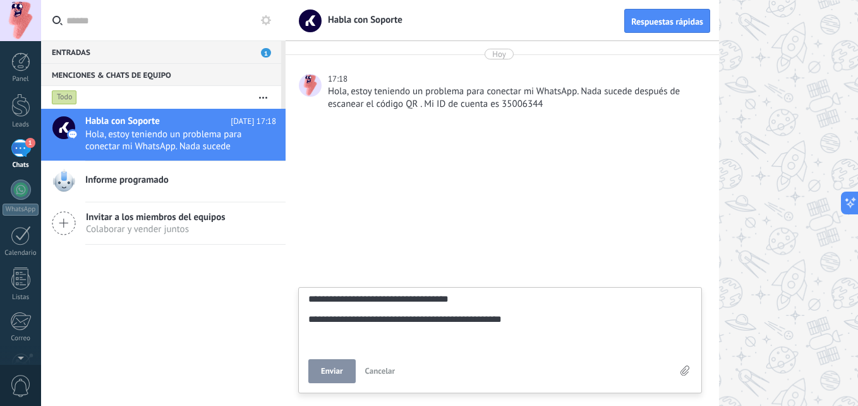
type textarea "**********"
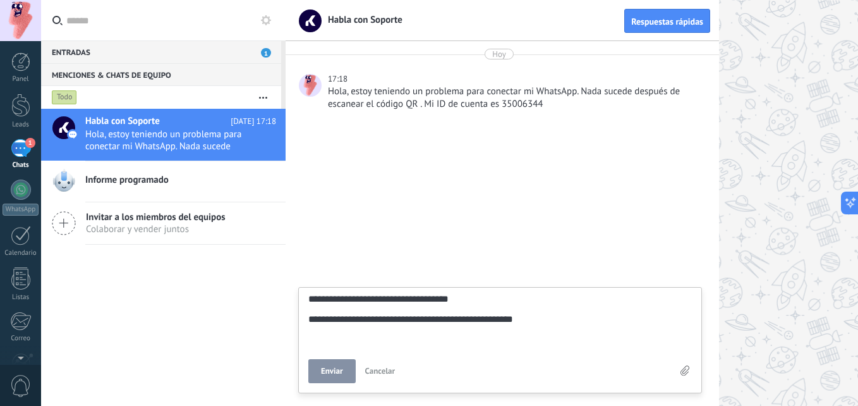
type textarea "**********"
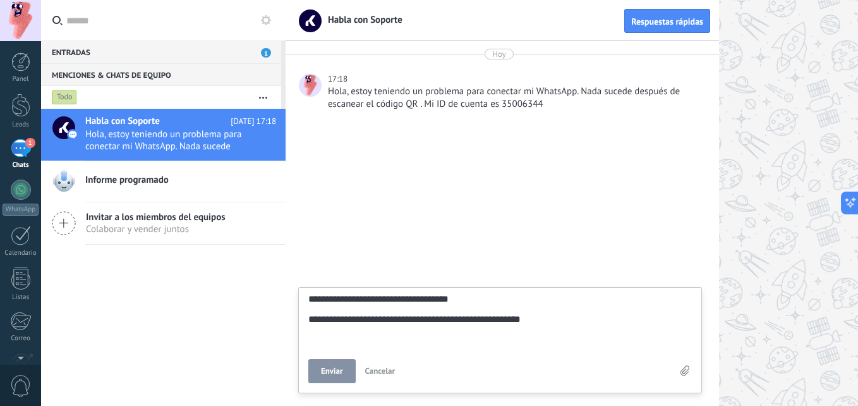
type textarea "**********"
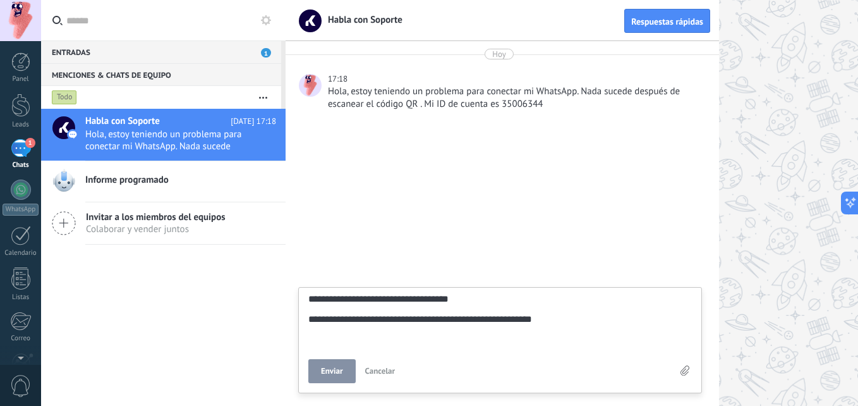
type textarea "**********"
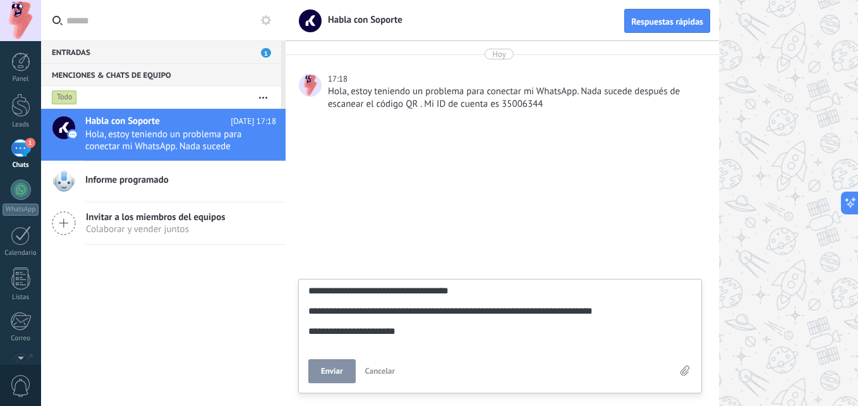
scroll to position [60, 0]
click at [329, 375] on span "Enviar" at bounding box center [332, 371] width 22 height 9
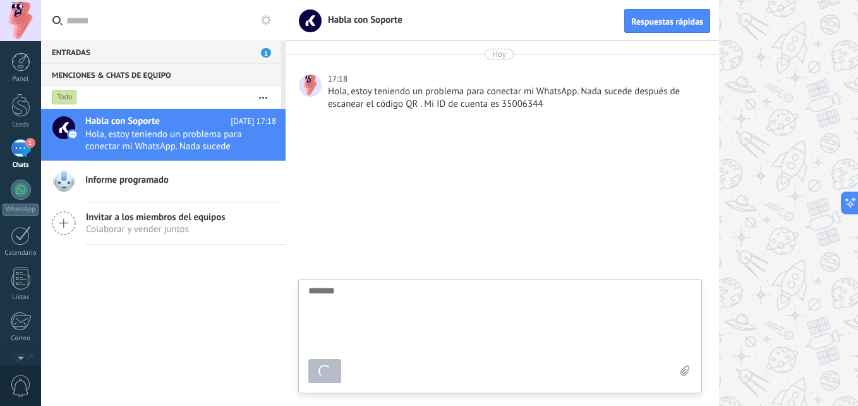
scroll to position [12, 0]
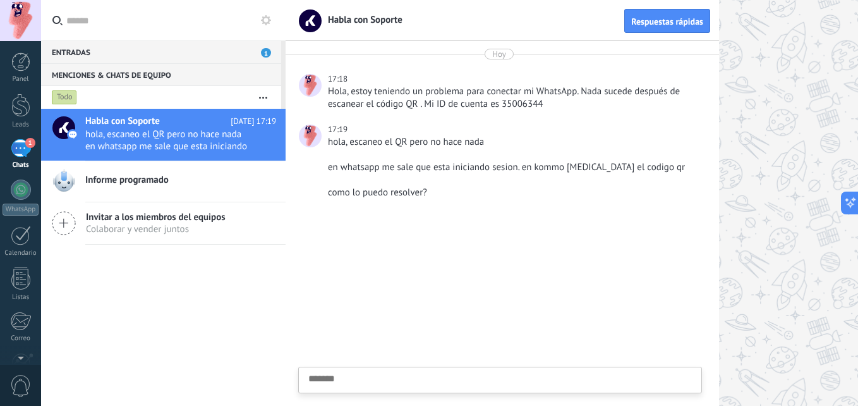
click at [114, 53] on div "Entradas 1" at bounding box center [161, 51] width 240 height 23
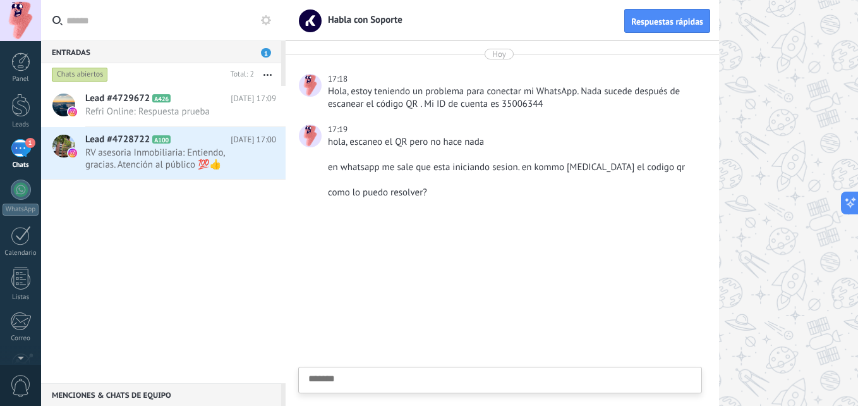
click at [126, 387] on div "Menciones & Chats de equipo 0" at bounding box center [161, 394] width 240 height 23
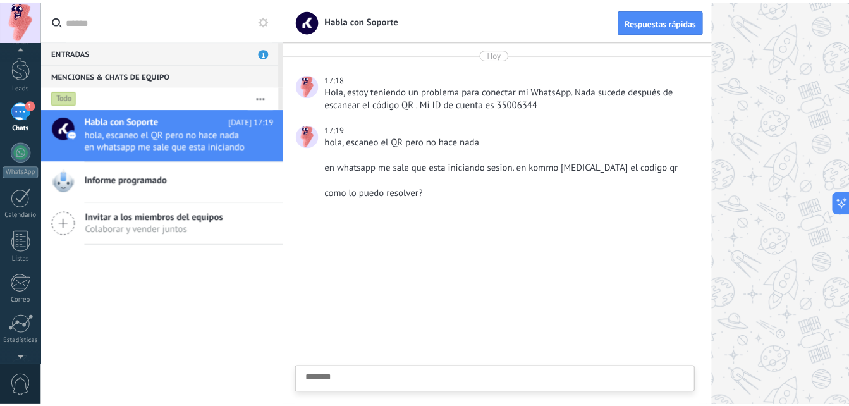
scroll to position [120, 0]
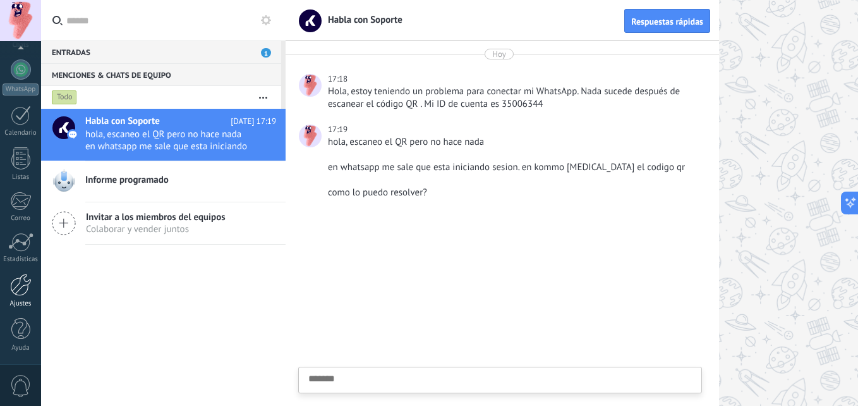
click at [15, 289] on div at bounding box center [20, 285] width 21 height 22
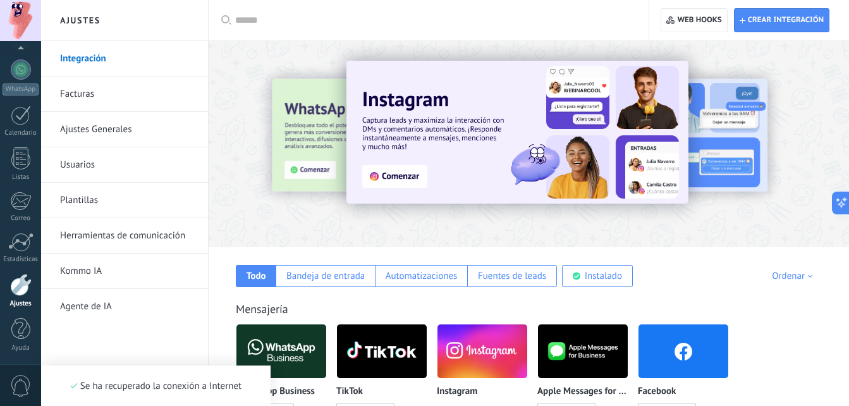
scroll to position [12, 0]
click at [441, 312] on div "Mensajería" at bounding box center [529, 309] width 586 height 15
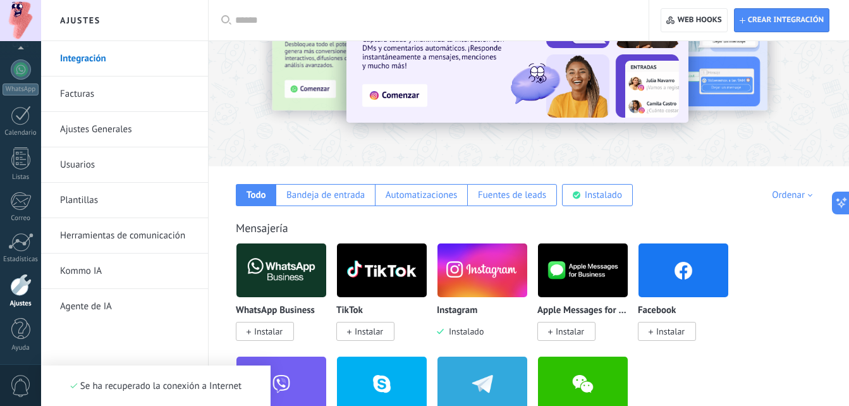
scroll to position [100, 0]
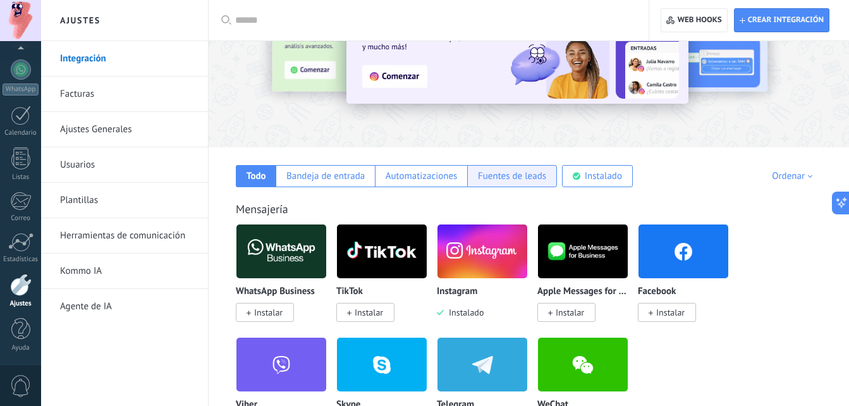
click at [510, 174] on div "Fuentes de leads" at bounding box center [512, 176] width 68 height 12
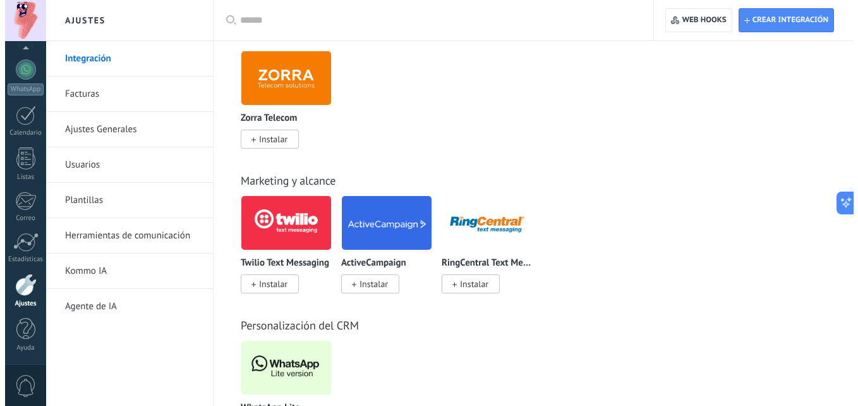
scroll to position [1400, 0]
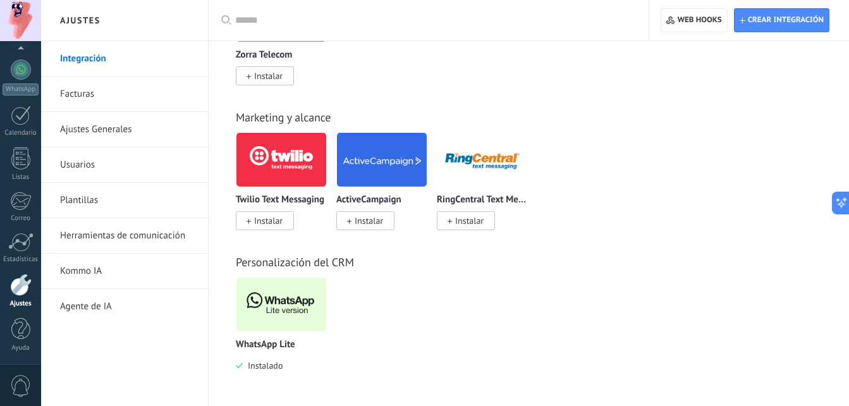
click at [296, 296] on img at bounding box center [281, 304] width 90 height 61
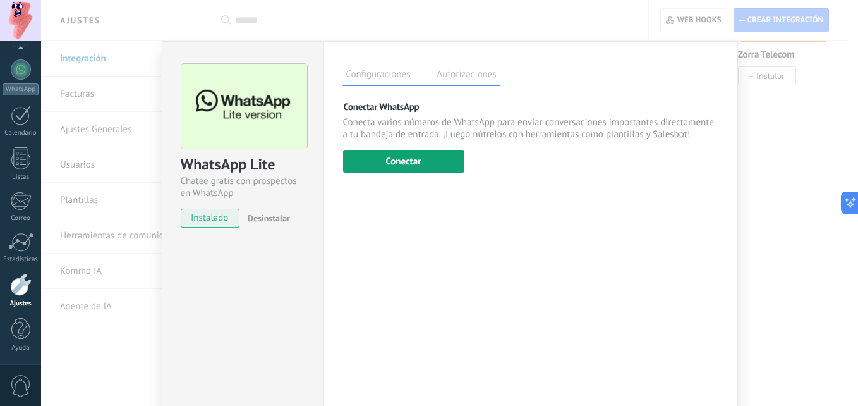
click at [407, 159] on button "Conectar" at bounding box center [403, 161] width 121 height 23
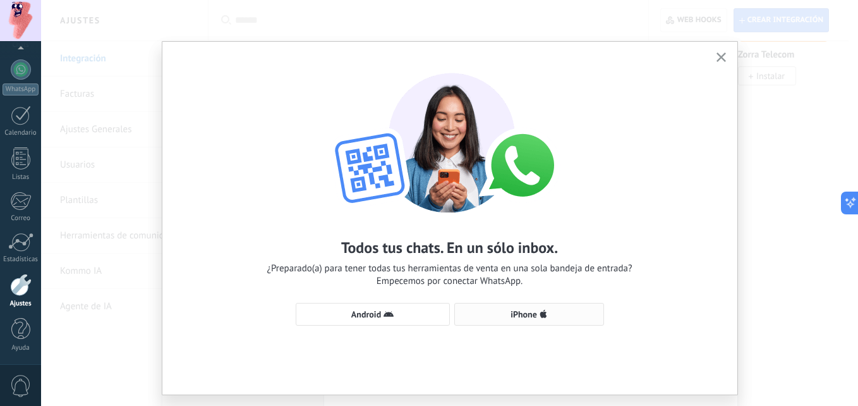
click at [528, 317] on span "iPhone" at bounding box center [524, 314] width 27 height 9
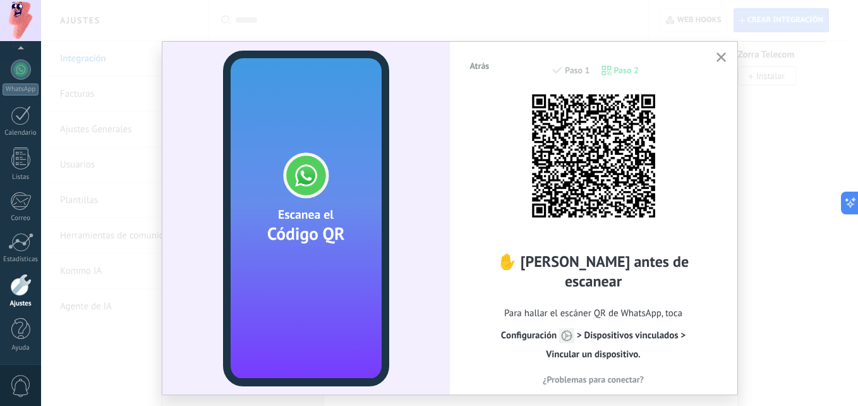
click at [466, 59] on button "Atrás" at bounding box center [480, 65] width 31 height 19
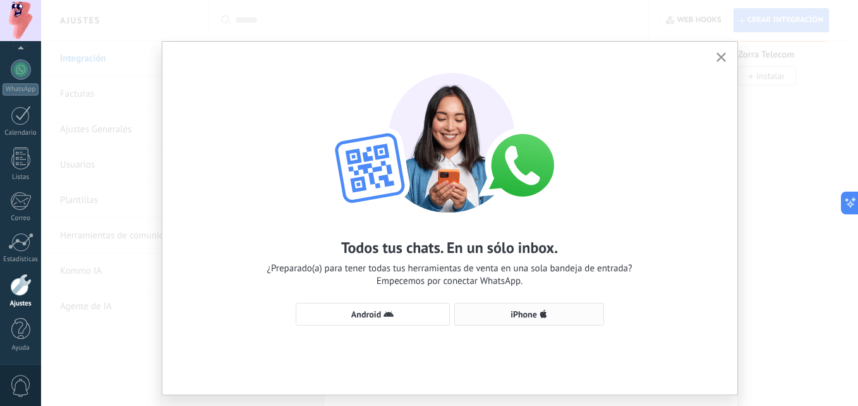
click at [516, 308] on button "iPhone" at bounding box center [530, 314] width 150 height 23
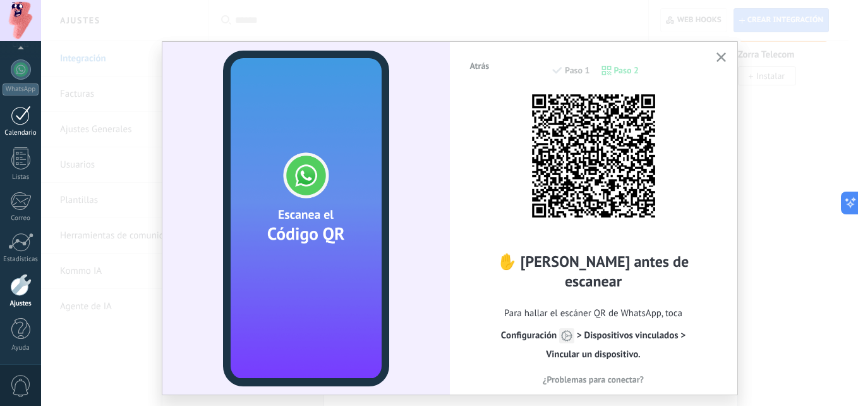
scroll to position [0, 0]
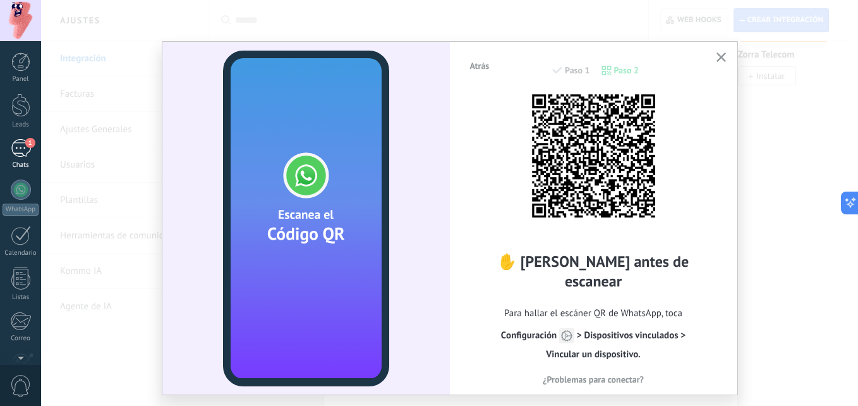
drag, startPoint x: 20, startPoint y: 137, endPoint x: 20, endPoint y: 145, distance: 8.2
click at [20, 145] on div "Panel Leads 1 Chats WhatsApp Clientes" at bounding box center [20, 268] width 41 height 432
click at [20, 145] on div "1" at bounding box center [21, 148] width 20 height 18
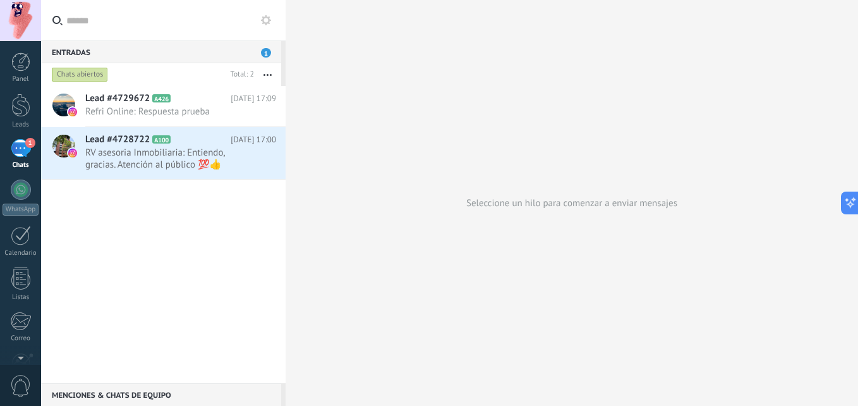
click at [119, 390] on div "Menciones & Chats de equipo 0" at bounding box center [161, 394] width 240 height 23
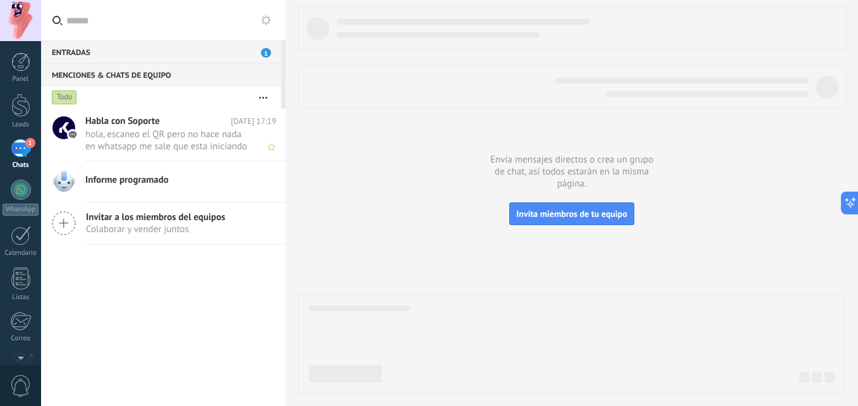
click at [185, 131] on span "hola, escaneo el QR pero no hace nada en whatsapp me sale que esta iniciando se…" at bounding box center [168, 140] width 167 height 24
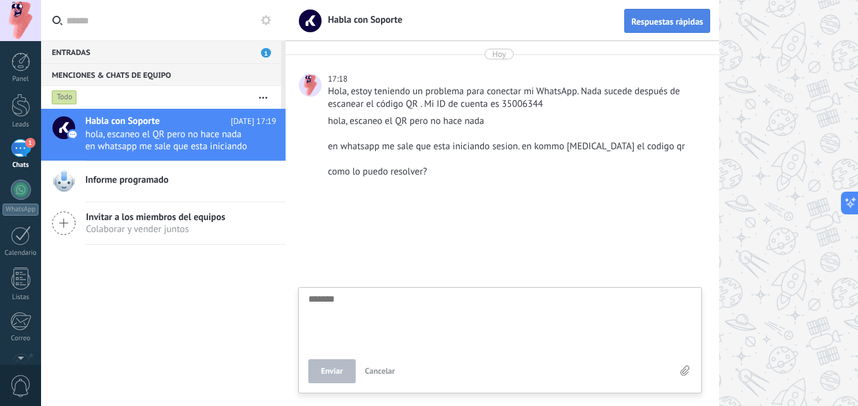
click at [635, 17] on span "Respuestas rápidas" at bounding box center [667, 21] width 72 height 9
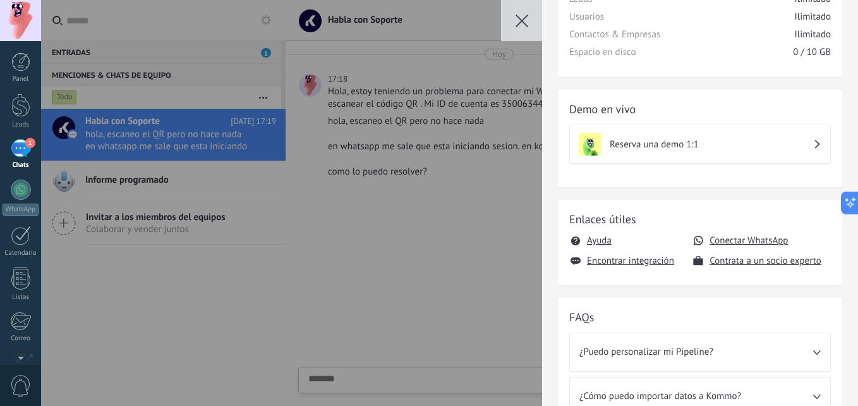
scroll to position [95, 0]
click at [735, 235] on button "Conectar WhatsApp" at bounding box center [749, 239] width 78 height 12
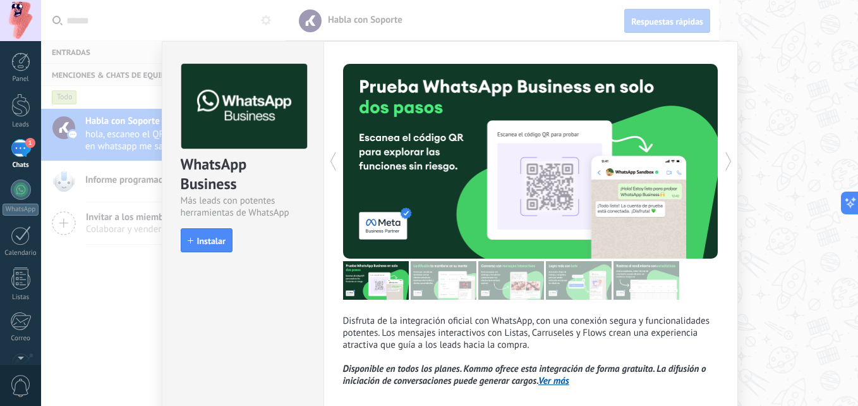
scroll to position [65, 0]
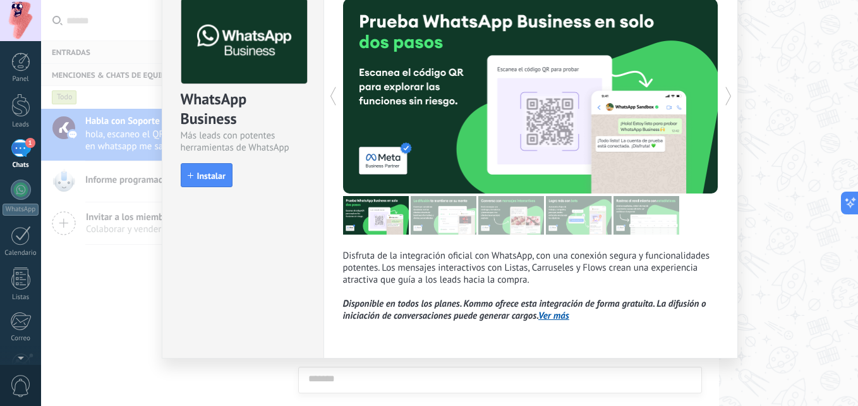
click at [546, 315] on link "Ver más" at bounding box center [554, 316] width 31 height 12
click at [58, 79] on div "WhatsApp Business Más leads con potentes herramientas de WhatsApp install Insta…" at bounding box center [449, 203] width 817 height 406
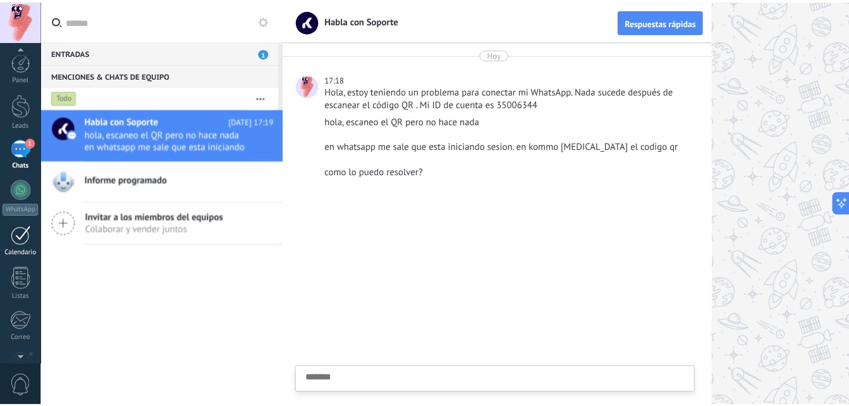
scroll to position [120, 0]
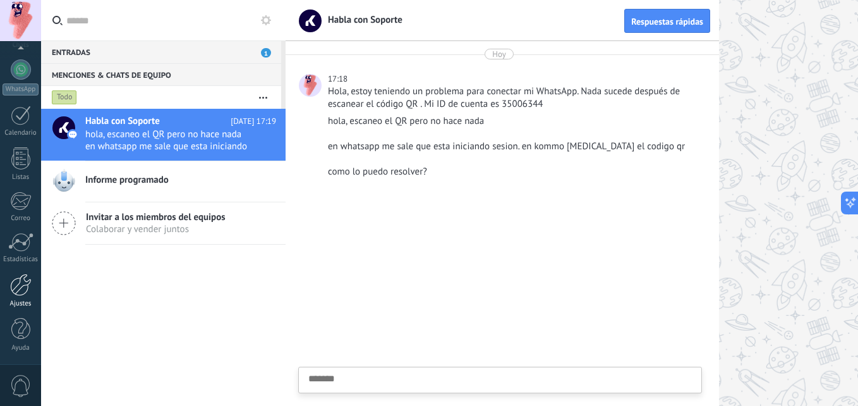
click at [25, 286] on div at bounding box center [20, 285] width 21 height 22
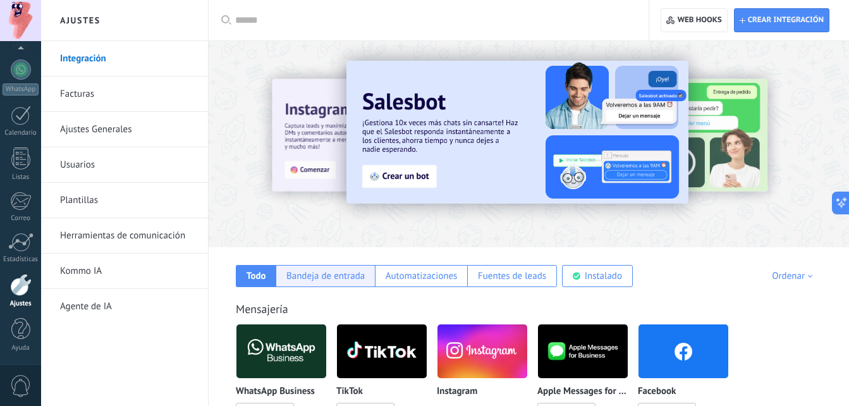
click at [331, 278] on div "Bandeja de entrada" at bounding box center [325, 276] width 78 height 12
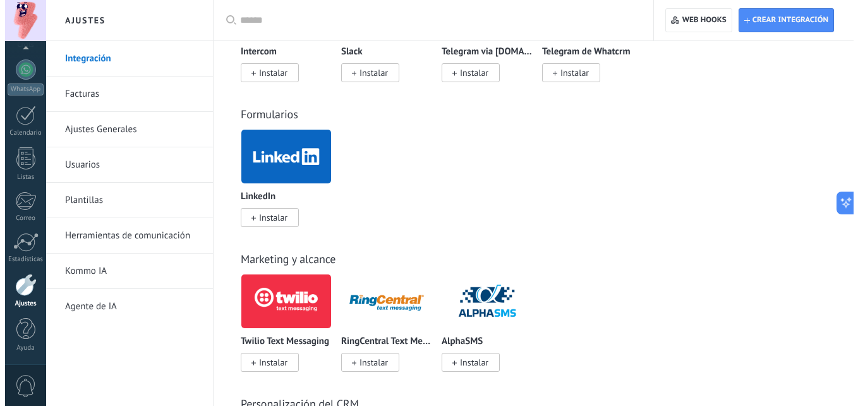
scroll to position [884, 0]
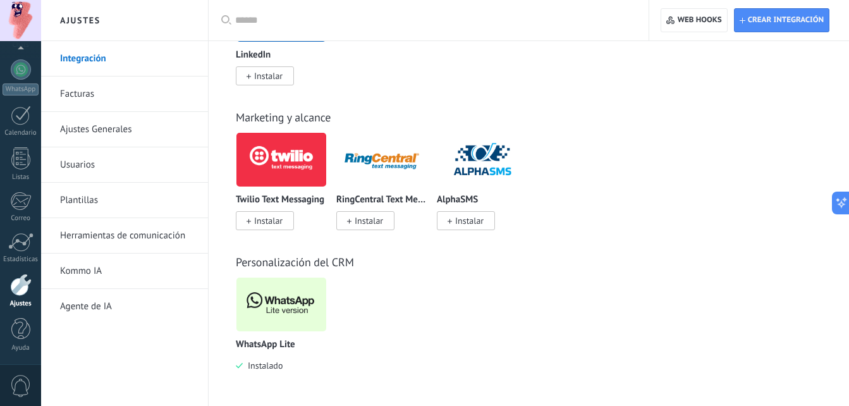
click at [288, 312] on img at bounding box center [281, 304] width 90 height 61
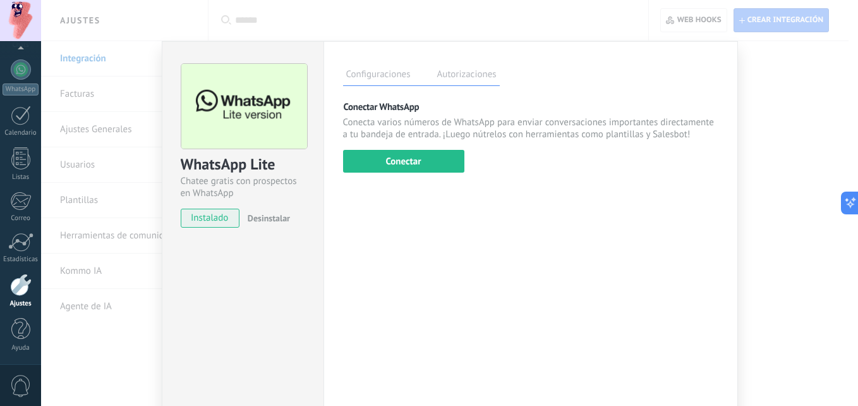
click at [480, 78] on label "Autorizaciones" at bounding box center [467, 76] width 66 height 18
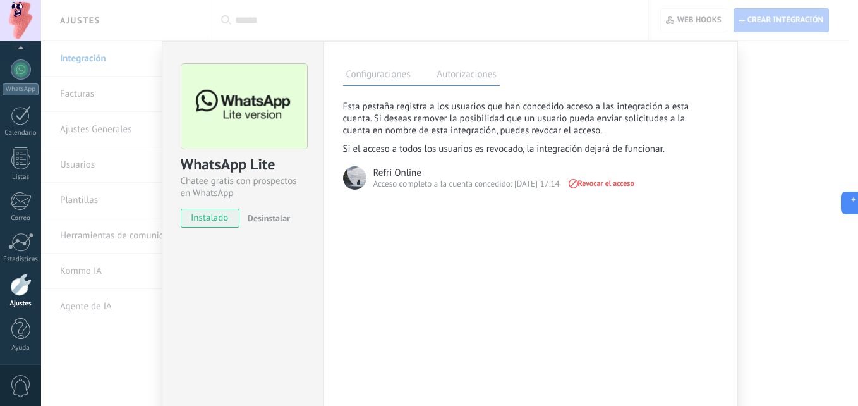
click at [377, 76] on label "Configuraciones" at bounding box center [378, 76] width 71 height 18
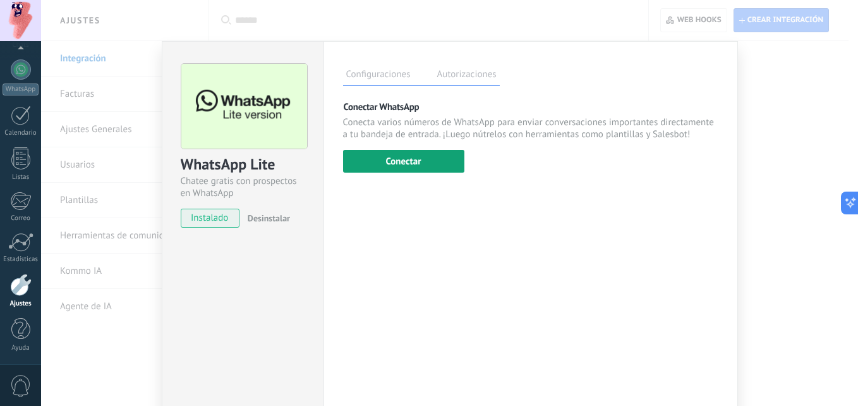
click at [422, 160] on button "Conectar" at bounding box center [403, 161] width 121 height 23
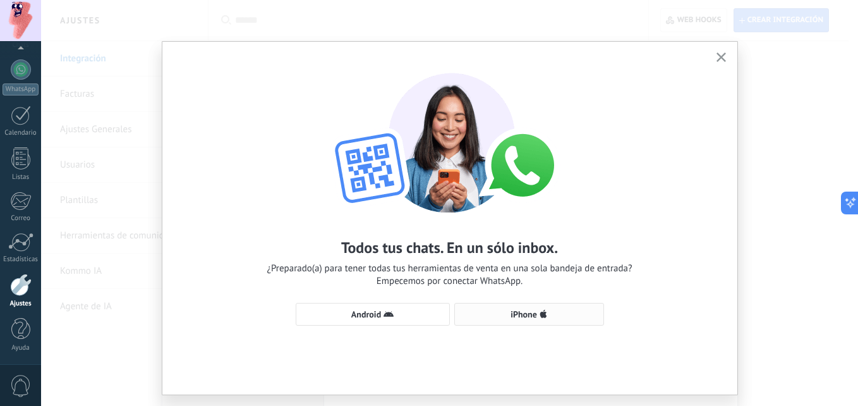
click at [498, 310] on span "iPhone" at bounding box center [529, 314] width 136 height 10
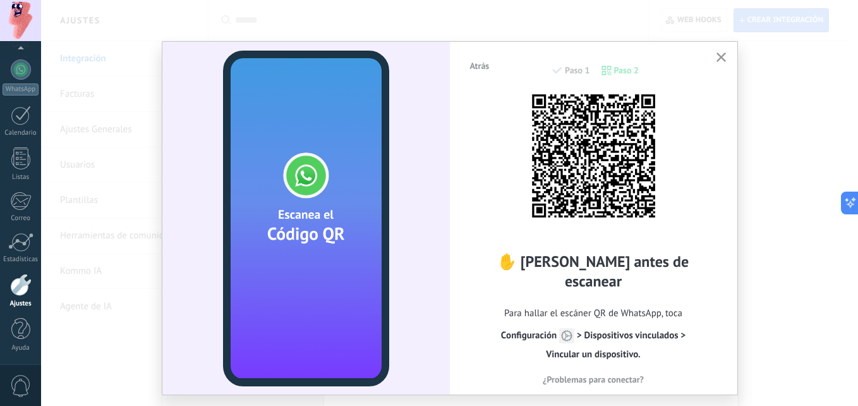
click at [722, 53] on button "button" at bounding box center [722, 57] width 16 height 17
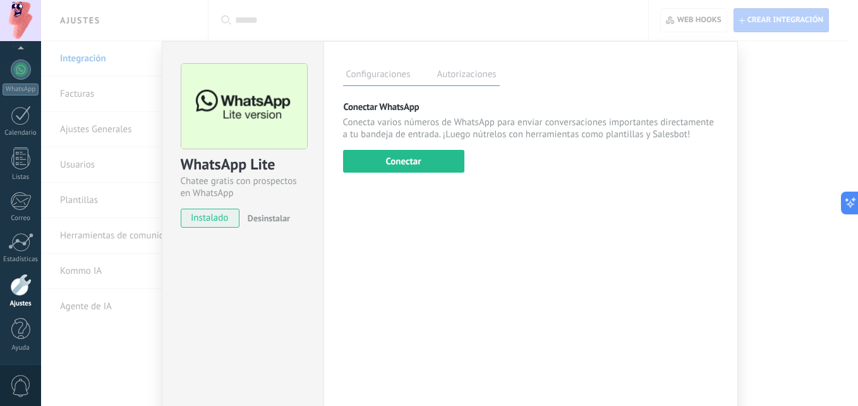
click at [264, 218] on span "Desinstalar" at bounding box center [269, 217] width 42 height 11
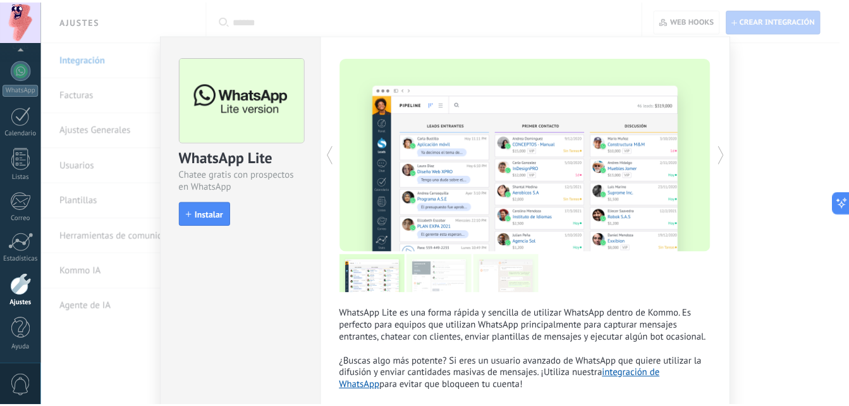
scroll to position [0, 0]
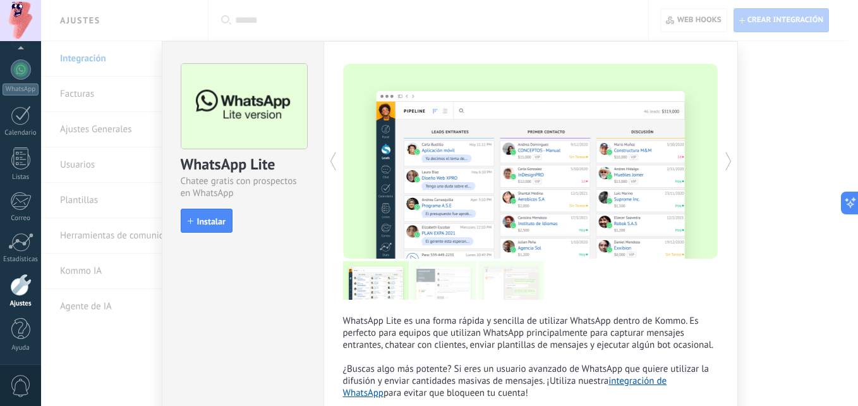
click at [780, 160] on div "WhatsApp Lite Chatee gratis con prospectos en WhatsApp install Instalar WhatsAp…" at bounding box center [449, 203] width 817 height 406
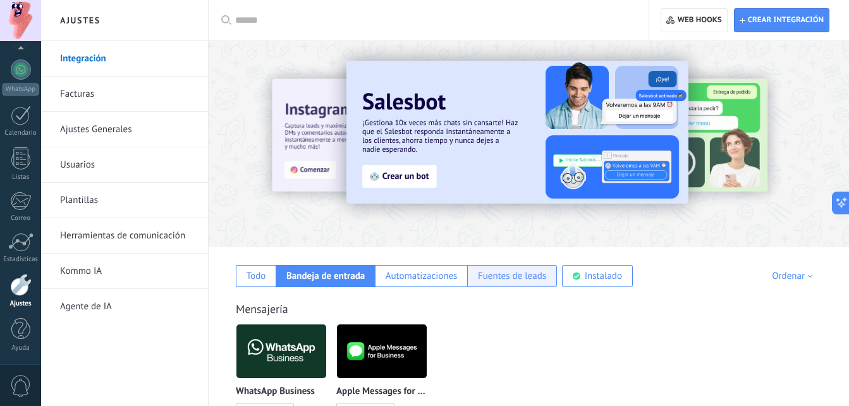
click at [487, 265] on div "Fuentes de leads" at bounding box center [512, 276] width 90 height 22
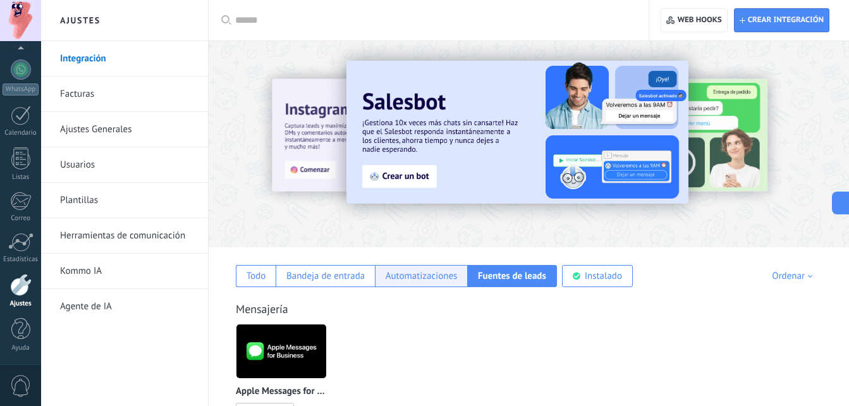
click at [424, 267] on div "Automatizaciones" at bounding box center [421, 276] width 92 height 22
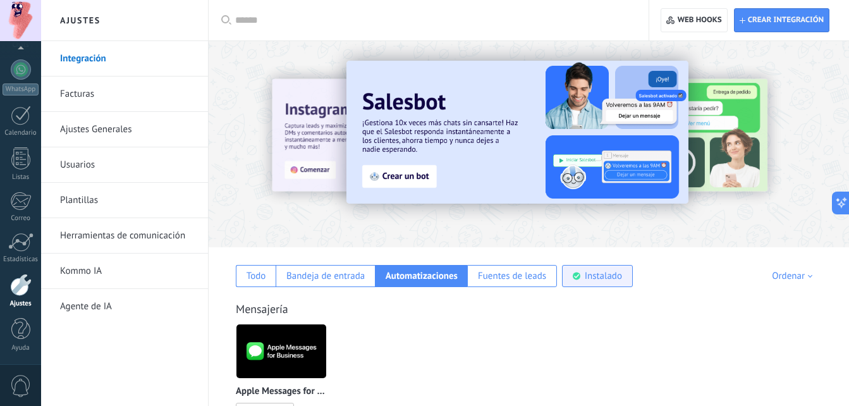
click at [588, 269] on div "Instalado" at bounding box center [597, 276] width 71 height 22
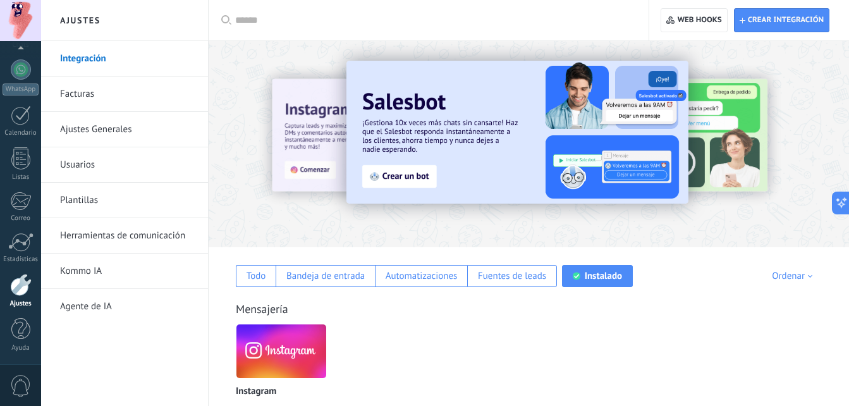
scroll to position [47, 0]
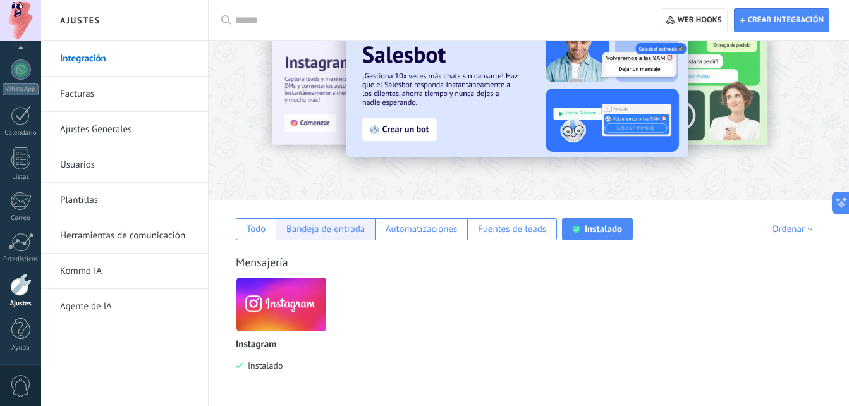
click at [342, 231] on div "Bandeja de entrada" at bounding box center [325, 229] width 78 height 12
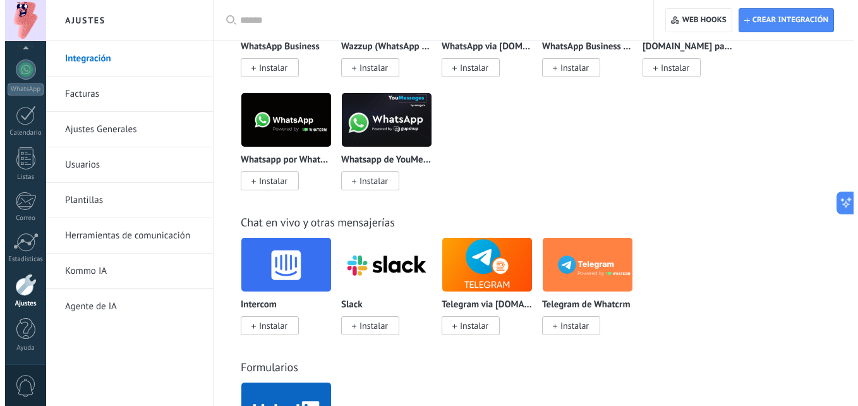
scroll to position [884, 0]
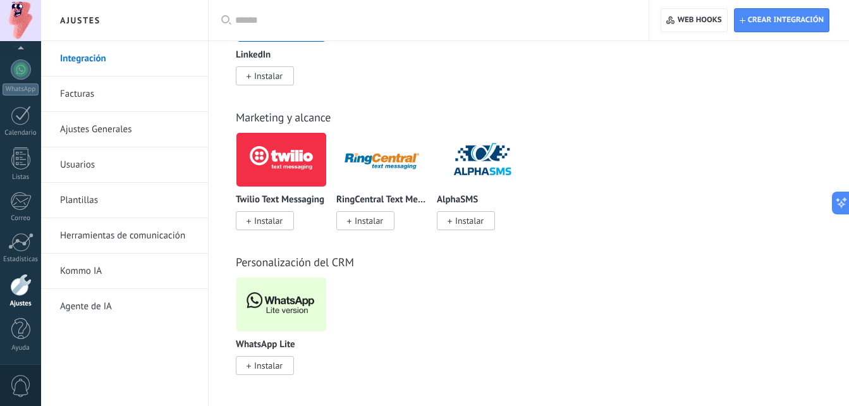
click at [314, 299] on img at bounding box center [281, 304] width 90 height 61
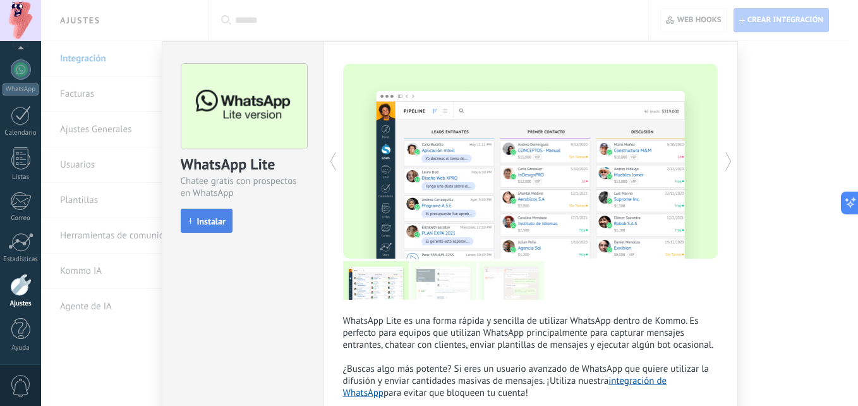
click at [217, 217] on span "Instalar" at bounding box center [211, 221] width 28 height 9
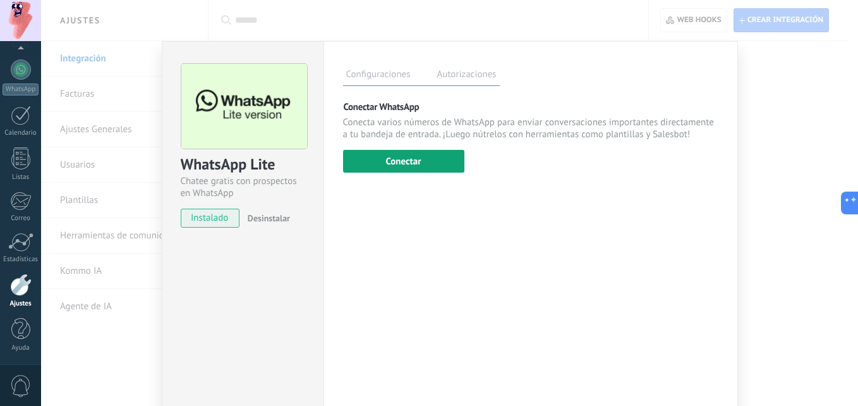
click at [372, 162] on button "Conectar" at bounding box center [403, 161] width 121 height 23
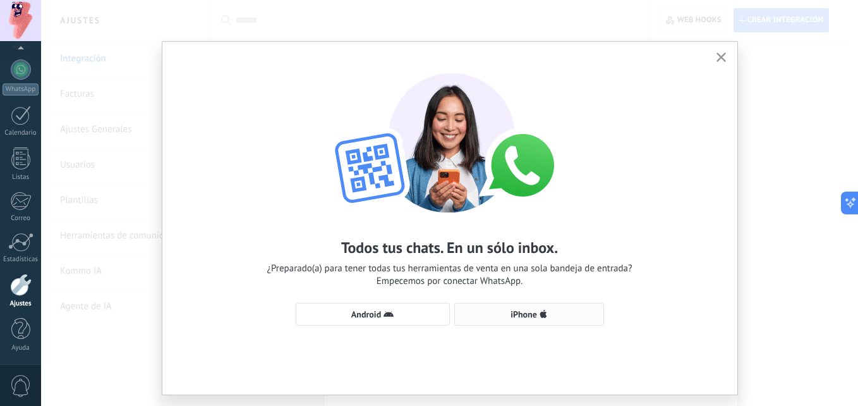
click at [492, 312] on span "iPhone" at bounding box center [529, 314] width 136 height 10
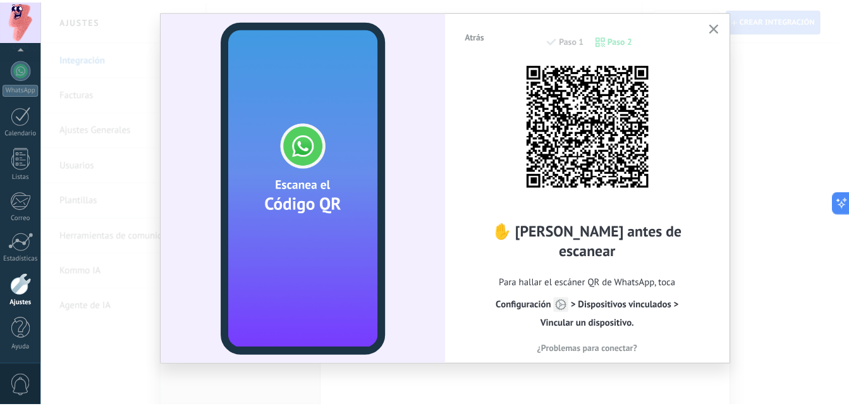
scroll to position [0, 0]
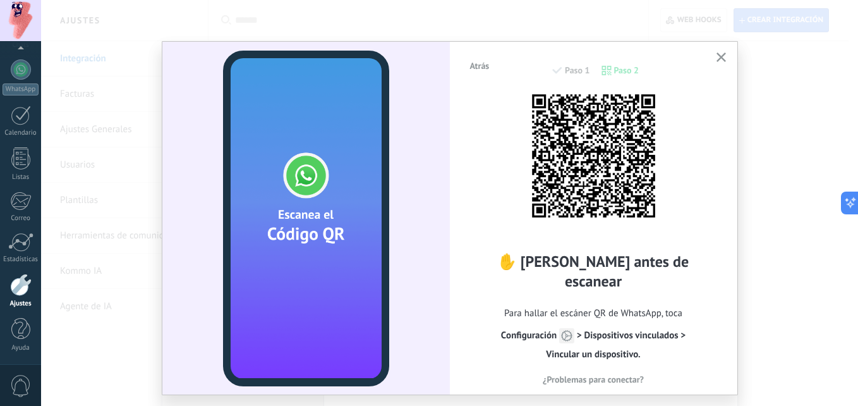
click at [722, 57] on icon "button" at bounding box center [721, 56] width 9 height 9
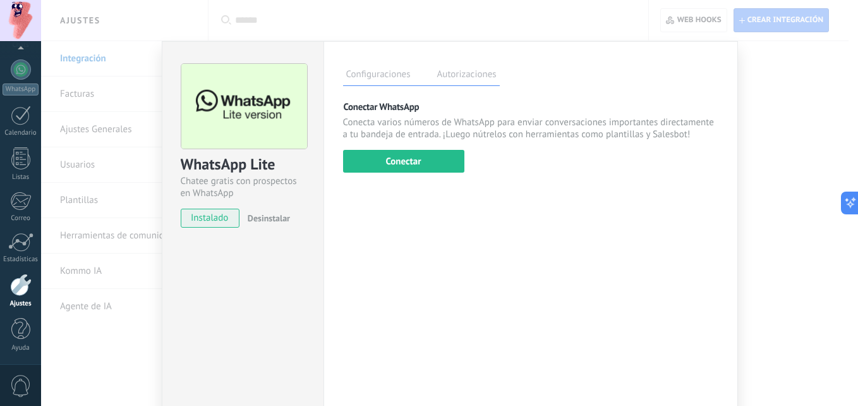
click at [740, 128] on div "WhatsApp Lite Chatee gratis con prospectos en WhatsApp instalado Desinstalar Co…" at bounding box center [449, 203] width 817 height 406
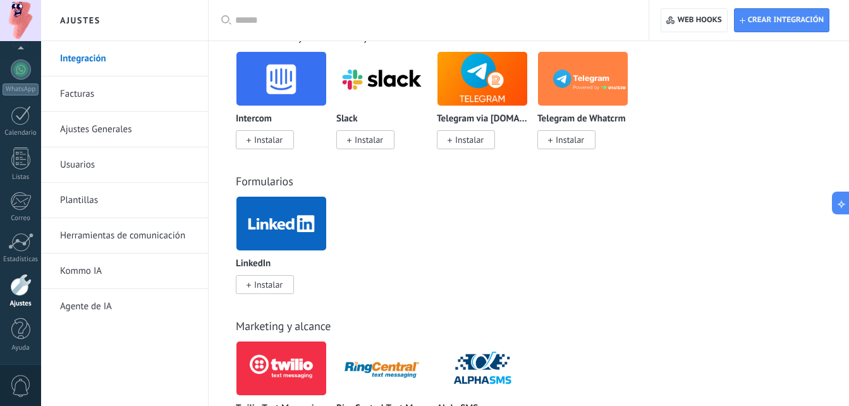
scroll to position [884, 0]
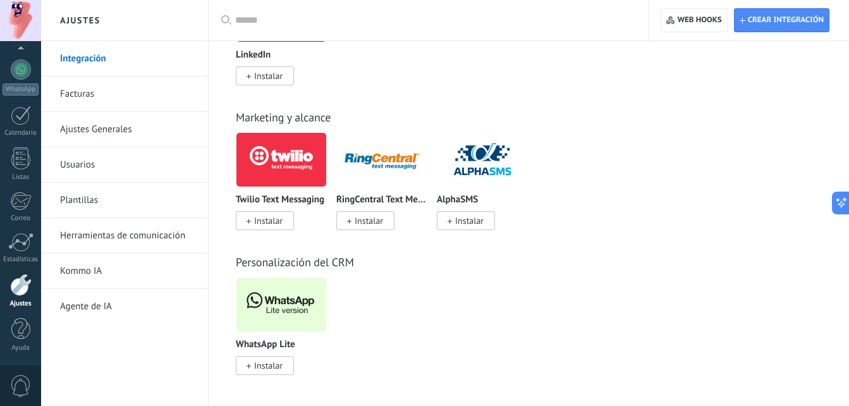
click at [264, 368] on span "Instalar" at bounding box center [268, 365] width 28 height 11
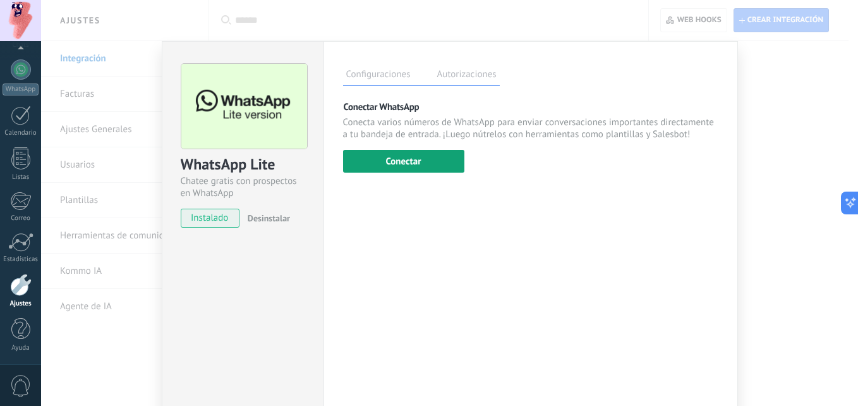
click at [387, 166] on button "Conectar" at bounding box center [403, 161] width 121 height 23
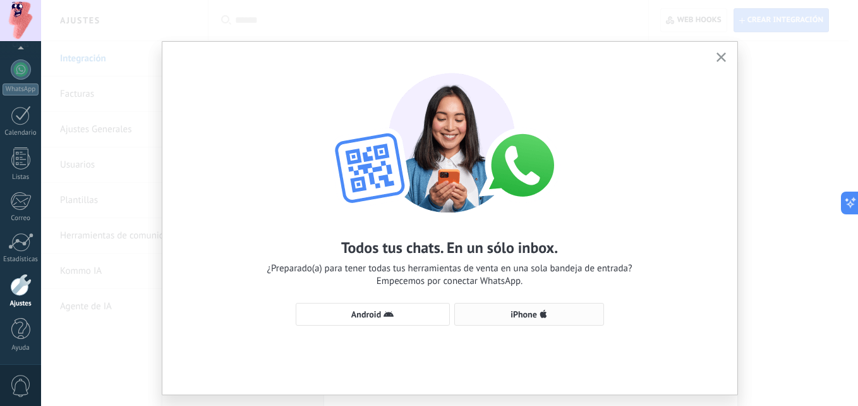
click at [518, 318] on span "iPhone" at bounding box center [524, 314] width 27 height 9
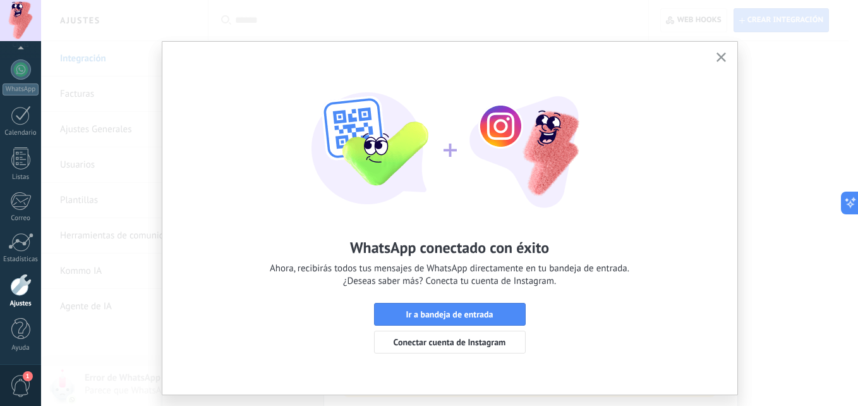
click at [717, 60] on icon "button" at bounding box center [721, 56] width 9 height 9
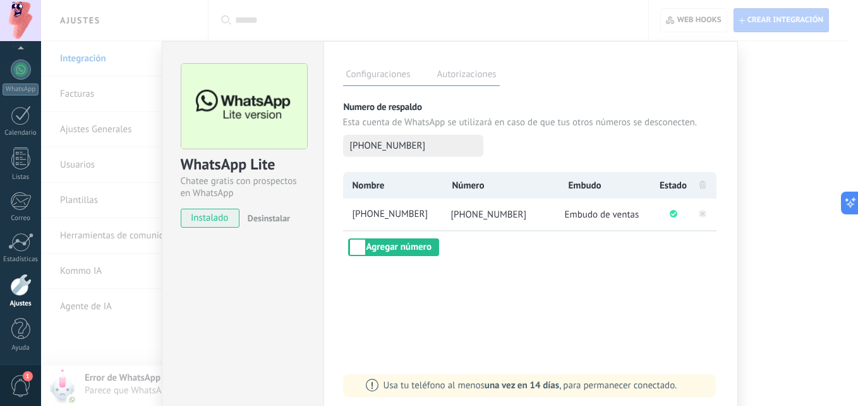
click at [701, 190] on span at bounding box center [703, 186] width 6 height 12
click at [699, 216] on icon at bounding box center [702, 212] width 15 height 15
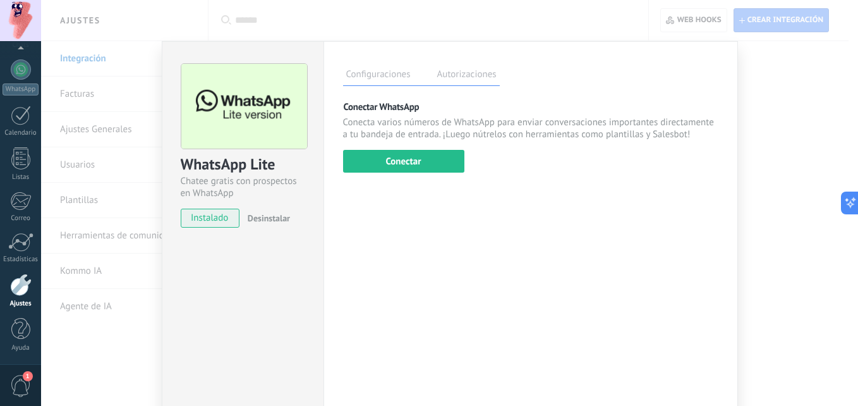
click at [742, 82] on div "WhatsApp Lite Chatee gratis con prospectos en WhatsApp instalado Desinstalar Co…" at bounding box center [449, 203] width 817 height 406
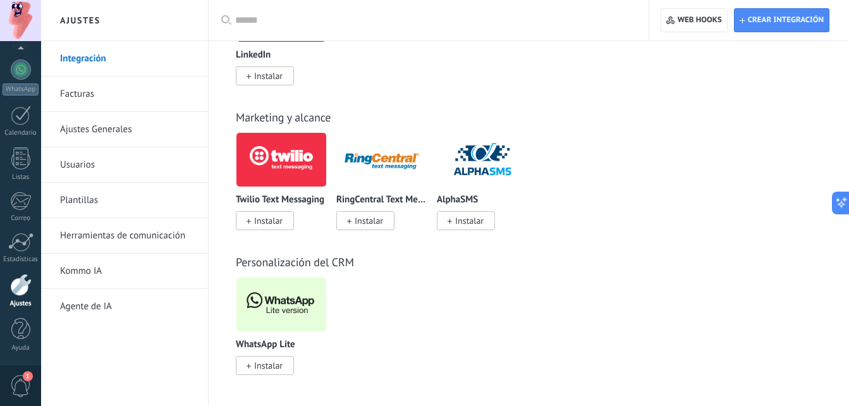
click at [23, 128] on link "Calendario" at bounding box center [20, 122] width 41 height 32
click at [25, 85] on div "WhatsApp" at bounding box center [21, 89] width 36 height 12
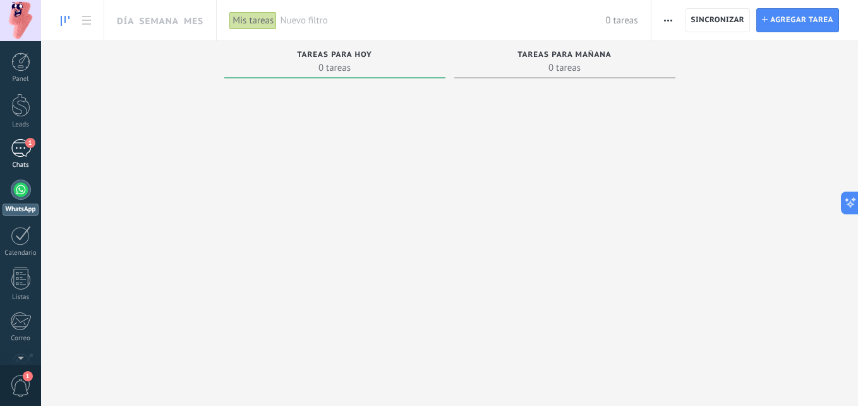
click at [25, 141] on div "1" at bounding box center [21, 148] width 20 height 18
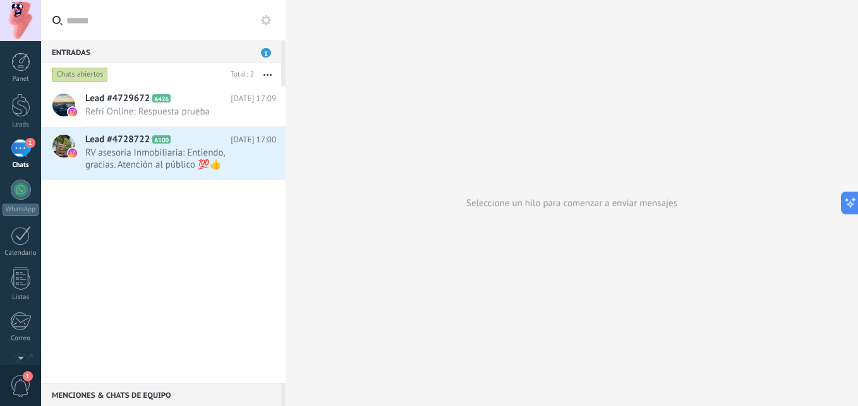
click at [128, 389] on div "Menciones & Chats de equipo 0" at bounding box center [161, 394] width 240 height 23
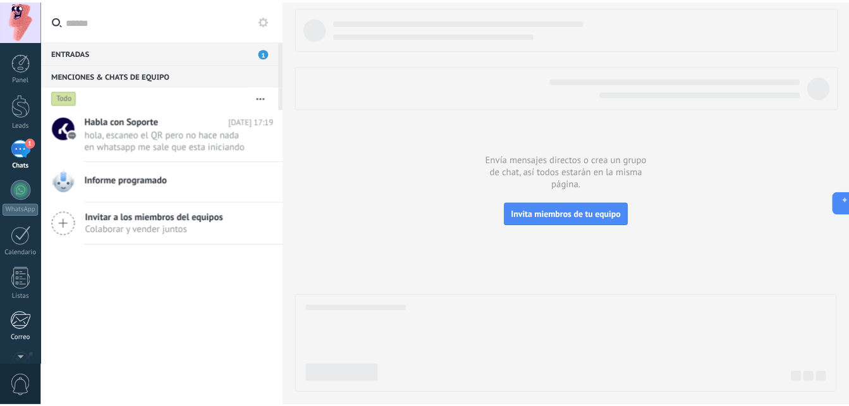
scroll to position [120, 0]
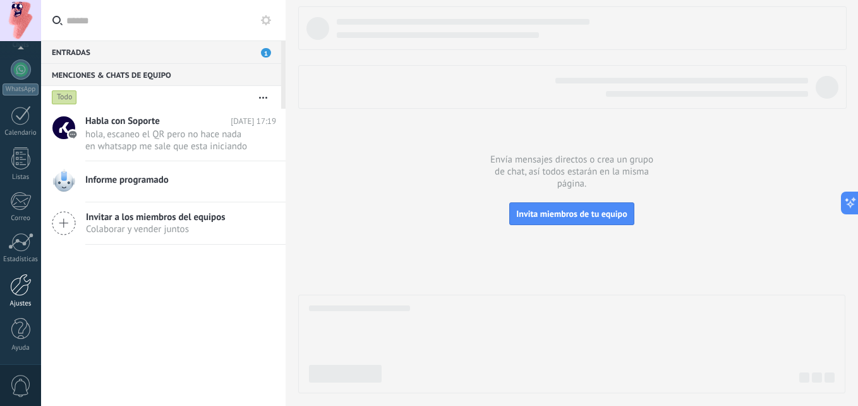
click at [23, 282] on div at bounding box center [20, 285] width 21 height 22
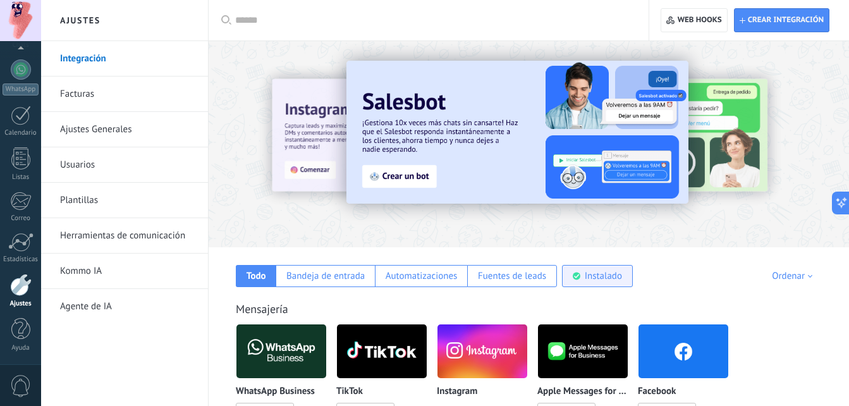
click at [564, 271] on div "Instalado" at bounding box center [597, 276] width 71 height 22
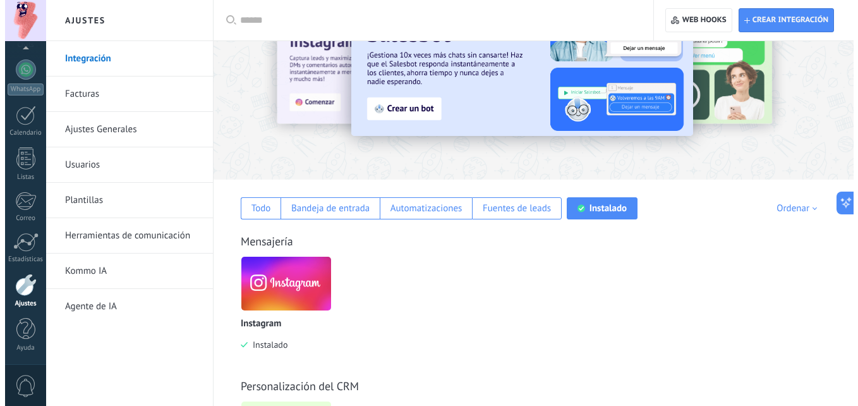
scroll to position [192, 0]
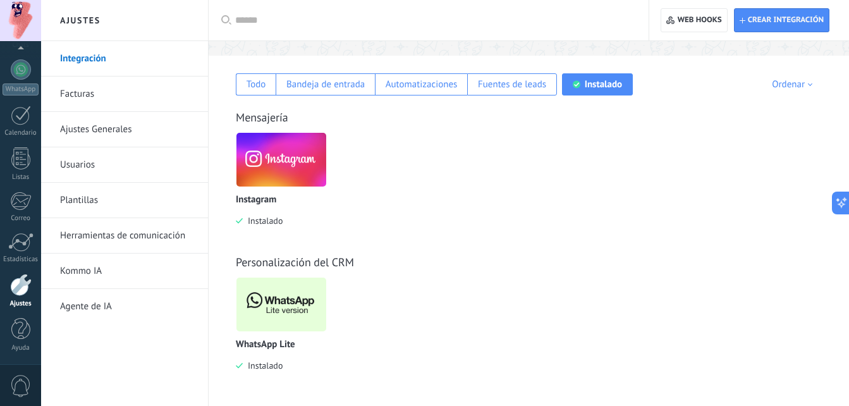
click at [269, 307] on img at bounding box center [281, 304] width 90 height 61
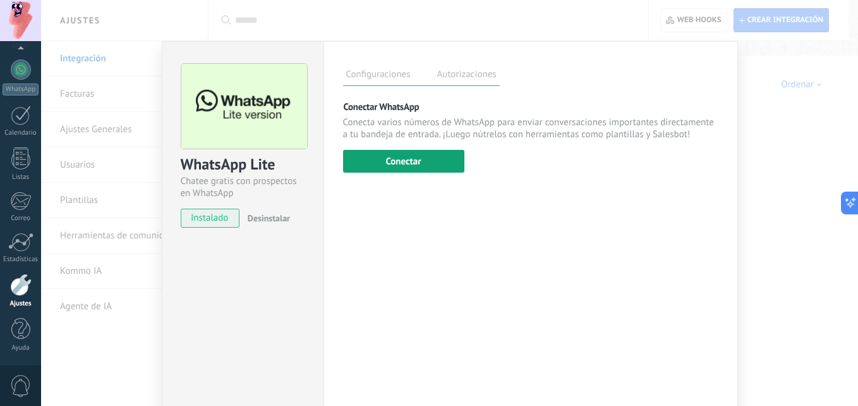
click at [370, 166] on button "Conectar" at bounding box center [403, 161] width 121 height 23
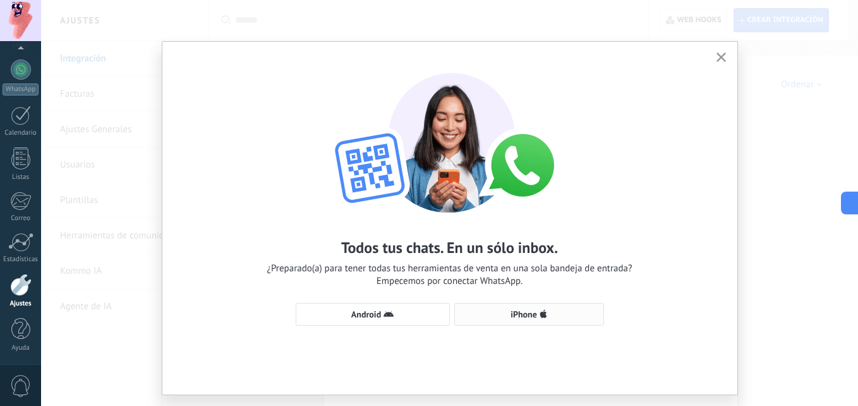
click at [539, 305] on button "iPhone" at bounding box center [530, 314] width 150 height 23
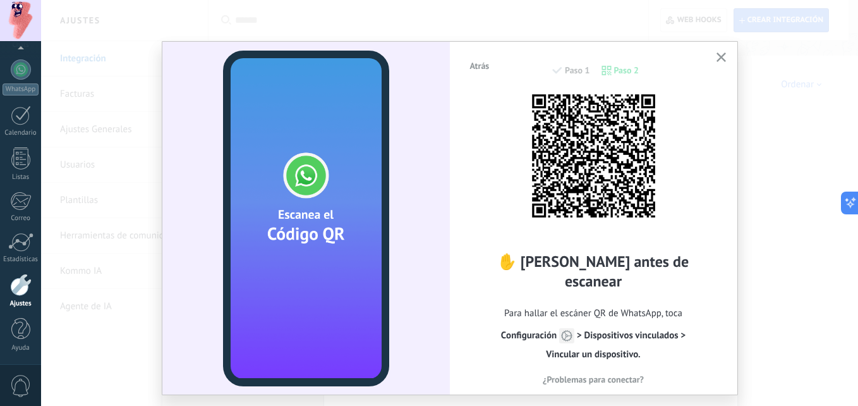
click at [621, 370] on button "¿Problemas para conectar?" at bounding box center [594, 379] width 250 height 19
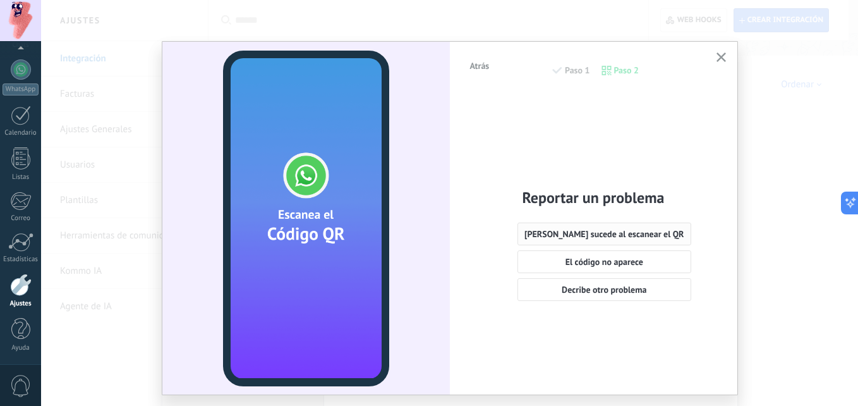
click at [602, 231] on span "[PERSON_NAME] sucede al escanear el QR" at bounding box center [605, 233] width 160 height 9
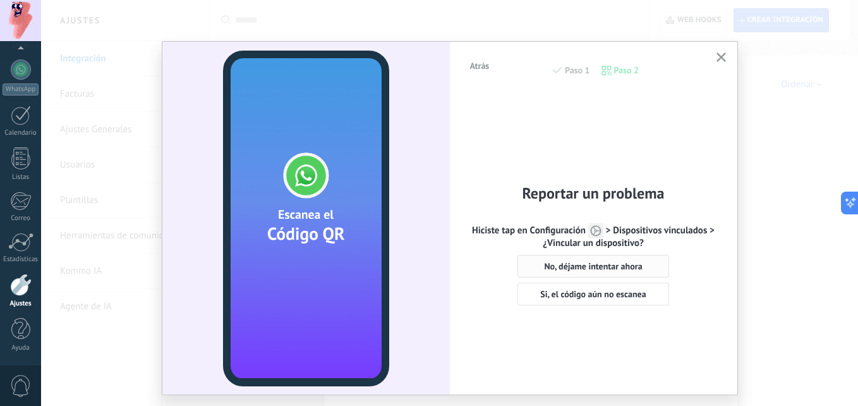
click at [637, 262] on span "No, déjame intentar ahora" at bounding box center [593, 266] width 98 height 9
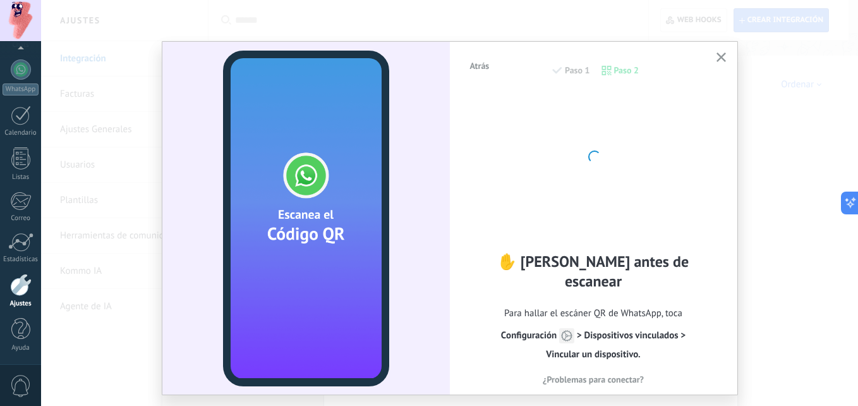
click at [723, 61] on icon "button" at bounding box center [721, 56] width 9 height 9
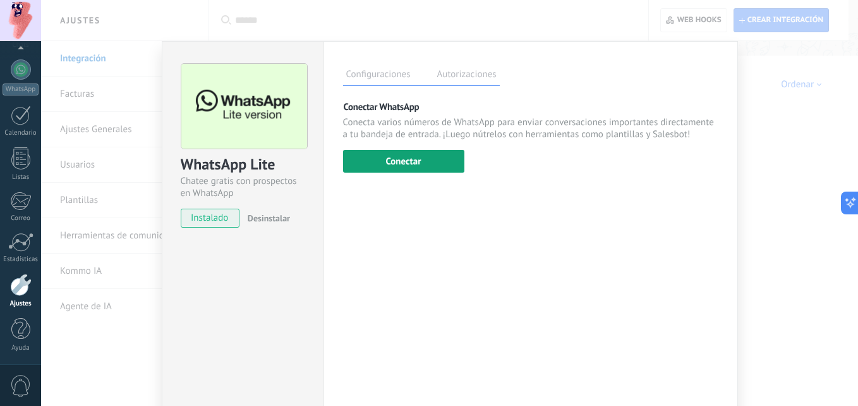
click at [455, 158] on button "Conectar" at bounding box center [403, 161] width 121 height 23
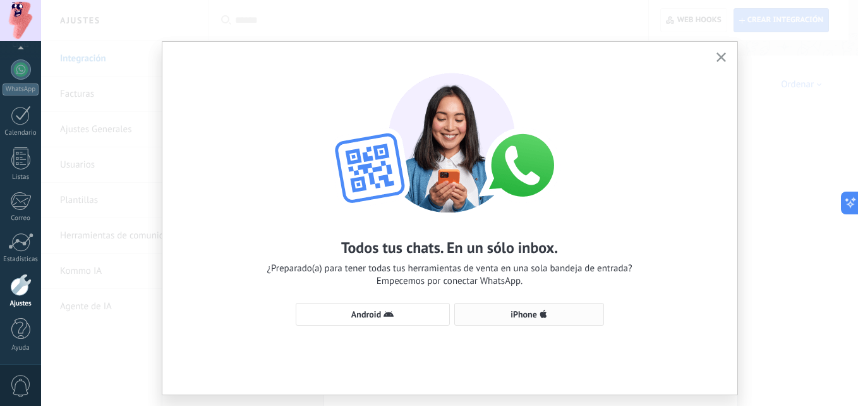
click at [550, 315] on span "iPhone" at bounding box center [529, 314] width 136 height 10
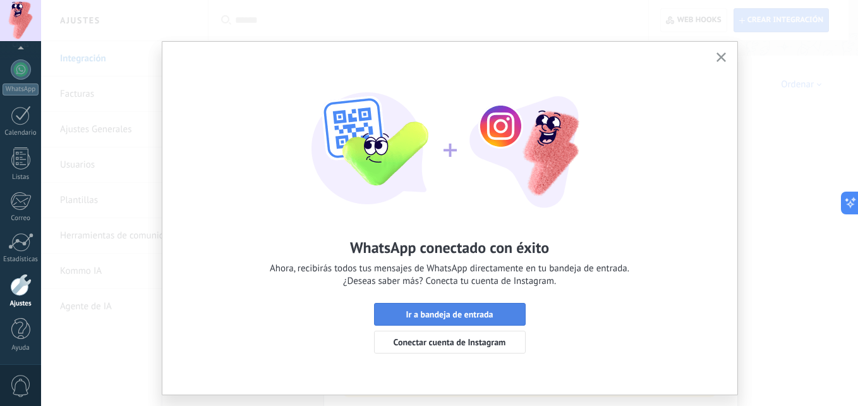
click at [490, 308] on button "Ir a bandeja de entrada" at bounding box center [450, 314] width 152 height 23
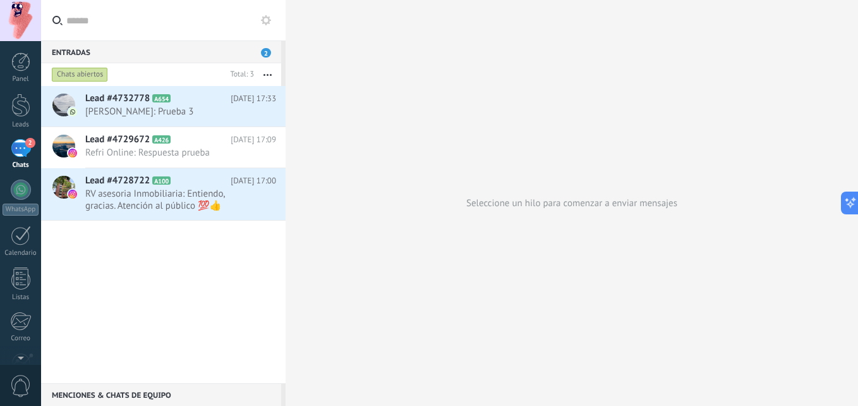
click at [422, 263] on div "Seleccione un hilo para comenzar a enviar mensajes" at bounding box center [572, 203] width 573 height 406
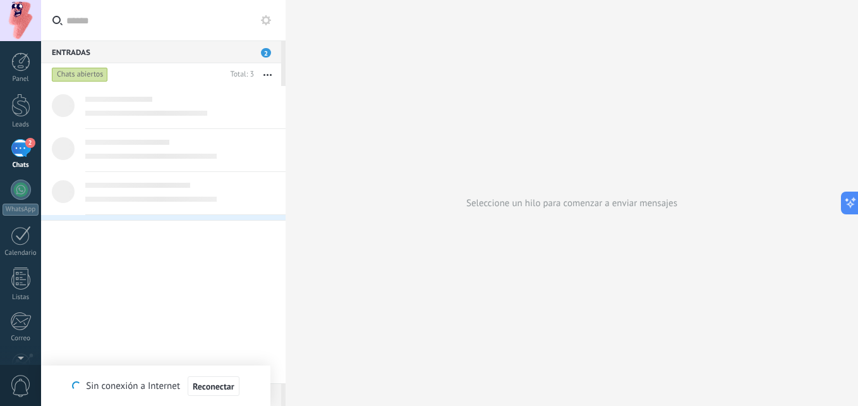
scroll to position [12, 0]
